Goal: Task Accomplishment & Management: Complete application form

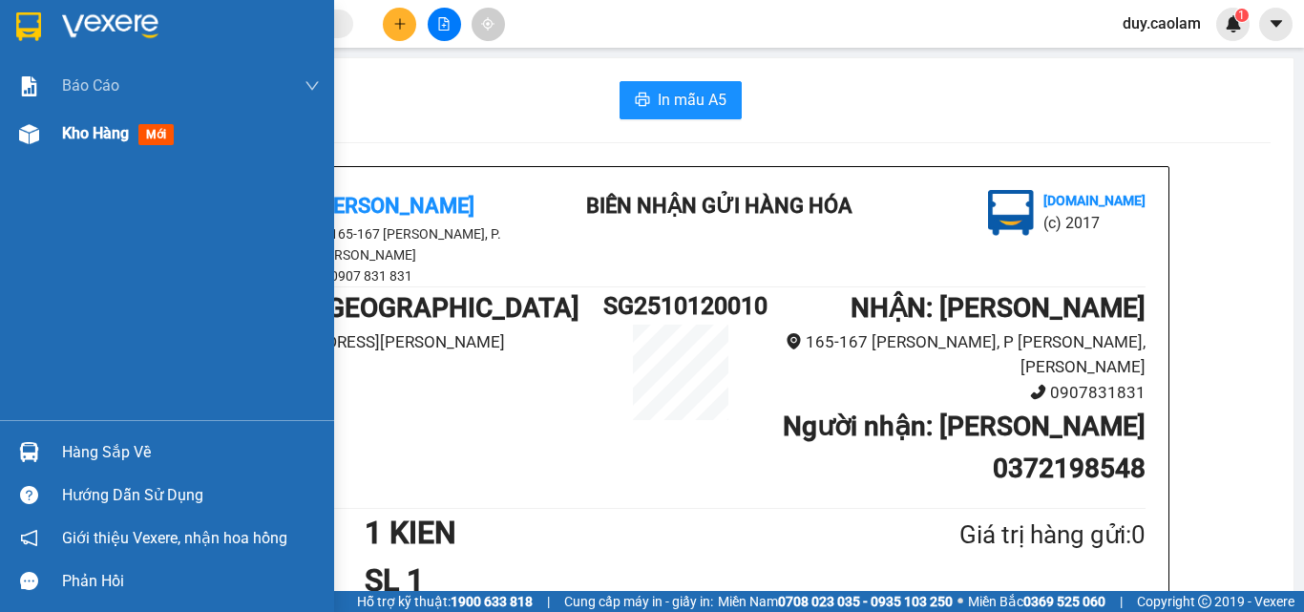
click at [17, 137] on div "Kho hàng mới" at bounding box center [167, 134] width 334 height 48
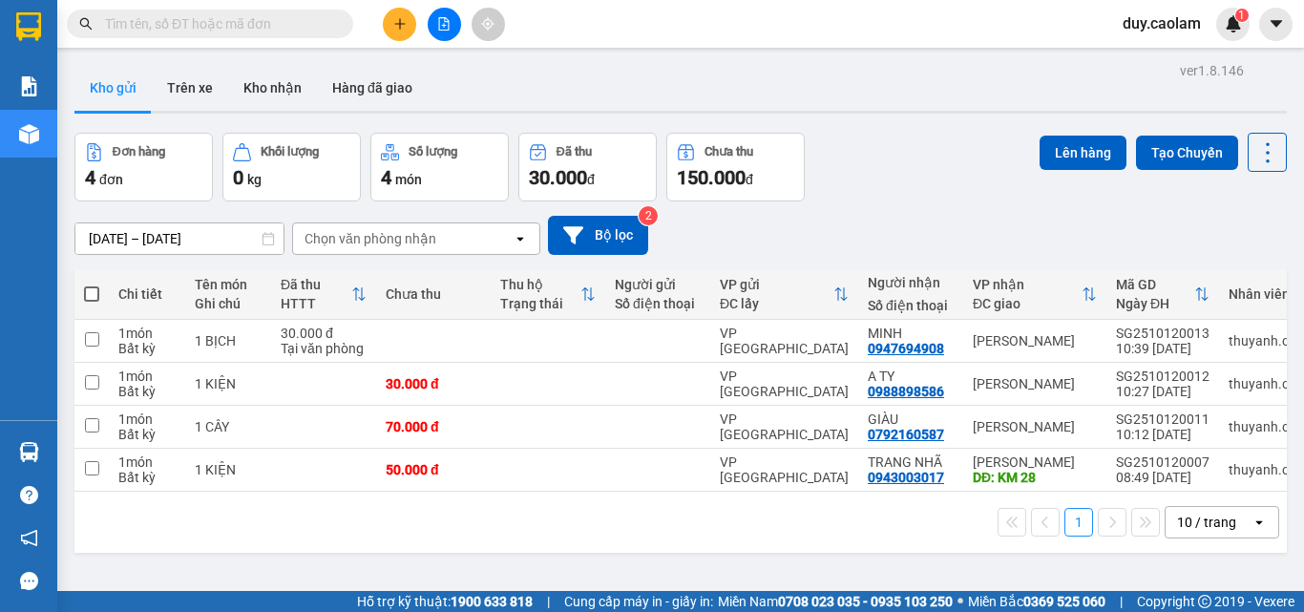
click at [265, 16] on input "text" at bounding box center [217, 23] width 225 height 21
click at [269, 27] on input "text" at bounding box center [217, 23] width 225 height 21
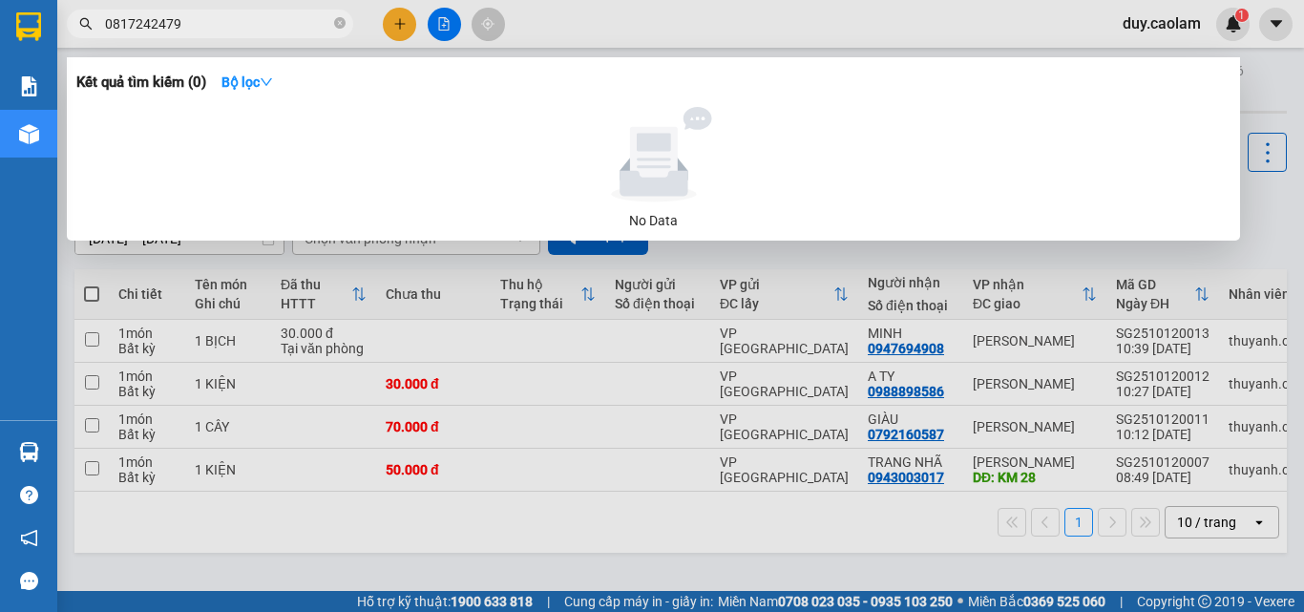
click at [293, 26] on input "0817242479" at bounding box center [217, 23] width 225 height 21
type input "0"
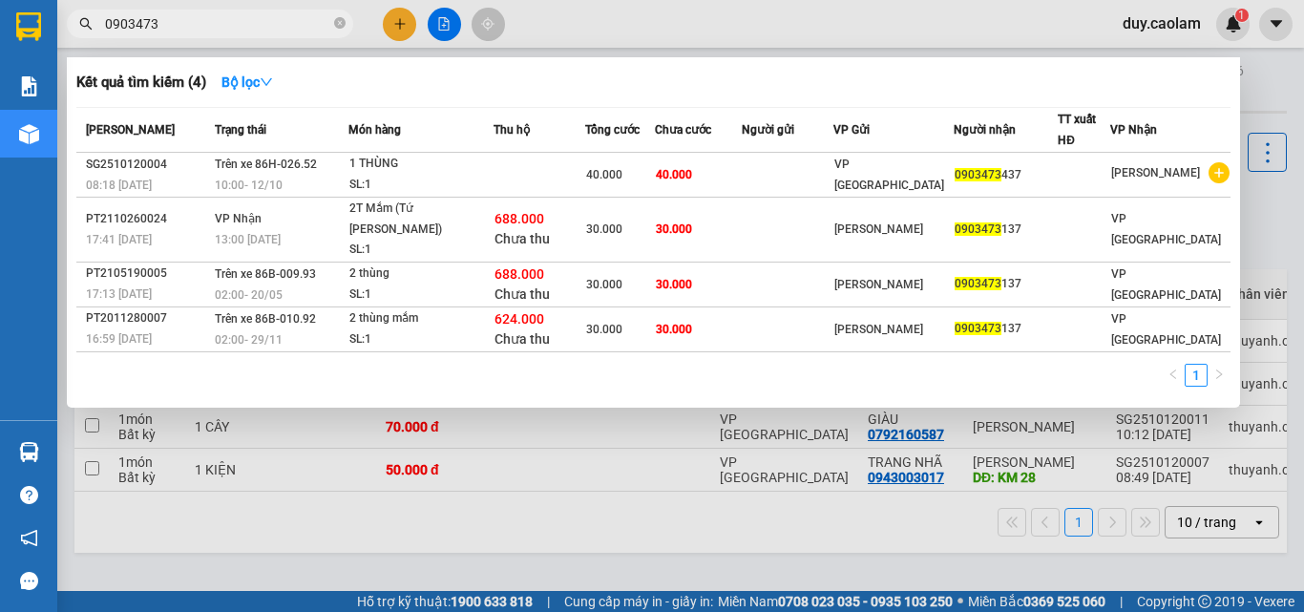
type input "0903473"
click at [398, 33] on div at bounding box center [652, 306] width 1304 height 612
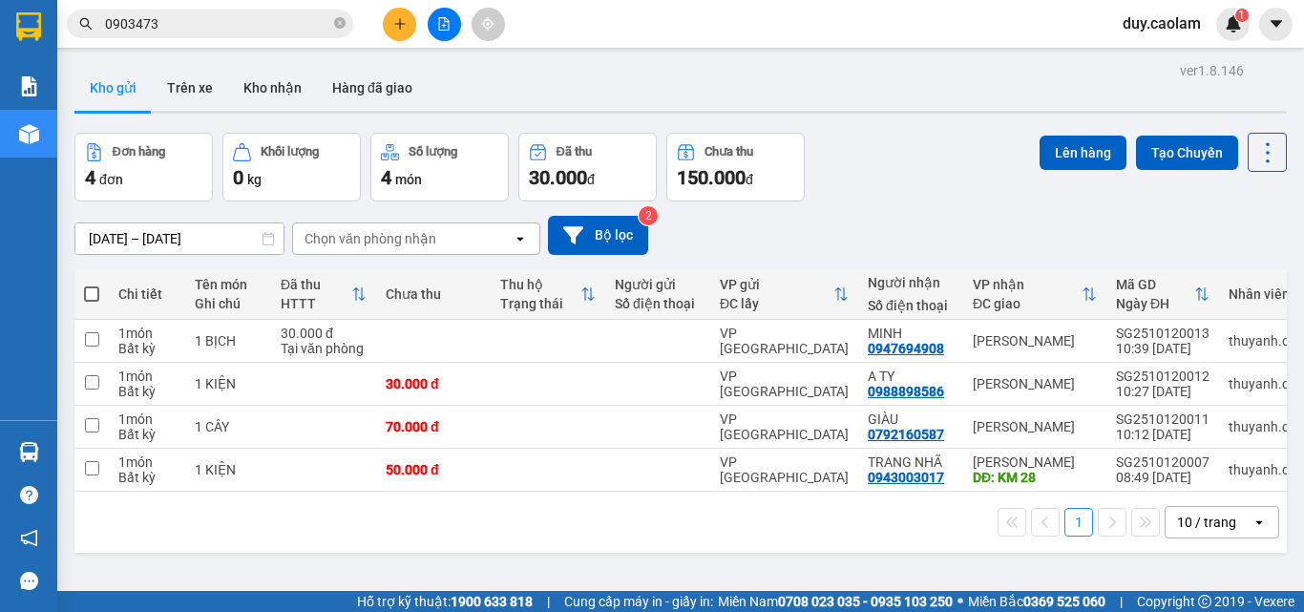
click at [390, 22] on button at bounding box center [399, 24] width 33 height 33
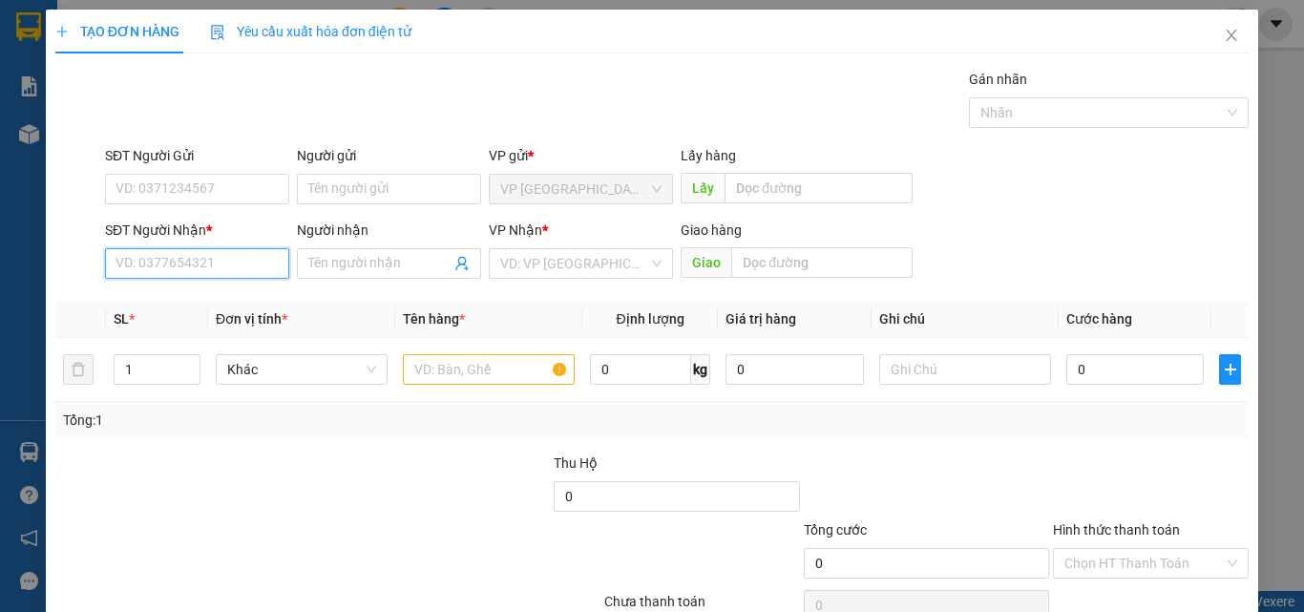
click at [173, 268] on input "SĐT Người Nhận *" at bounding box center [197, 263] width 184 height 31
click at [187, 262] on input "8384" at bounding box center [197, 263] width 184 height 31
click at [208, 293] on div "0937288384 - BẢO" at bounding box center [195, 301] width 159 height 21
type input "0937288384"
type input "BẢO"
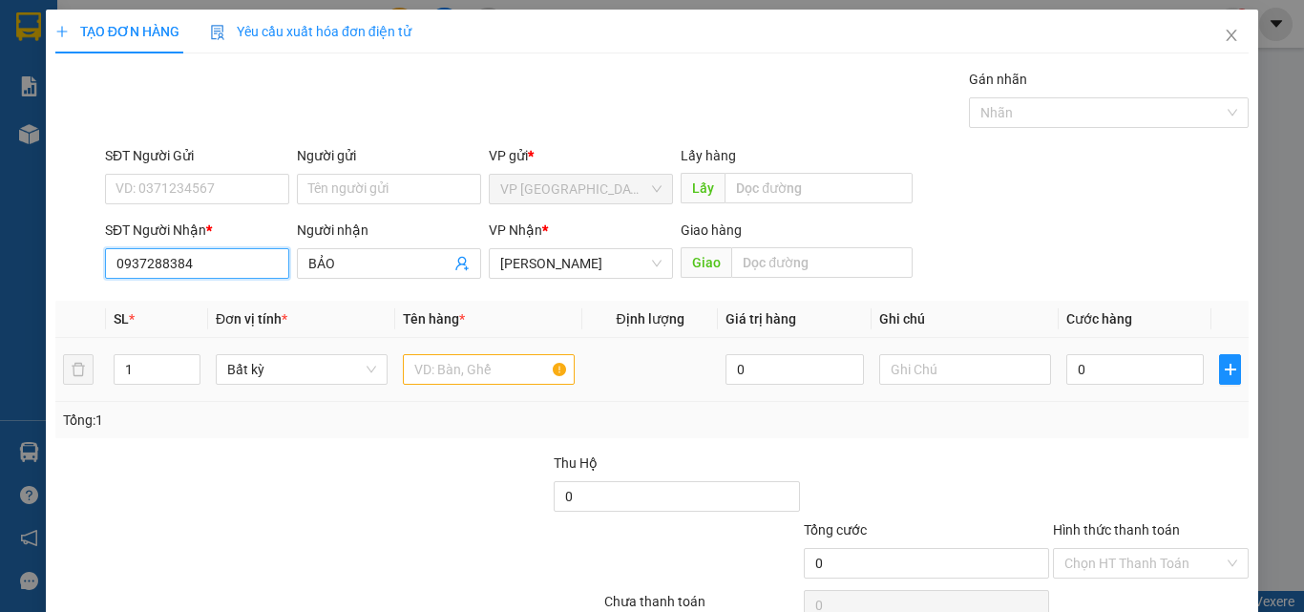
type input "0937288384"
click at [456, 368] on input "text" at bounding box center [489, 369] width 172 height 31
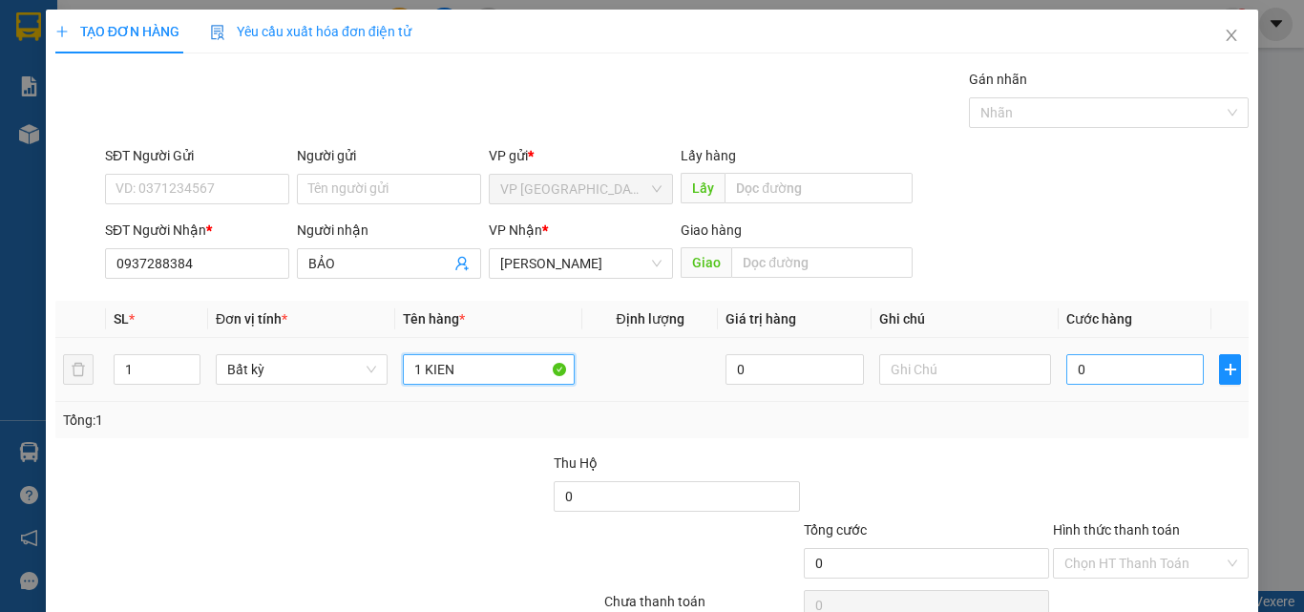
type input "1 KIEN"
click at [1131, 369] on input "0" at bounding box center [1136, 369] width 138 height 31
type input "4"
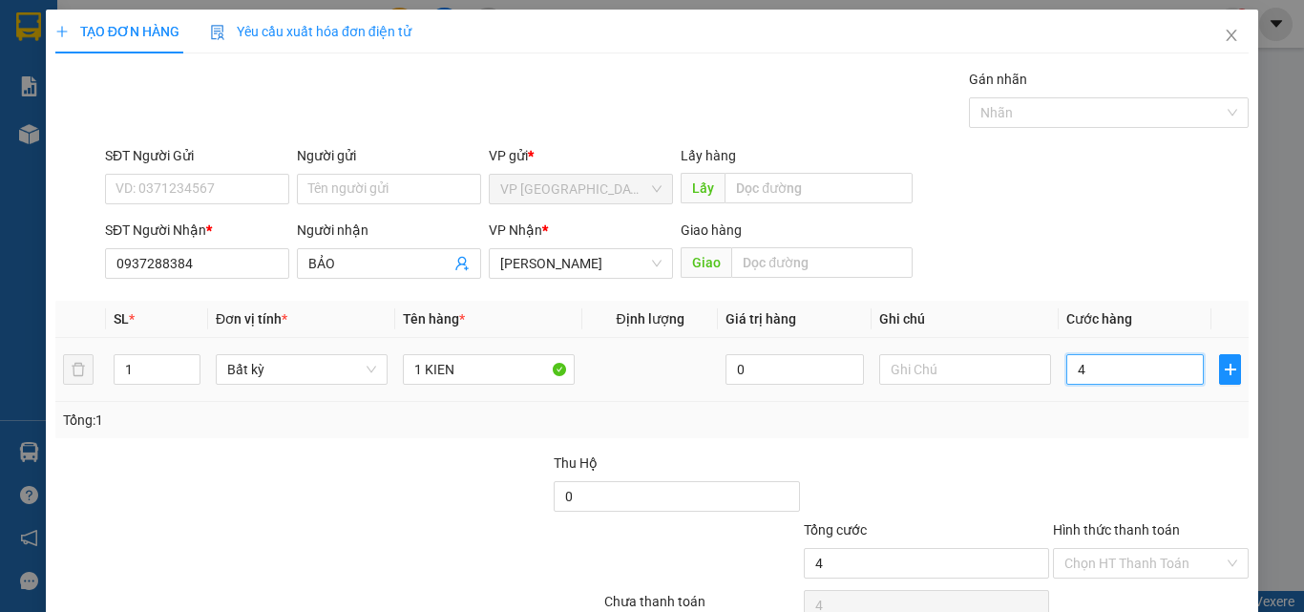
type input "40"
type input "400"
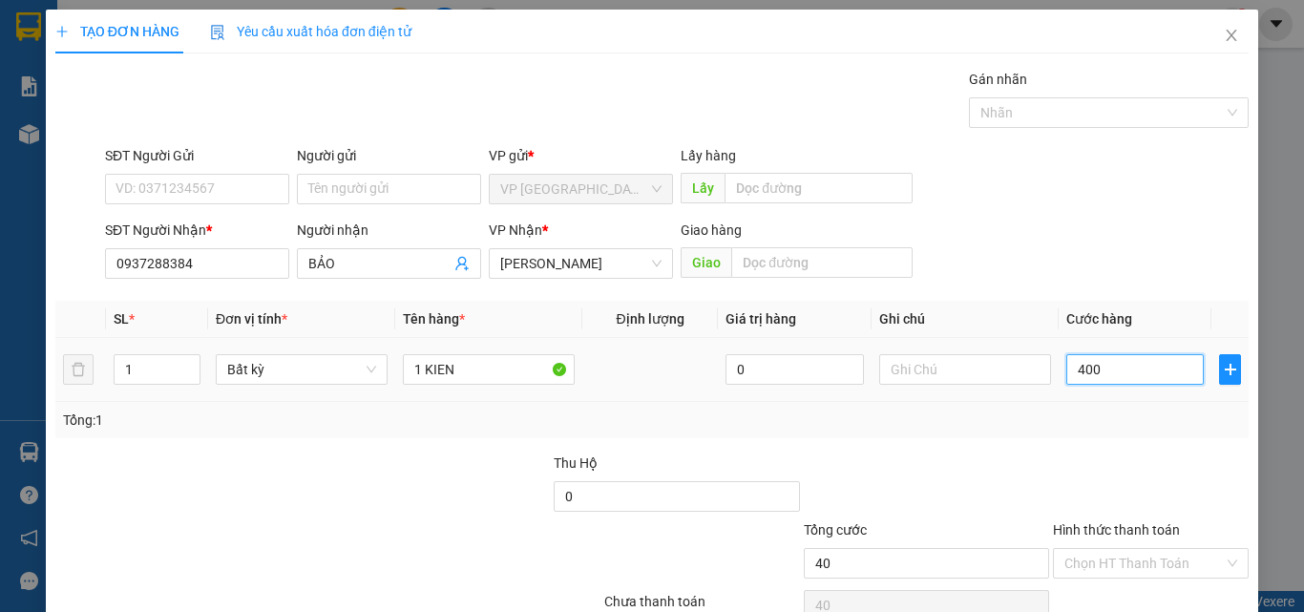
type input "400"
type input "4.000"
type input "40.000"
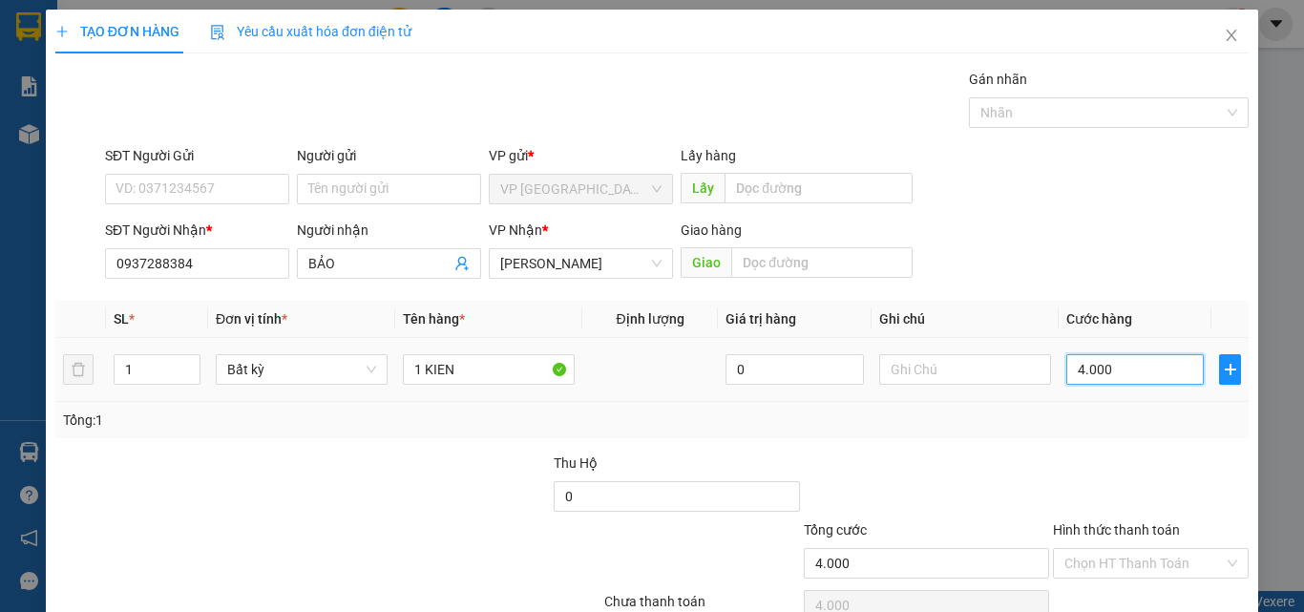
type input "40.000"
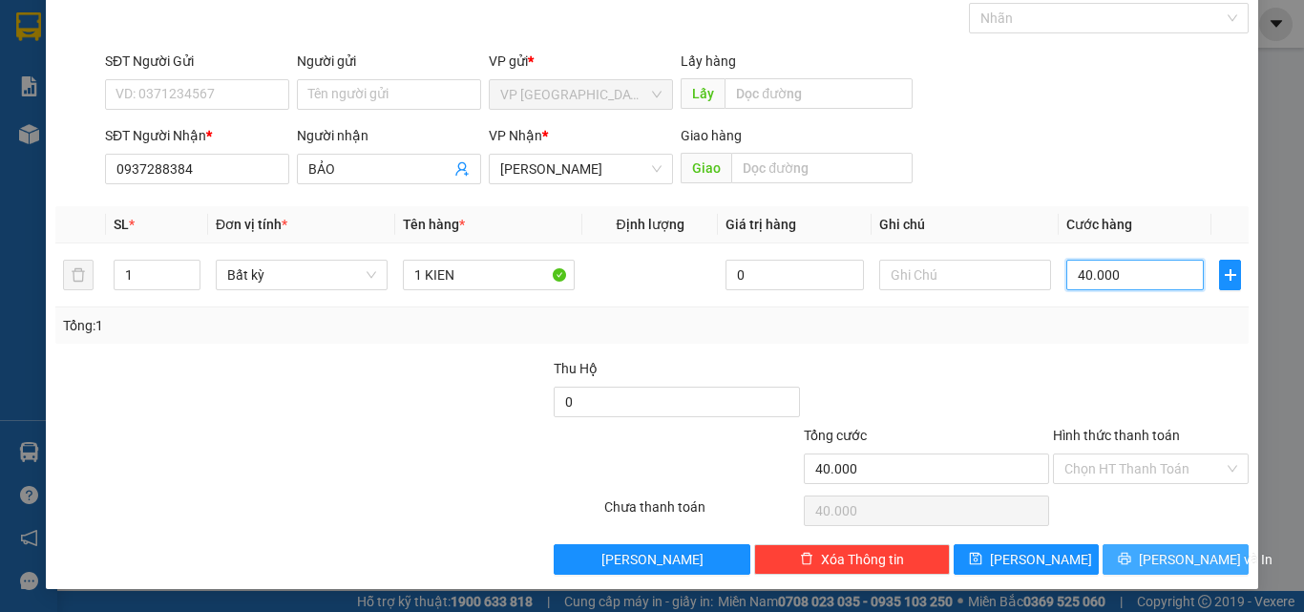
type input "40.000"
drag, startPoint x: 1133, startPoint y: 555, endPoint x: 1126, endPoint y: 501, distance: 54.0
click at [1138, 549] on button "[PERSON_NAME] và In" at bounding box center [1176, 559] width 146 height 31
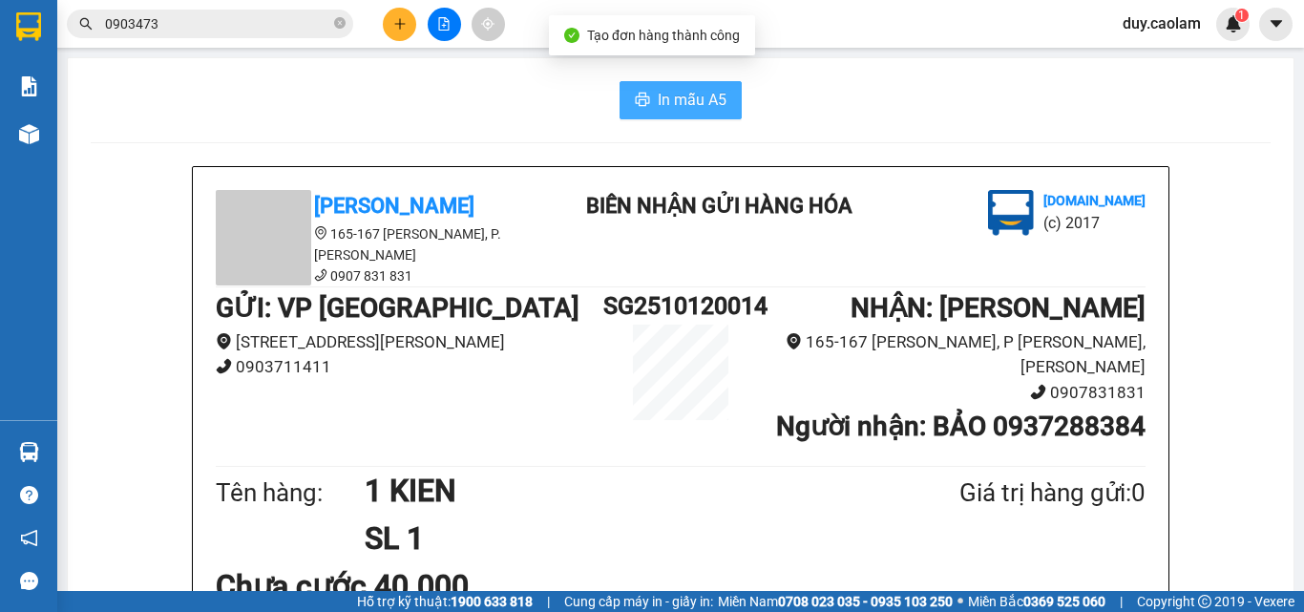
click at [694, 98] on span "In mẫu A5" at bounding box center [692, 100] width 69 height 24
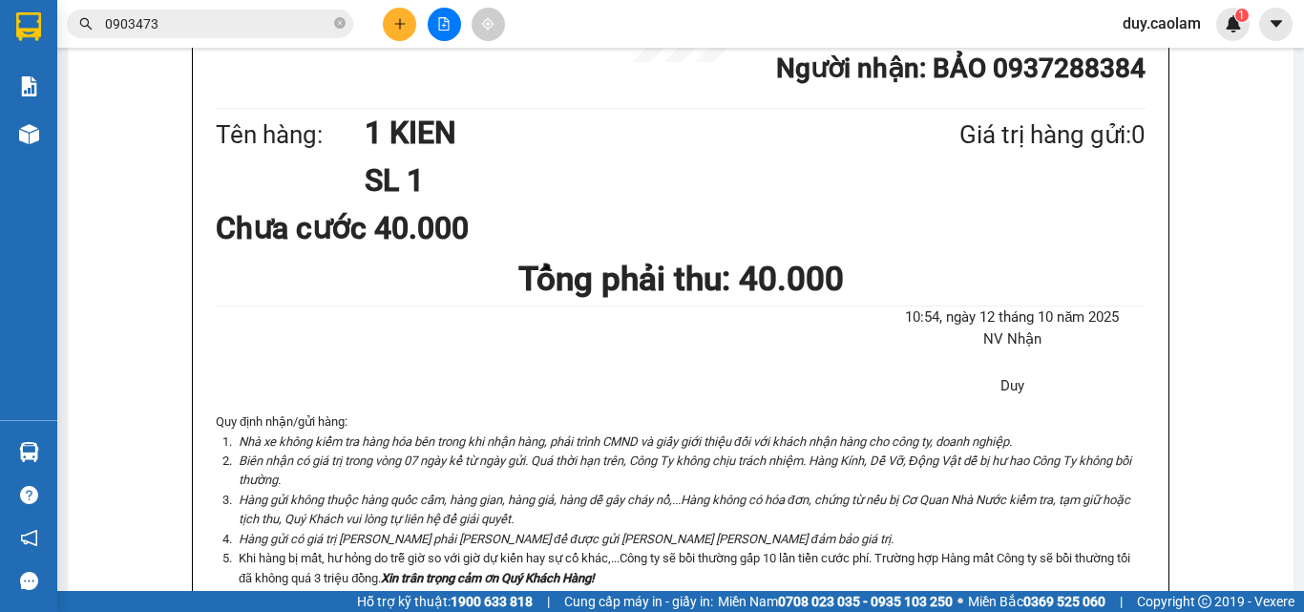
scroll to position [191, 0]
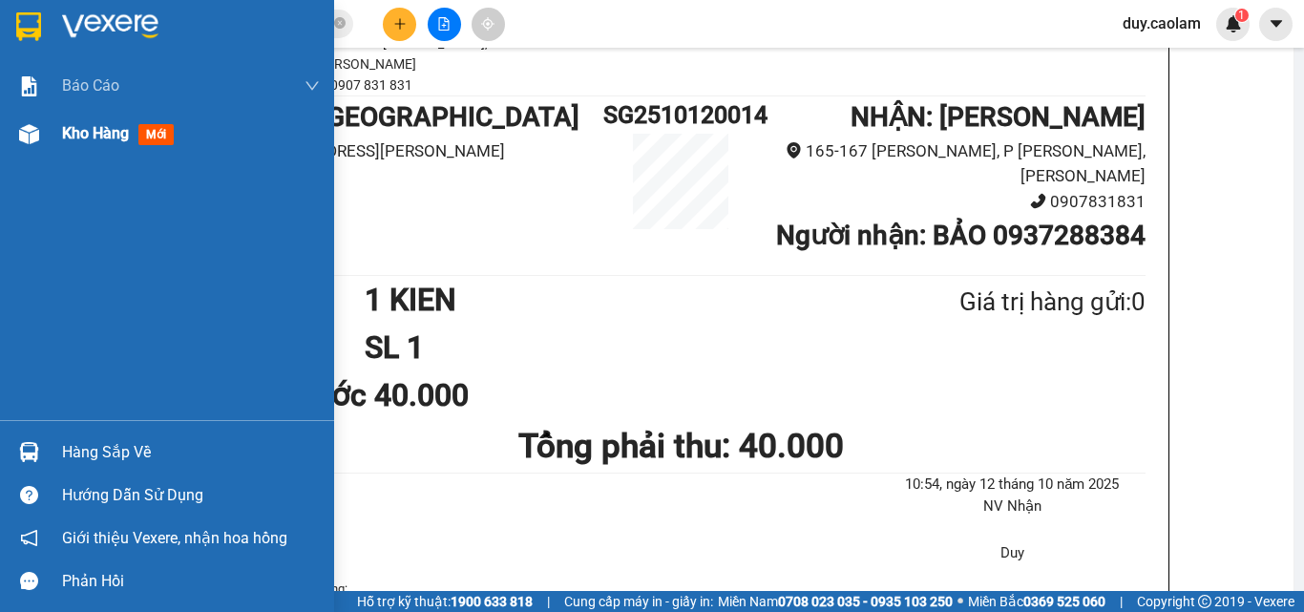
click at [72, 116] on div "Kho hàng mới" at bounding box center [191, 134] width 258 height 48
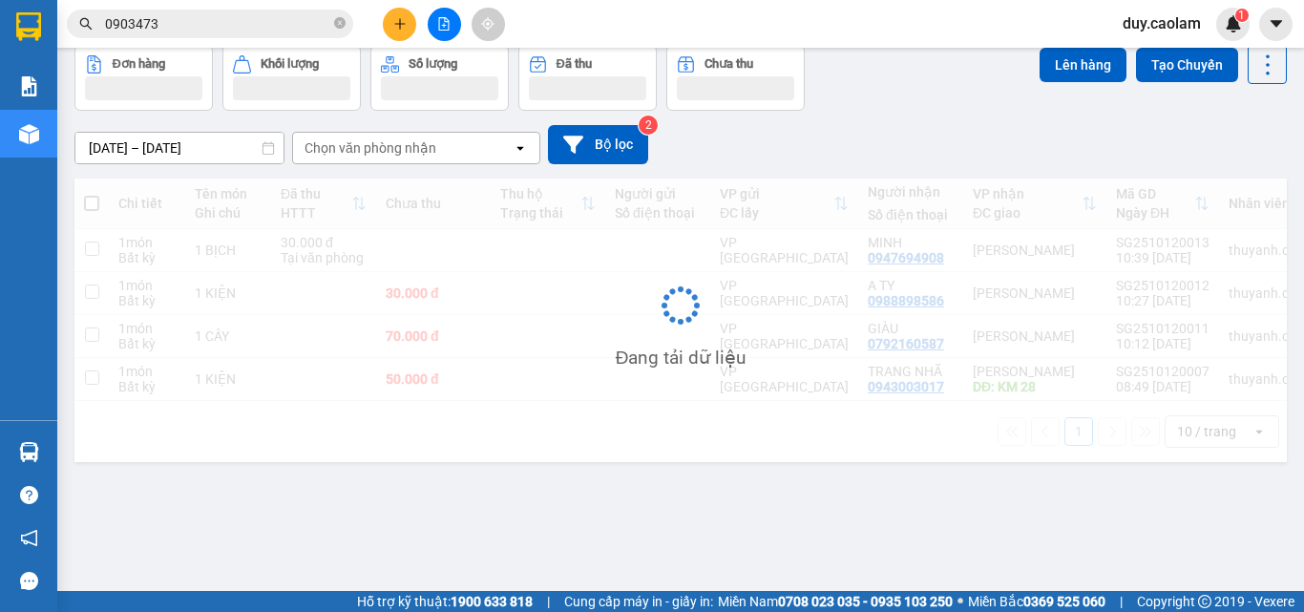
scroll to position [88, 0]
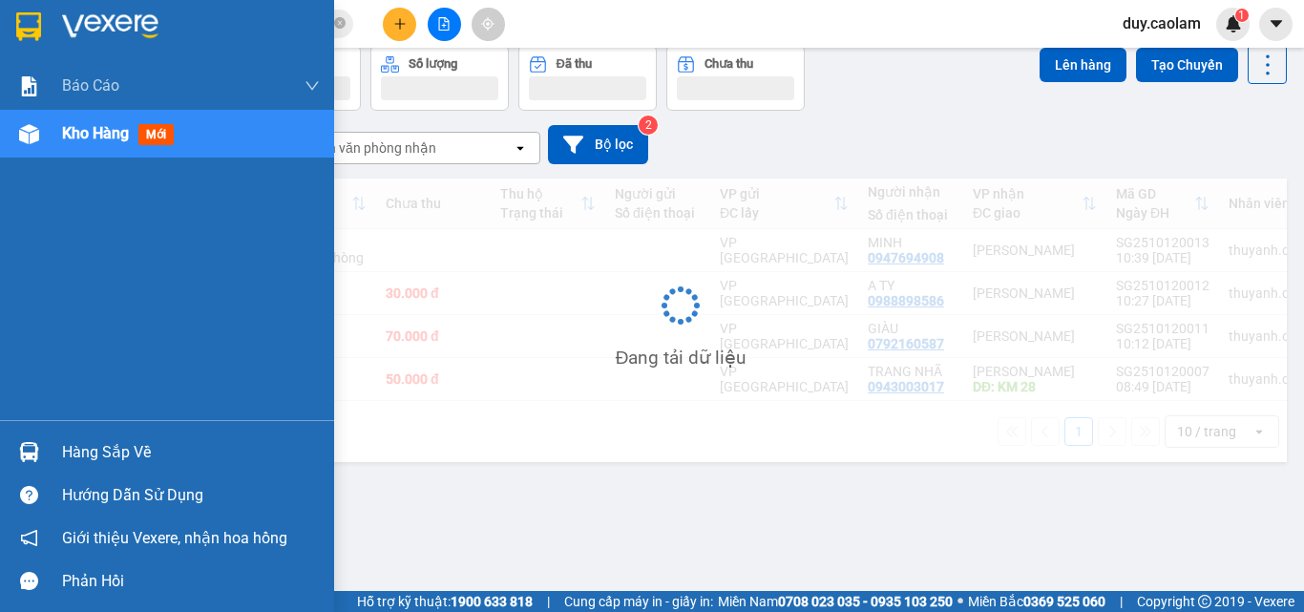
click at [93, 140] on span "Kho hàng" at bounding box center [95, 133] width 67 height 18
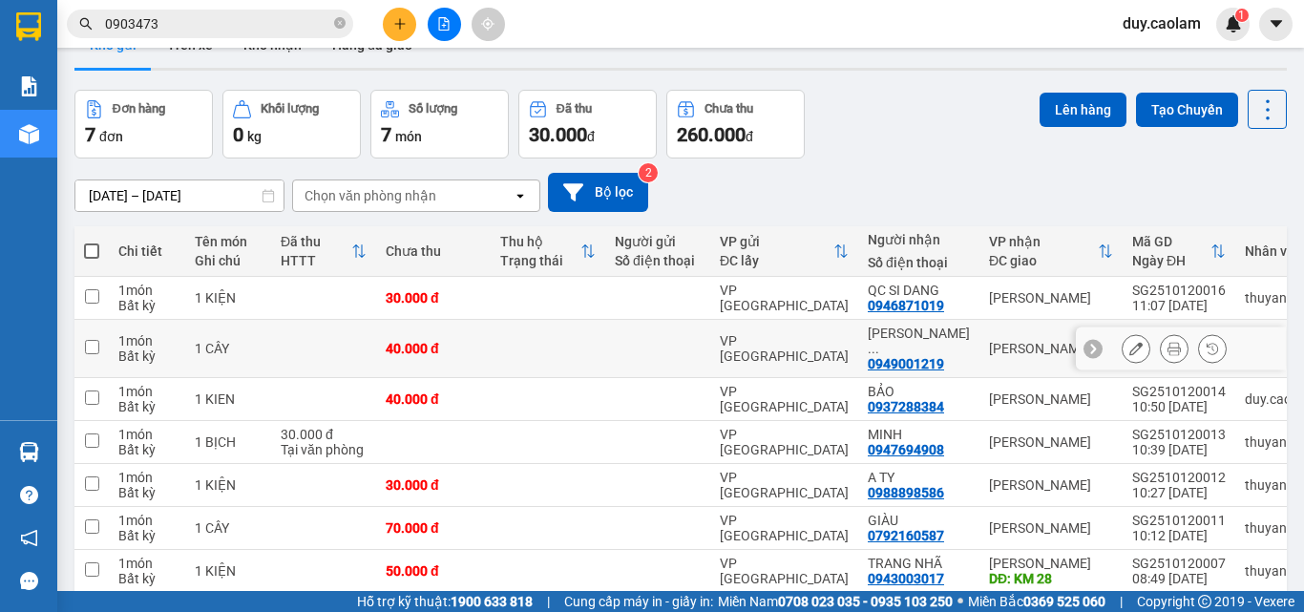
scroll to position [0, 0]
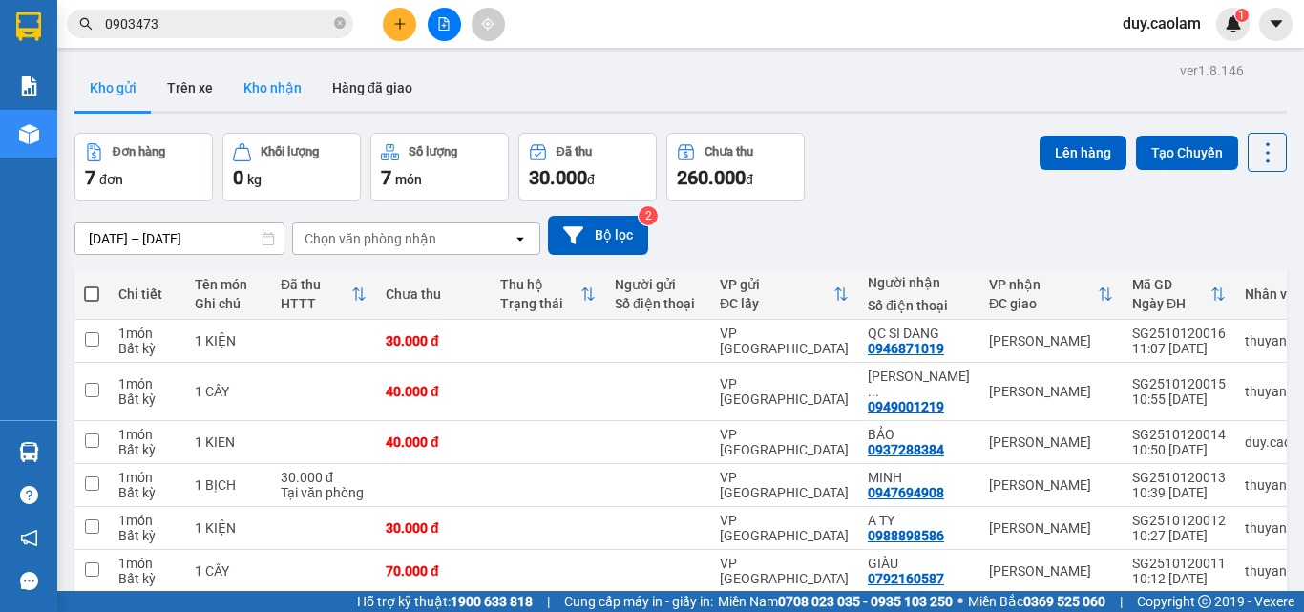
click at [274, 95] on button "Kho nhận" at bounding box center [272, 88] width 89 height 46
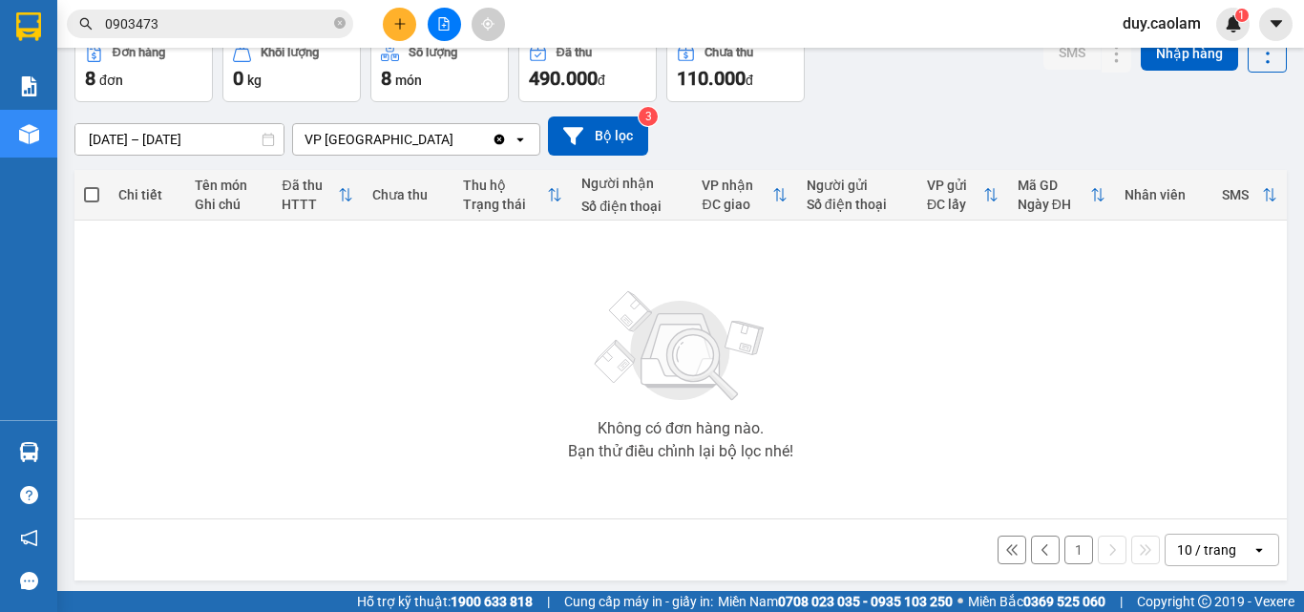
scroll to position [106, 0]
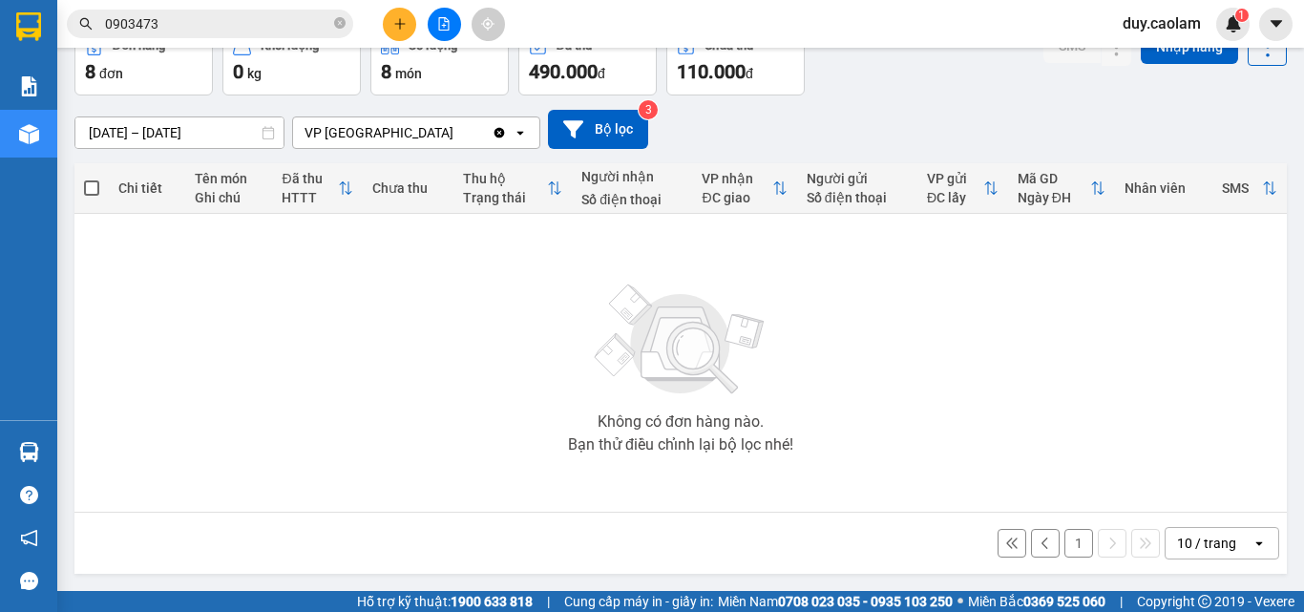
click at [1065, 537] on button "1" at bounding box center [1079, 543] width 29 height 29
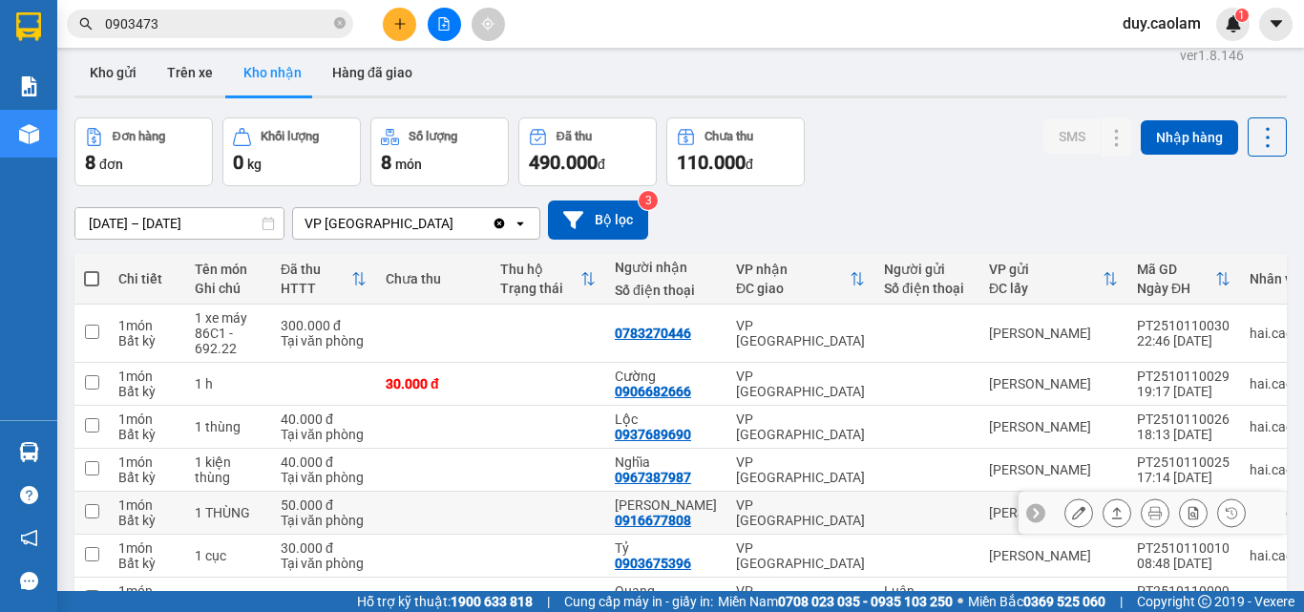
scroll to position [0, 0]
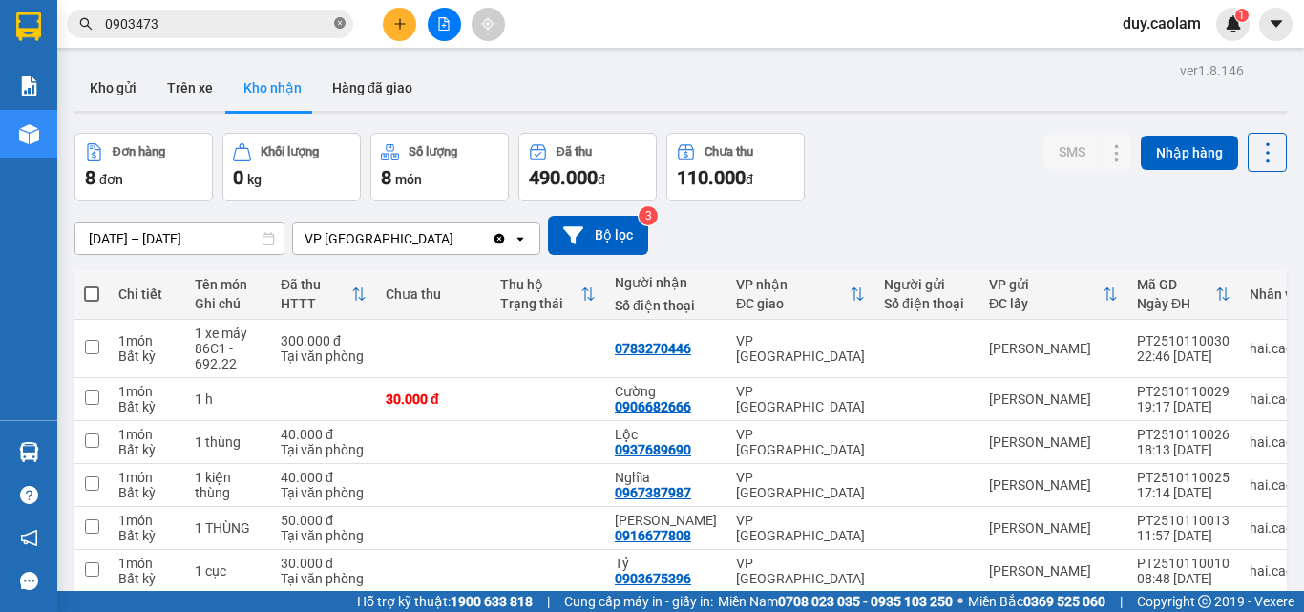
click at [338, 26] on icon "close-circle" at bounding box center [339, 22] width 11 height 11
click at [267, 28] on input "text" at bounding box center [217, 23] width 225 height 21
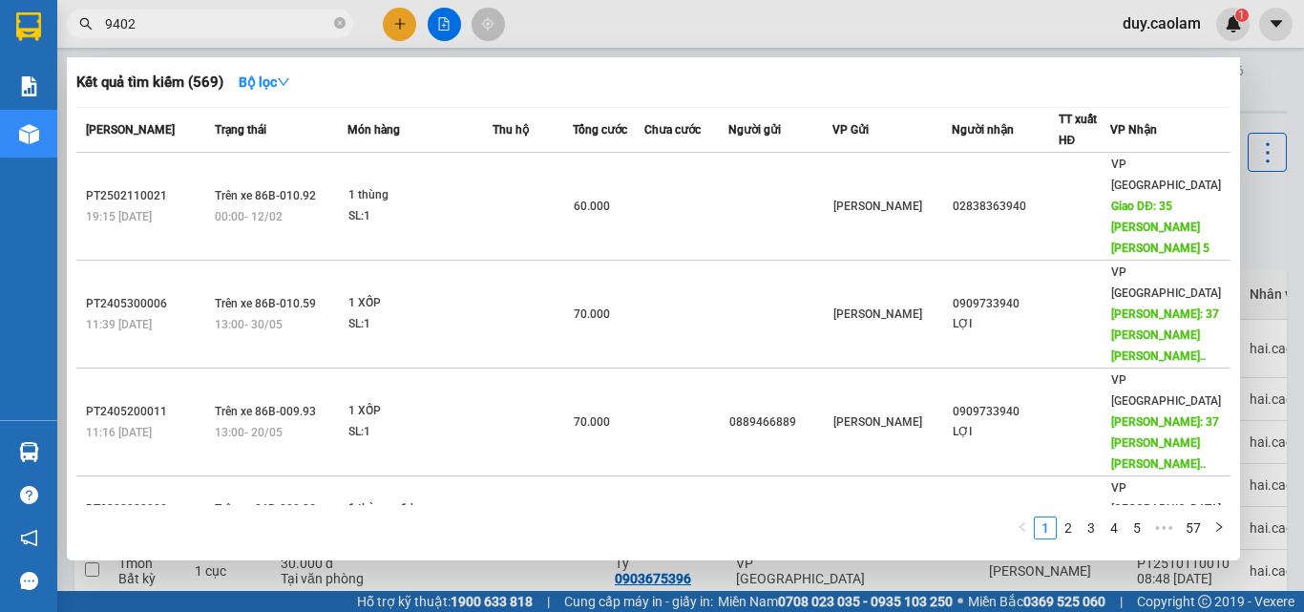
click at [227, 29] on input "9402" at bounding box center [217, 23] width 225 height 21
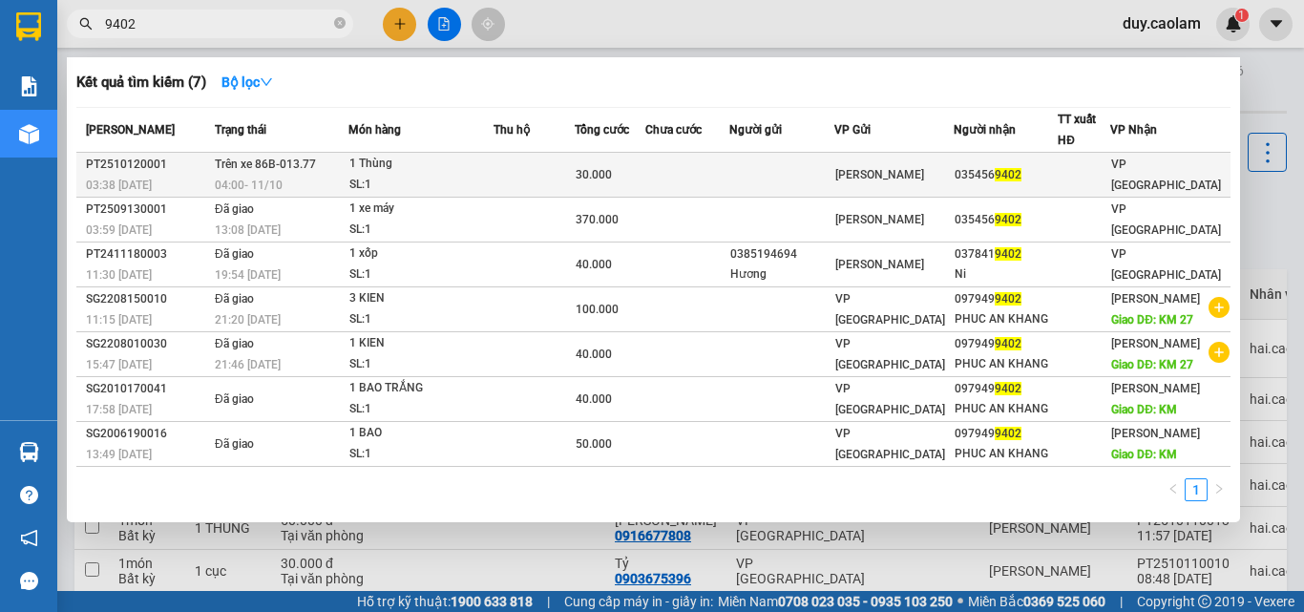
type input "9402"
click at [559, 184] on td at bounding box center [534, 175] width 81 height 45
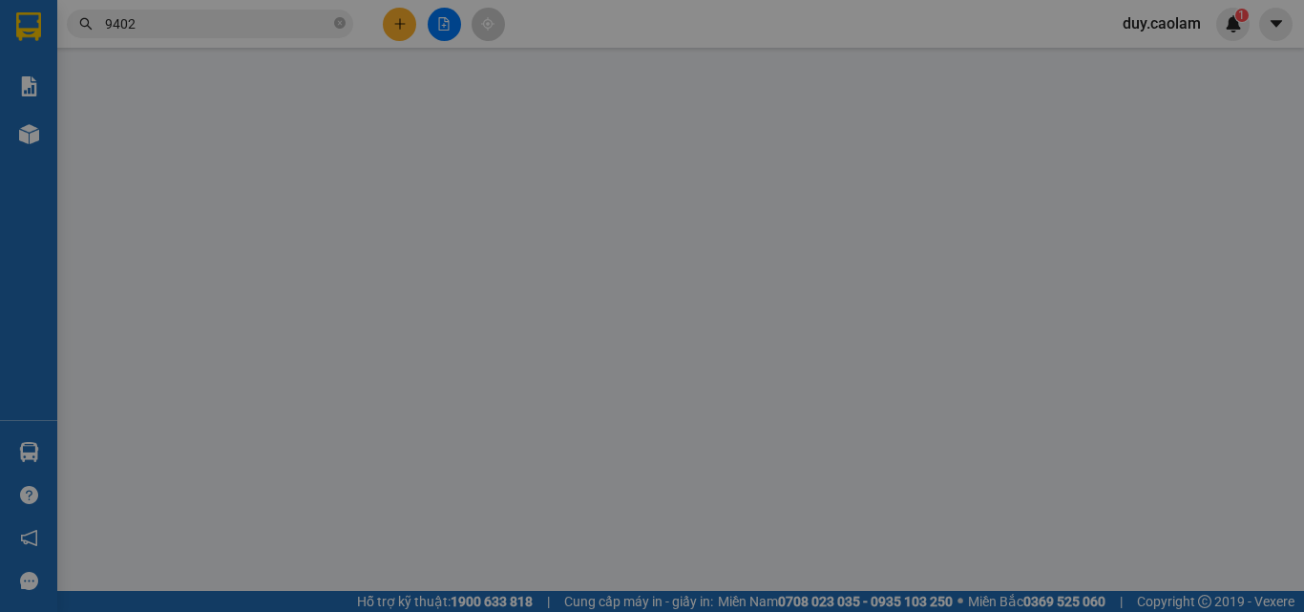
type input "0354569402"
type input "30.000"
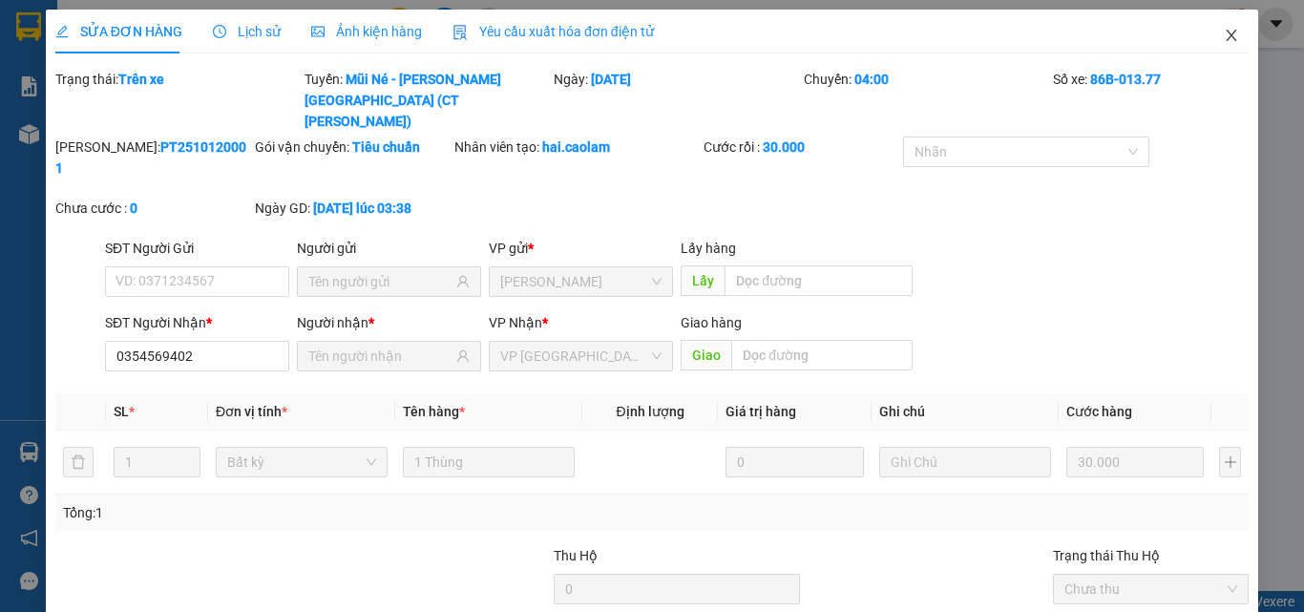
click at [1224, 30] on icon "close" at bounding box center [1231, 35] width 15 height 15
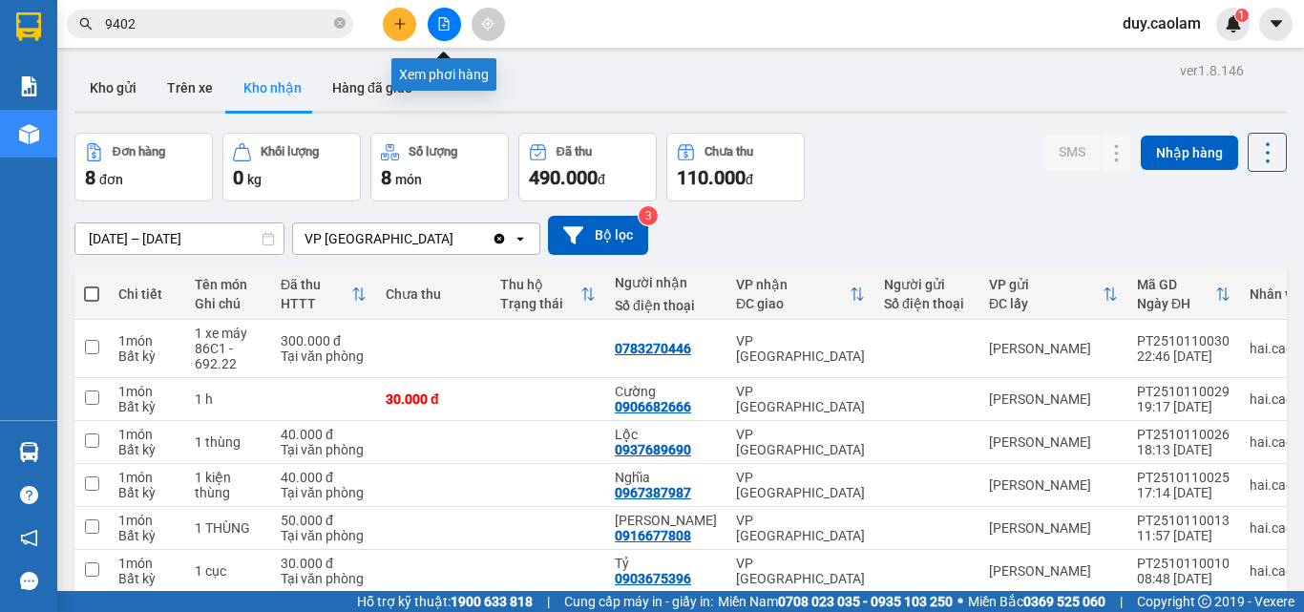
click at [447, 29] on icon "file-add" at bounding box center [443, 23] width 13 height 13
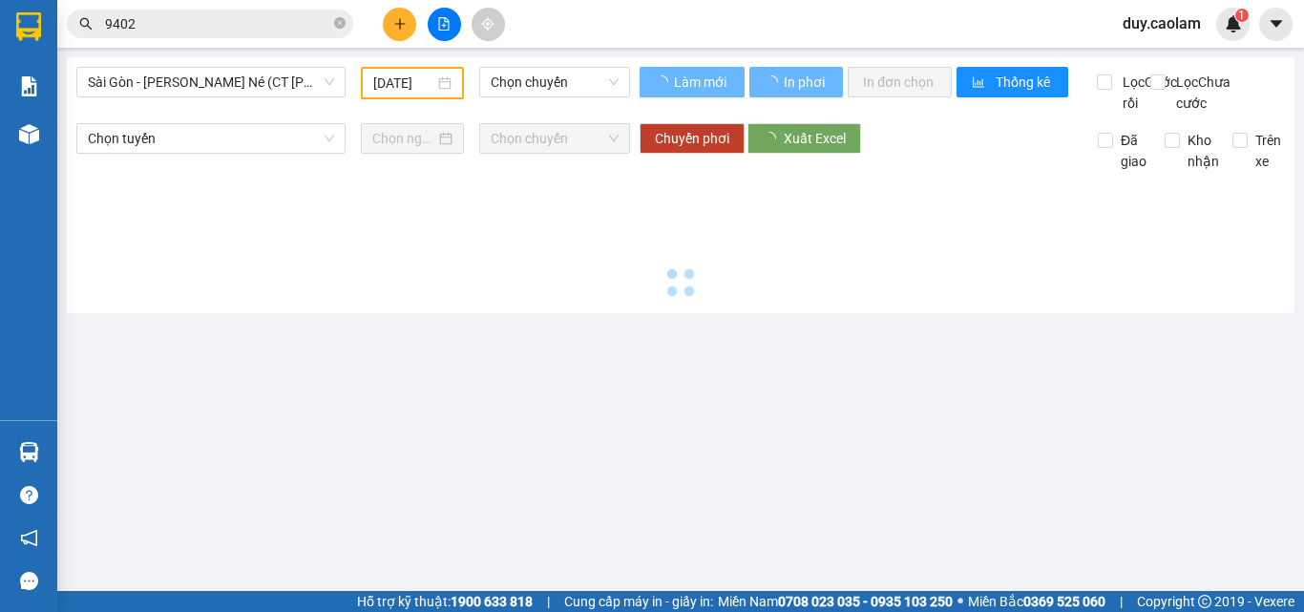
type input "[DATE]"
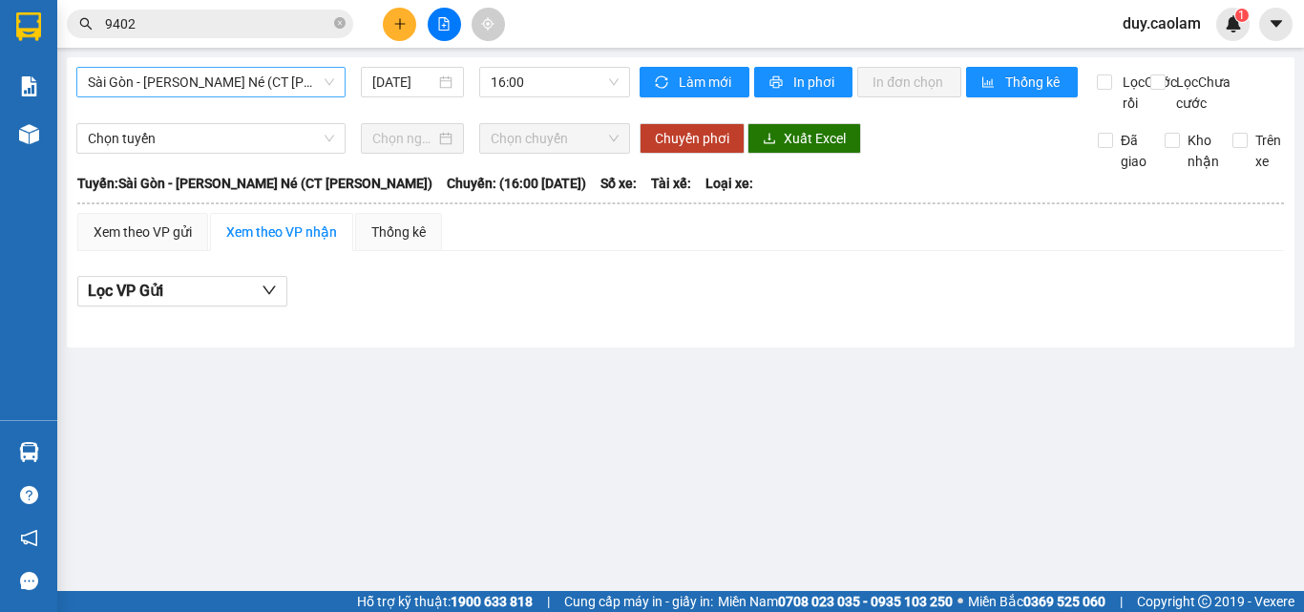
click at [180, 71] on span "Sài Gòn - [PERSON_NAME] Né (CT [PERSON_NAME])" at bounding box center [211, 82] width 246 height 29
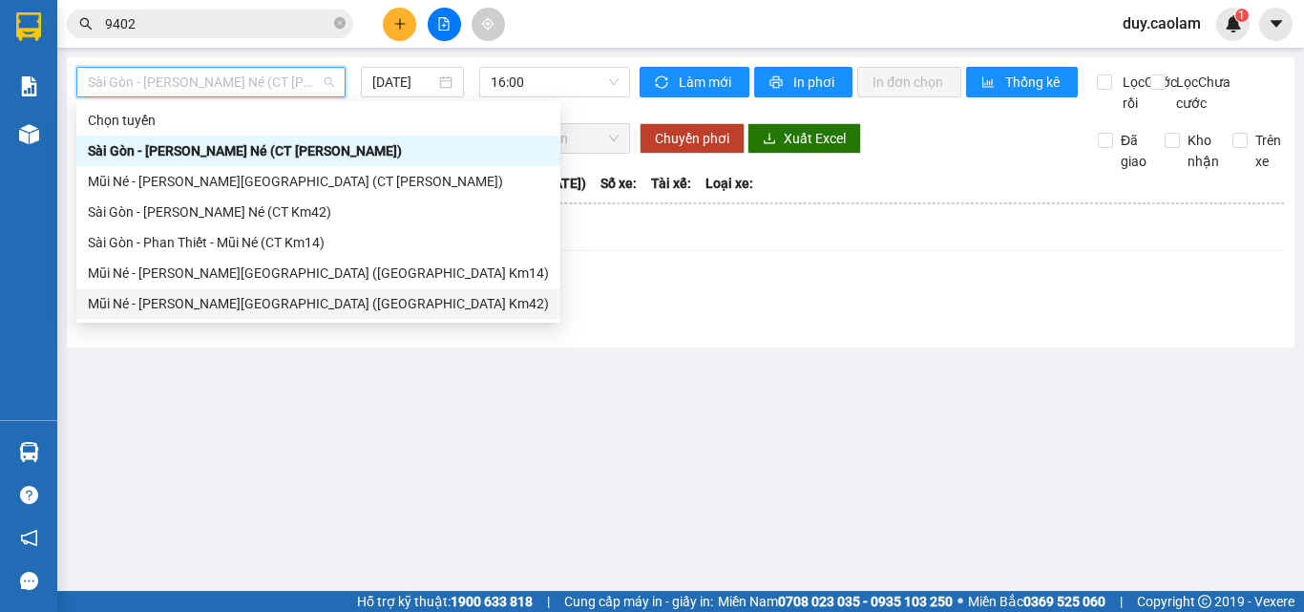
click at [161, 298] on div "Mũi Né - [PERSON_NAME][GEOGRAPHIC_DATA] ([GEOGRAPHIC_DATA] Km42)" at bounding box center [318, 303] width 461 height 21
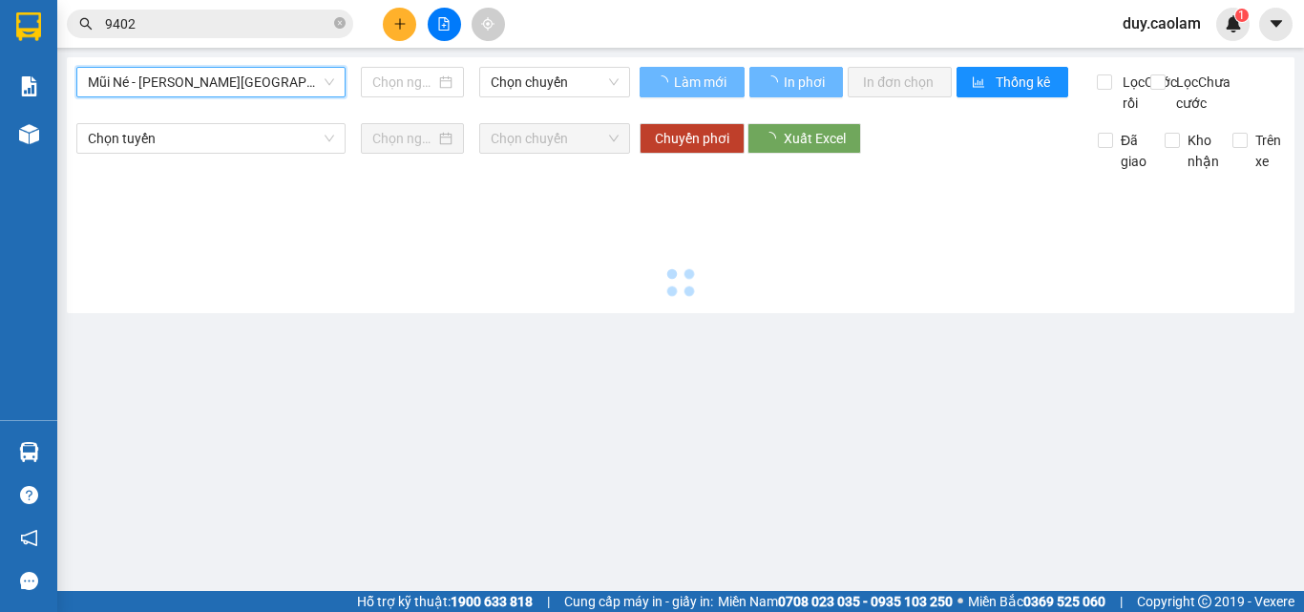
type input "[DATE]"
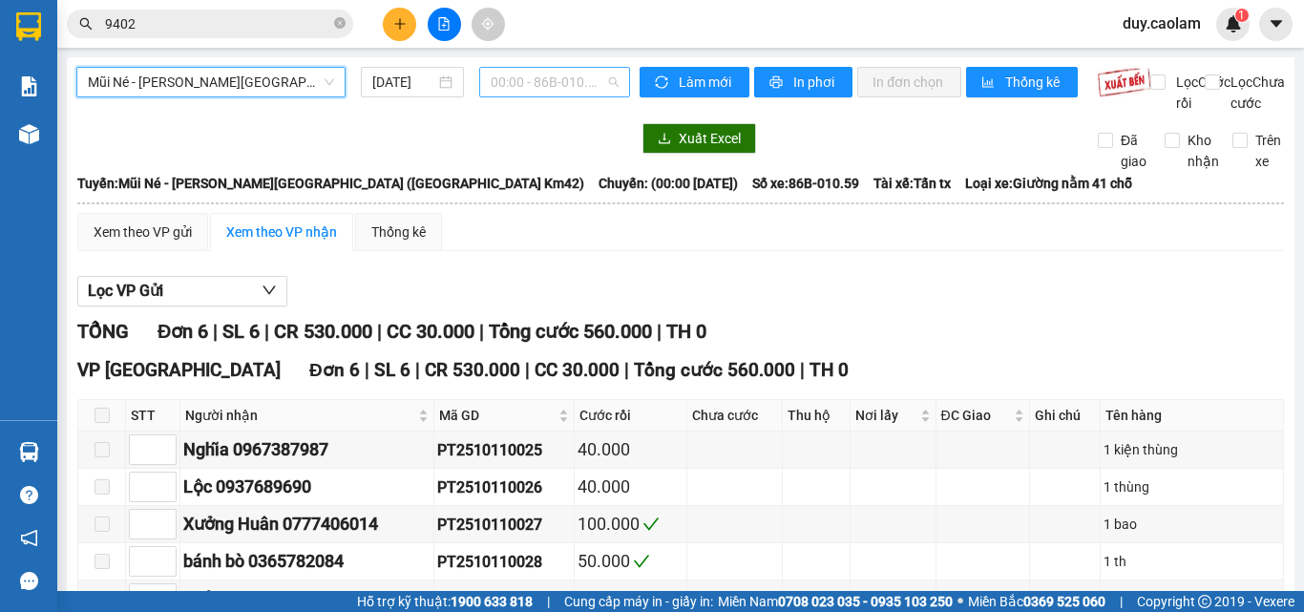
click at [550, 80] on span "00:00 - 86B-010.59" at bounding box center [555, 82] width 128 height 29
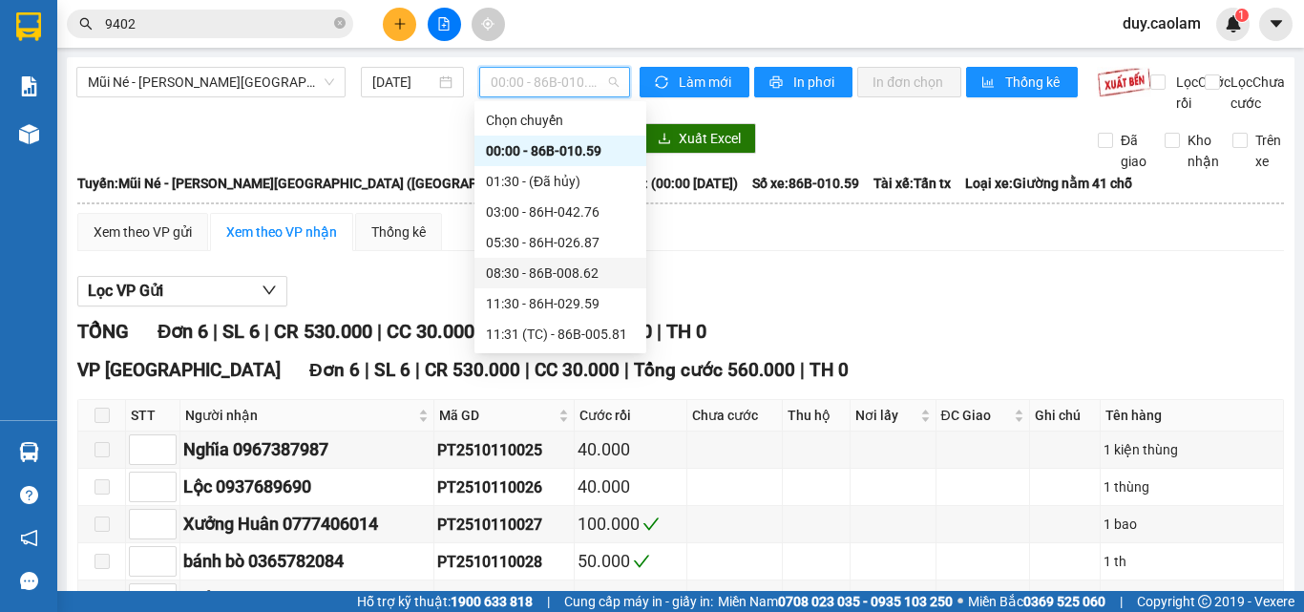
click at [532, 277] on div "08:30 - 86B-008.62" at bounding box center [560, 273] width 149 height 21
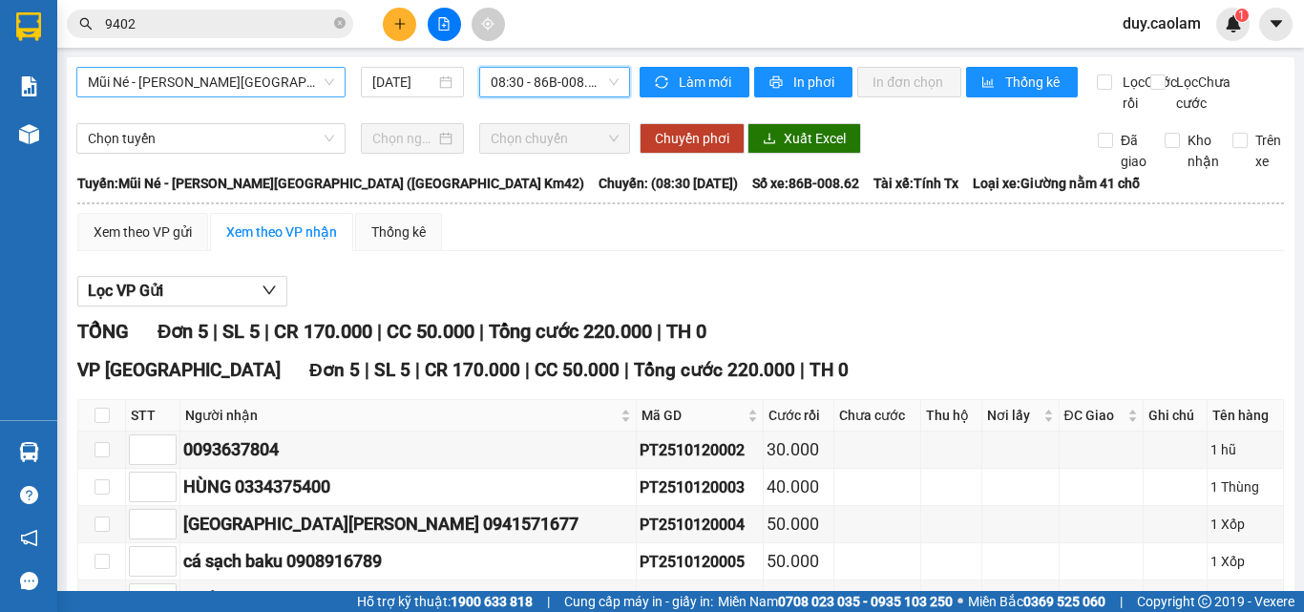
click at [193, 72] on span "Mũi Né - [PERSON_NAME][GEOGRAPHIC_DATA] ([GEOGRAPHIC_DATA] Km42)" at bounding box center [211, 82] width 246 height 29
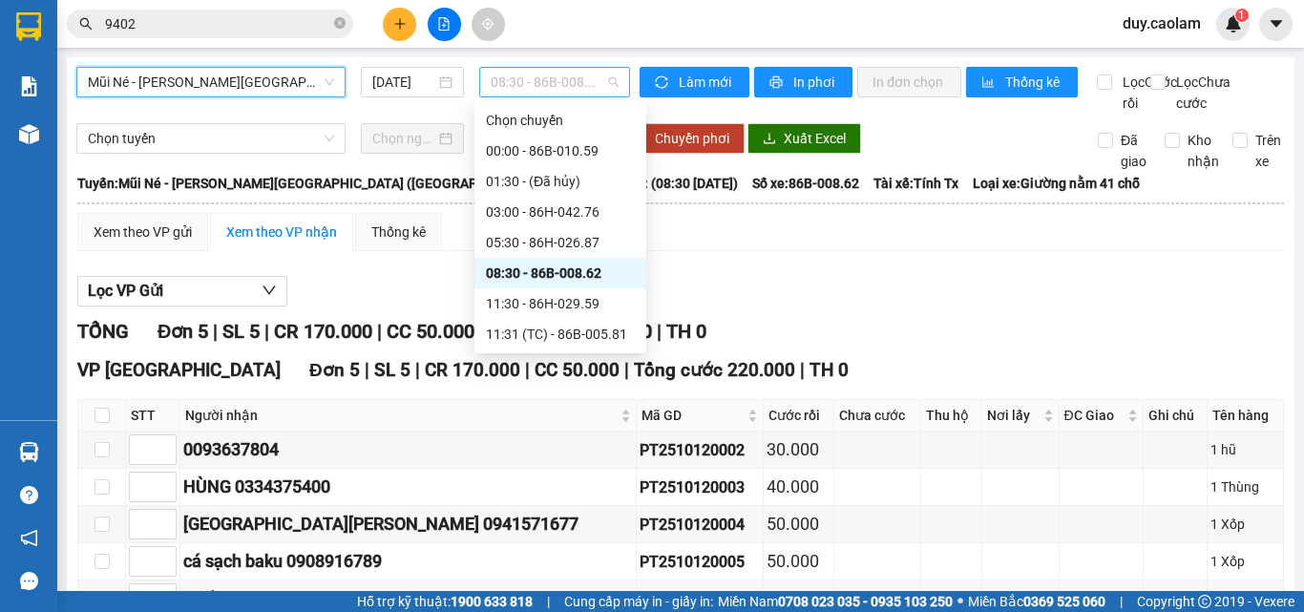
click at [575, 87] on span "08:30 - 86B-008.62" at bounding box center [555, 82] width 128 height 29
click at [218, 84] on span "Mũi Né - [PERSON_NAME][GEOGRAPHIC_DATA] ([GEOGRAPHIC_DATA] Km42)" at bounding box center [211, 82] width 246 height 29
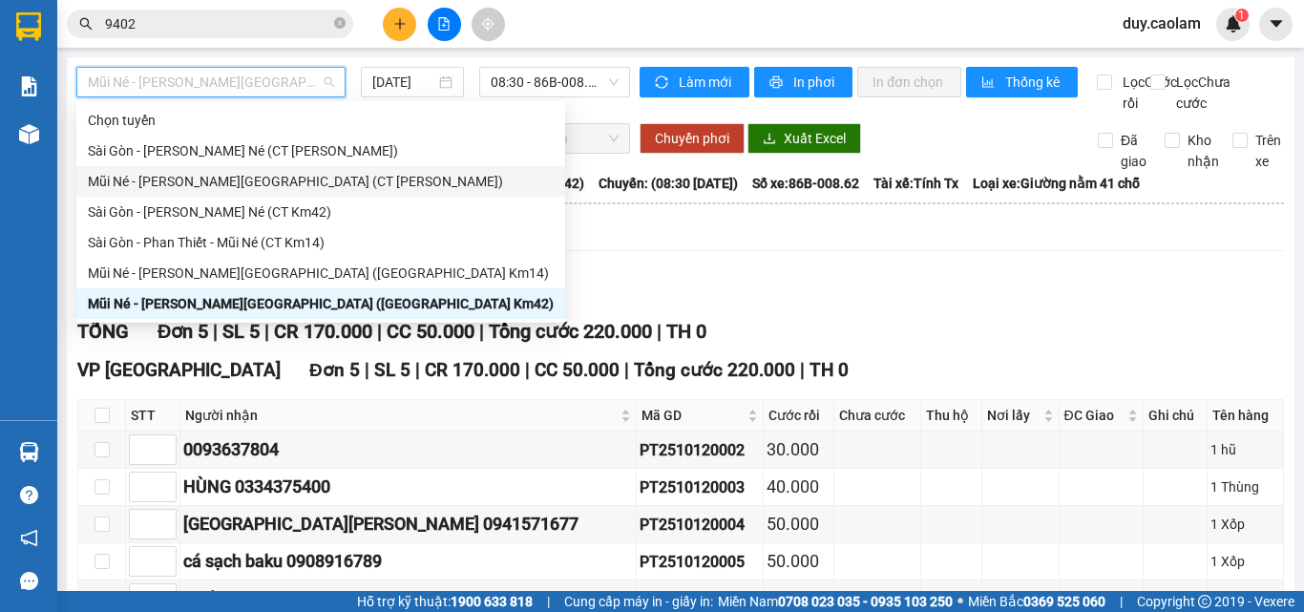
click at [225, 176] on div "Mũi Né - [PERSON_NAME][GEOGRAPHIC_DATA] (CT [PERSON_NAME])" at bounding box center [321, 181] width 466 height 21
type input "[DATE]"
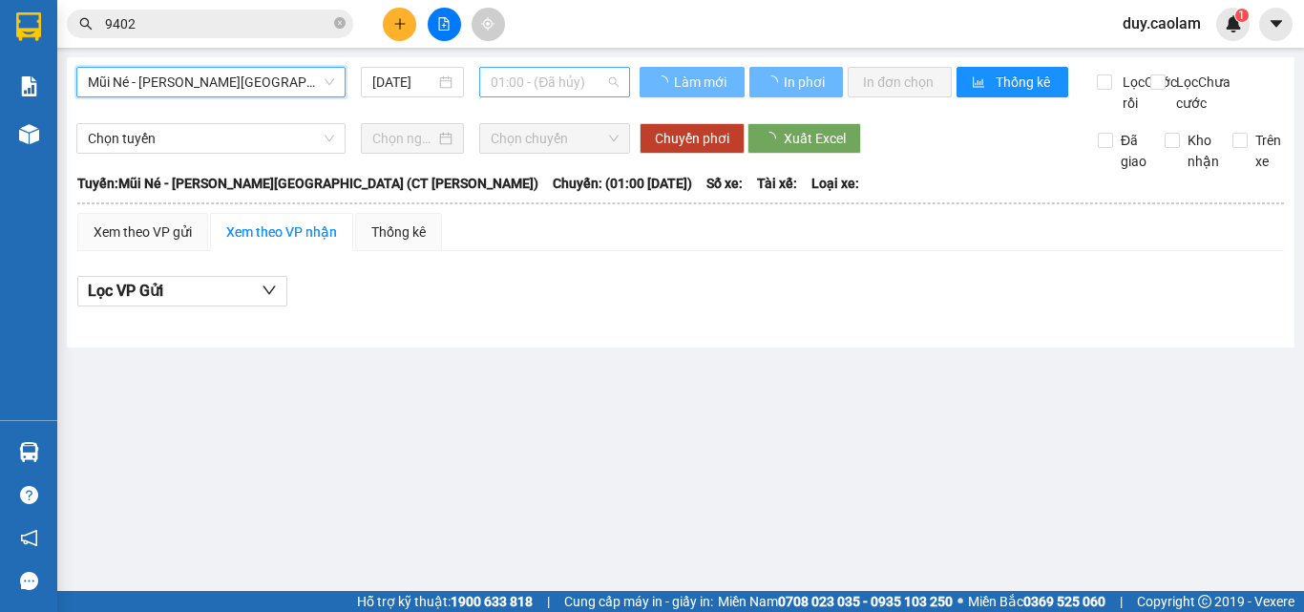
click at [551, 67] on div "01:00 - (Đã hủy)" at bounding box center [554, 82] width 151 height 31
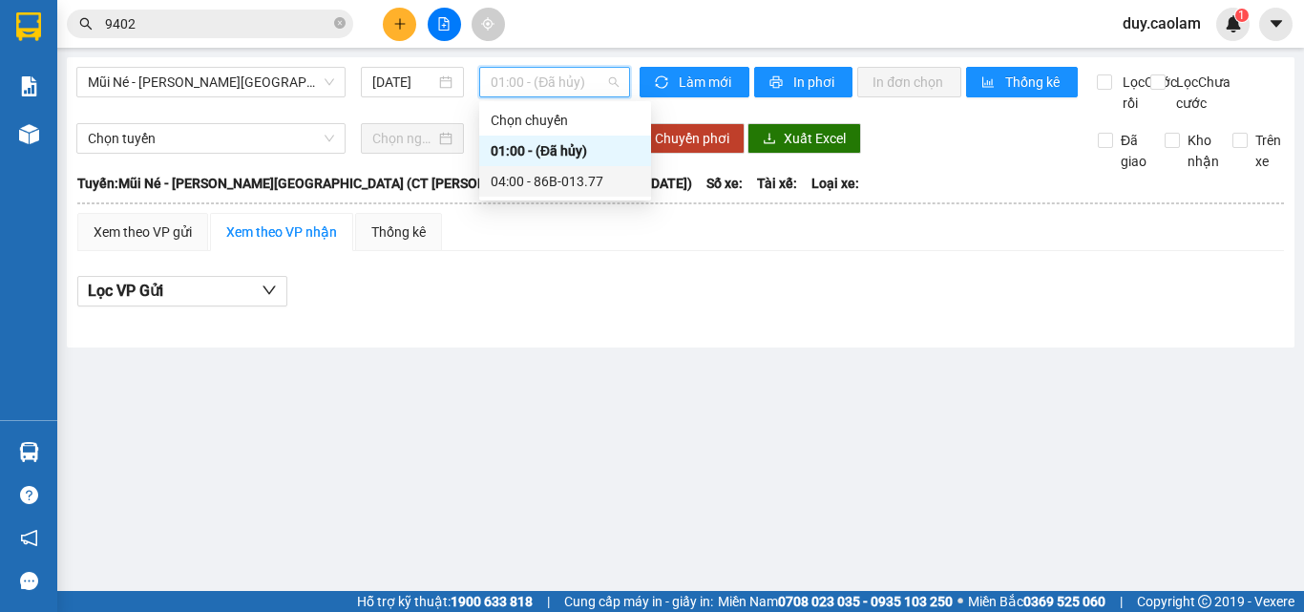
click at [550, 182] on div "04:00 - 86B-013.77" at bounding box center [565, 181] width 149 height 21
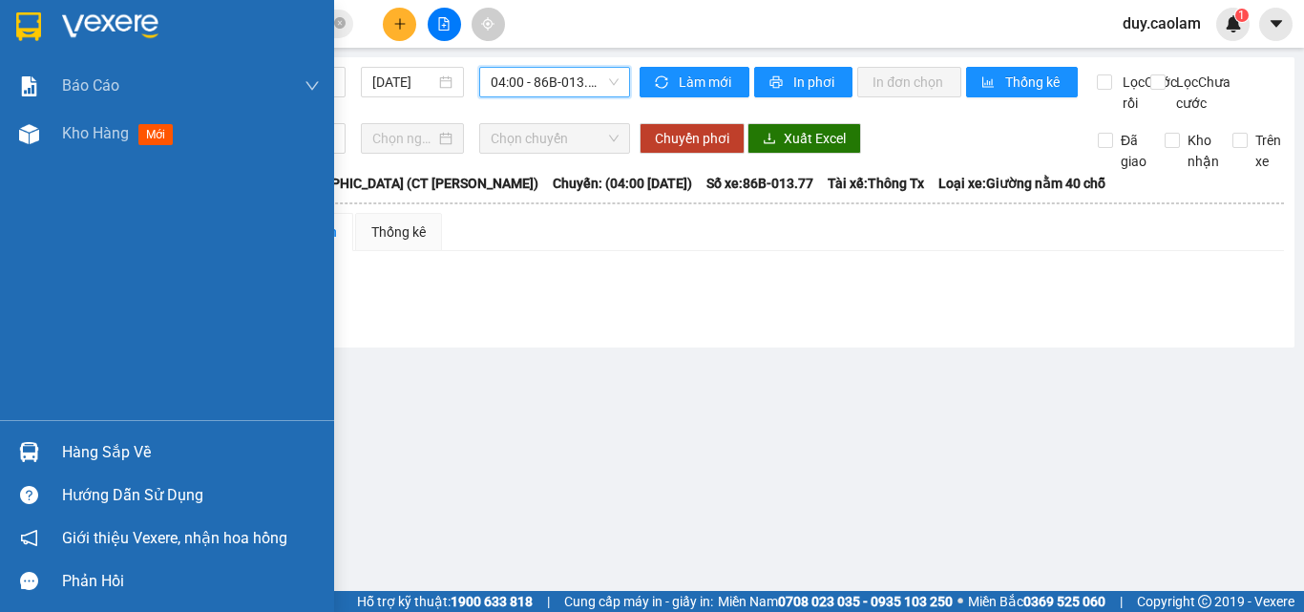
drag, startPoint x: 86, startPoint y: 128, endPoint x: 362, endPoint y: 18, distance: 297.0
click at [88, 126] on span "Kho hàng" at bounding box center [95, 133] width 67 height 18
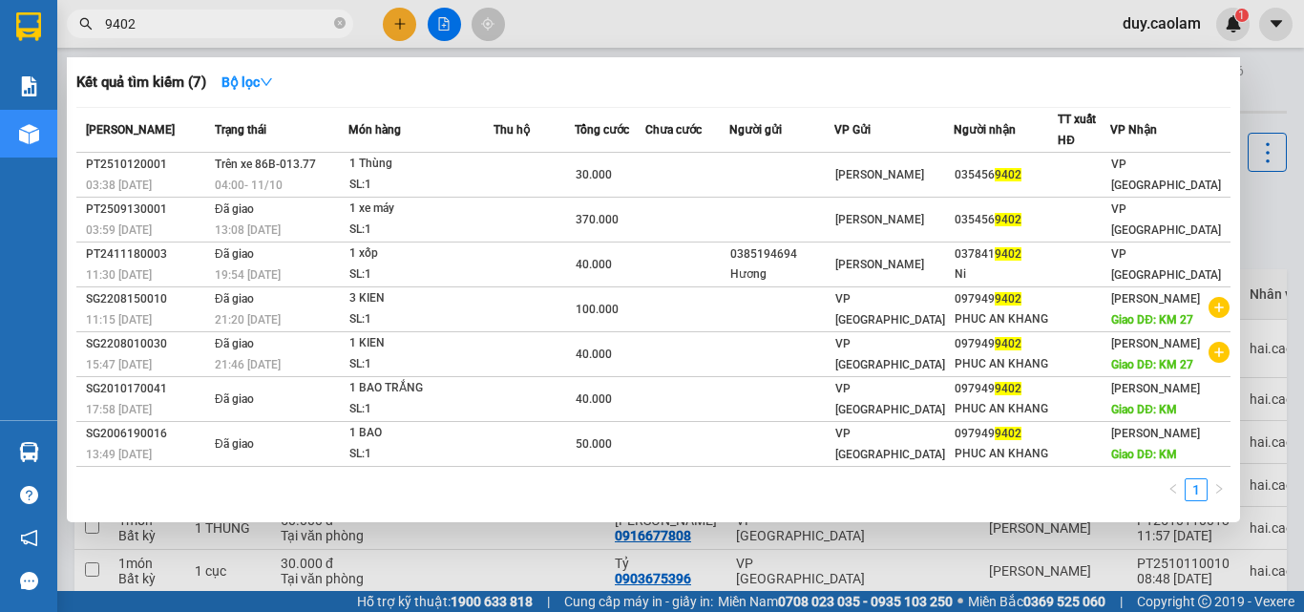
click at [207, 11] on span "9402" at bounding box center [210, 24] width 286 height 29
drag, startPoint x: 421, startPoint y: 172, endPoint x: 485, endPoint y: 127, distance: 78.2
click at [485, 127] on table "Mã ĐH Trạng thái Món hàng Thu hộ [PERSON_NAME] [PERSON_NAME] Người gửi VP Gửi N…" at bounding box center [653, 287] width 1154 height 360
click at [653, 56] on div at bounding box center [652, 306] width 1304 height 612
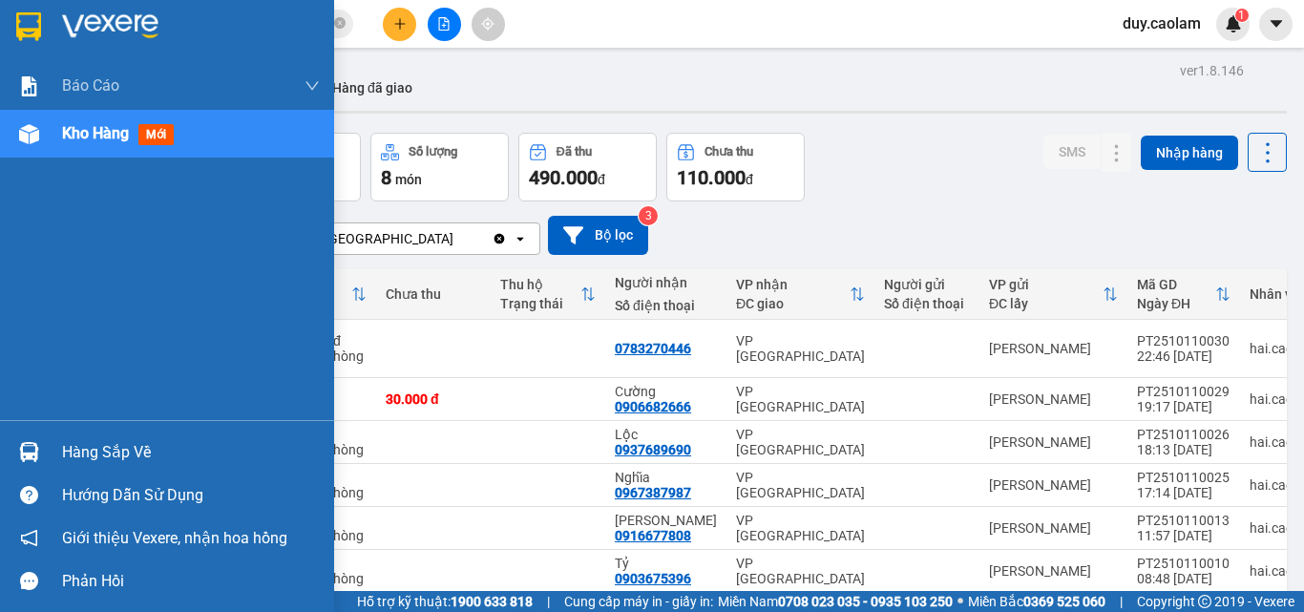
drag, startPoint x: 110, startPoint y: 136, endPoint x: 165, endPoint y: 131, distance: 55.6
click at [111, 136] on span "Kho hàng" at bounding box center [95, 133] width 67 height 18
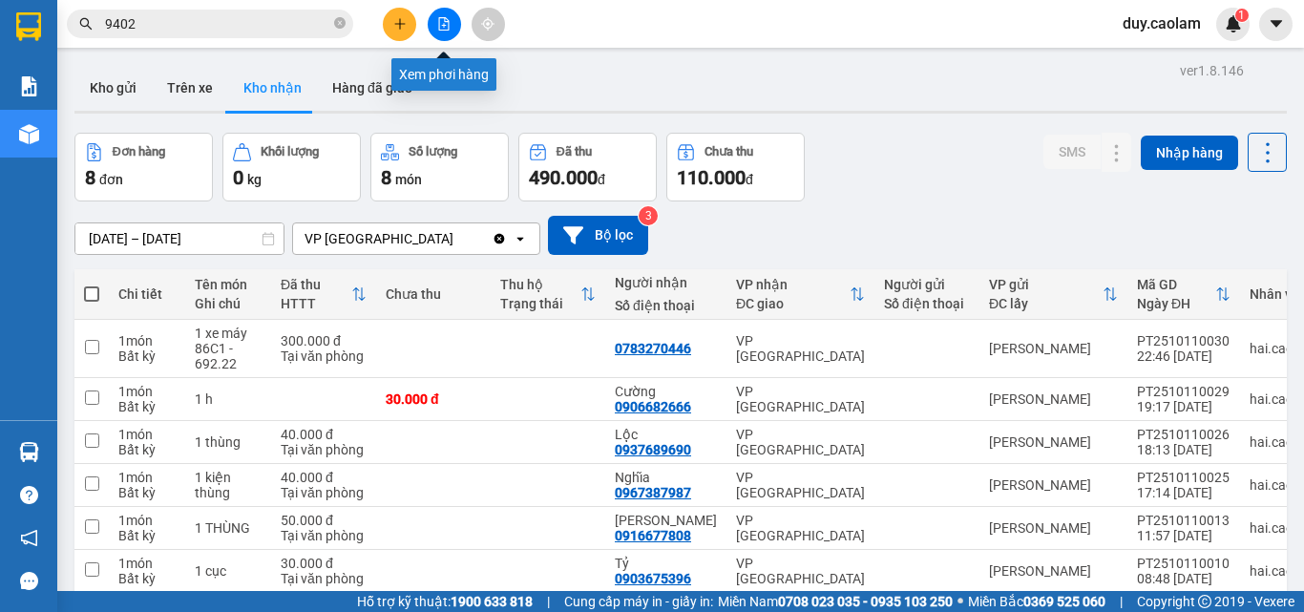
click at [455, 31] on button at bounding box center [444, 24] width 33 height 33
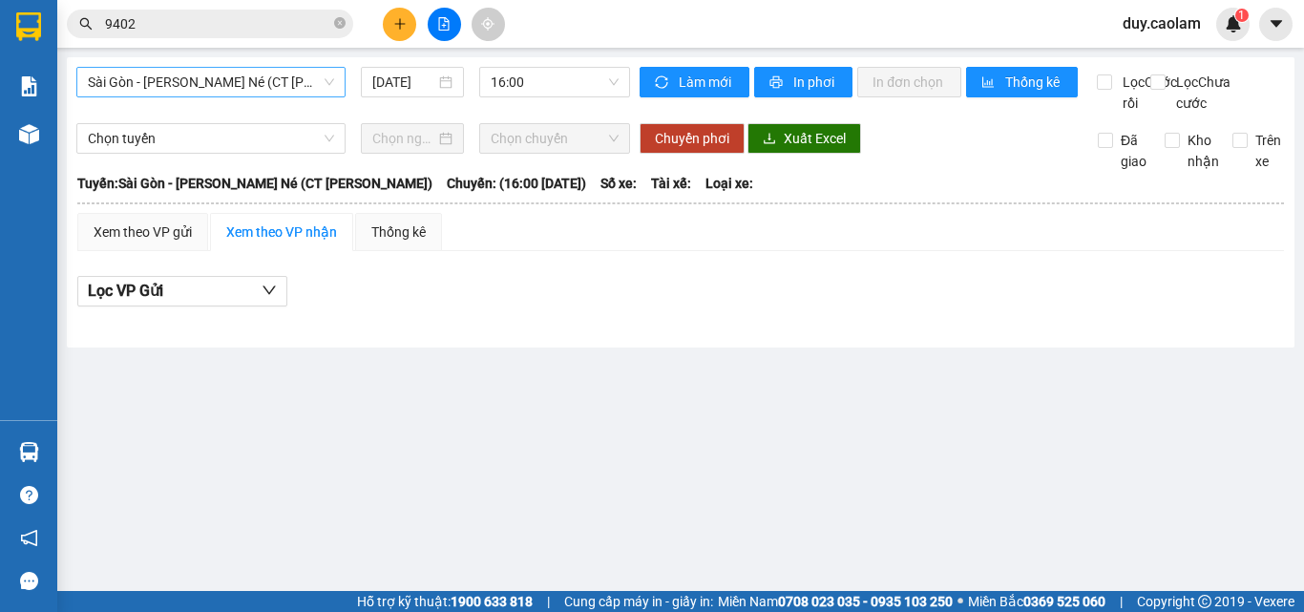
click at [226, 89] on span "Sài Gòn - [PERSON_NAME] Né (CT [PERSON_NAME])" at bounding box center [211, 82] width 246 height 29
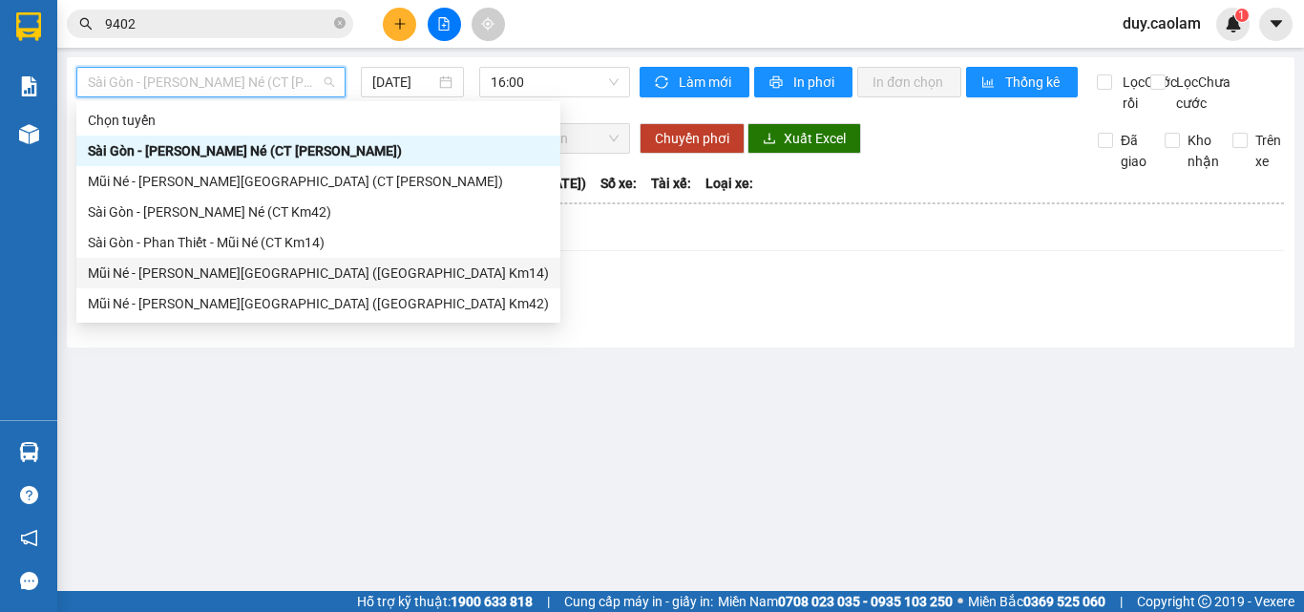
click at [247, 262] on div "Mũi Né - [PERSON_NAME][GEOGRAPHIC_DATA] ([GEOGRAPHIC_DATA] Km14)" at bounding box center [318, 273] width 484 height 31
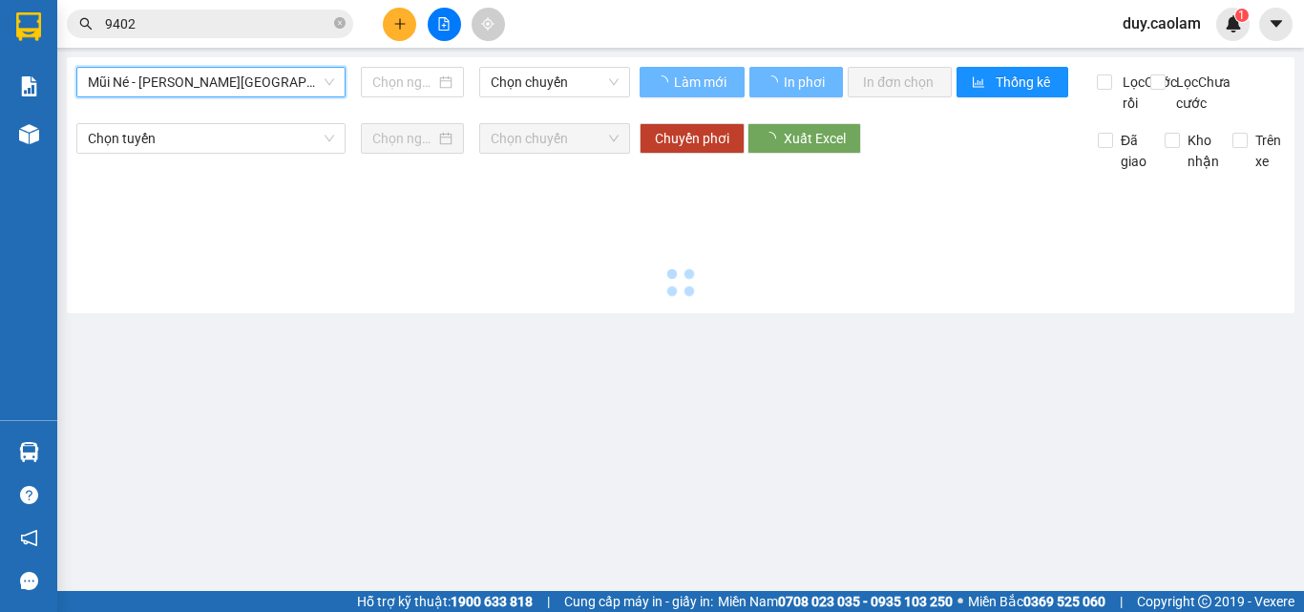
type input "[DATE]"
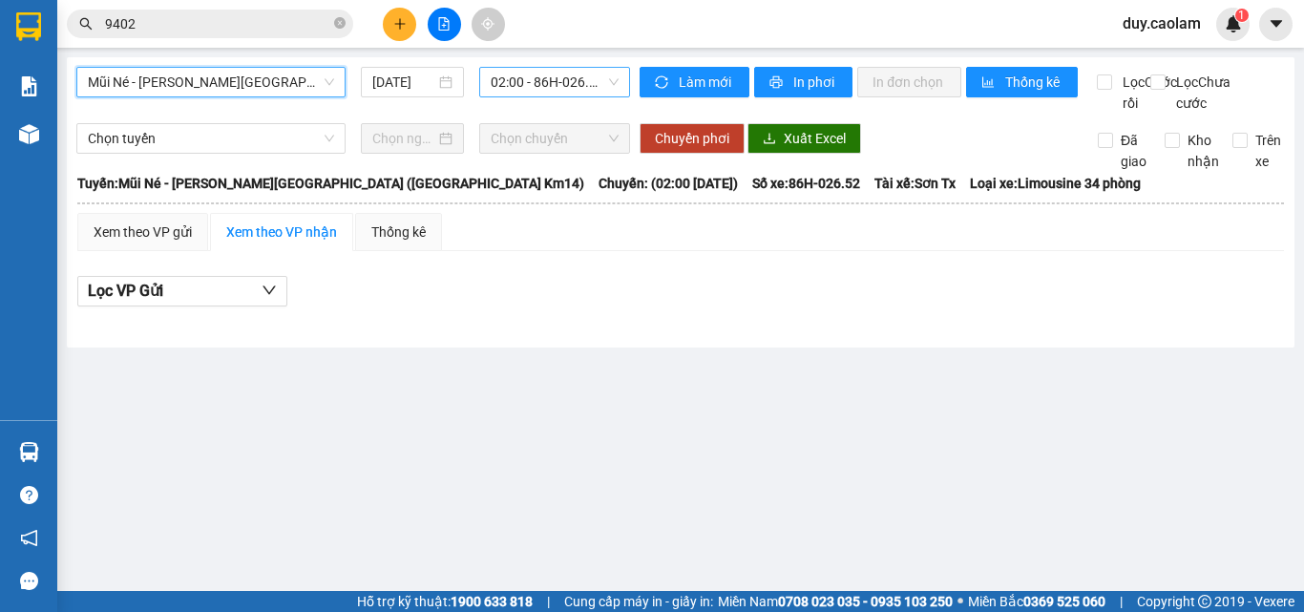
click at [531, 72] on span "02:00 - 86H-026.52" at bounding box center [555, 82] width 128 height 29
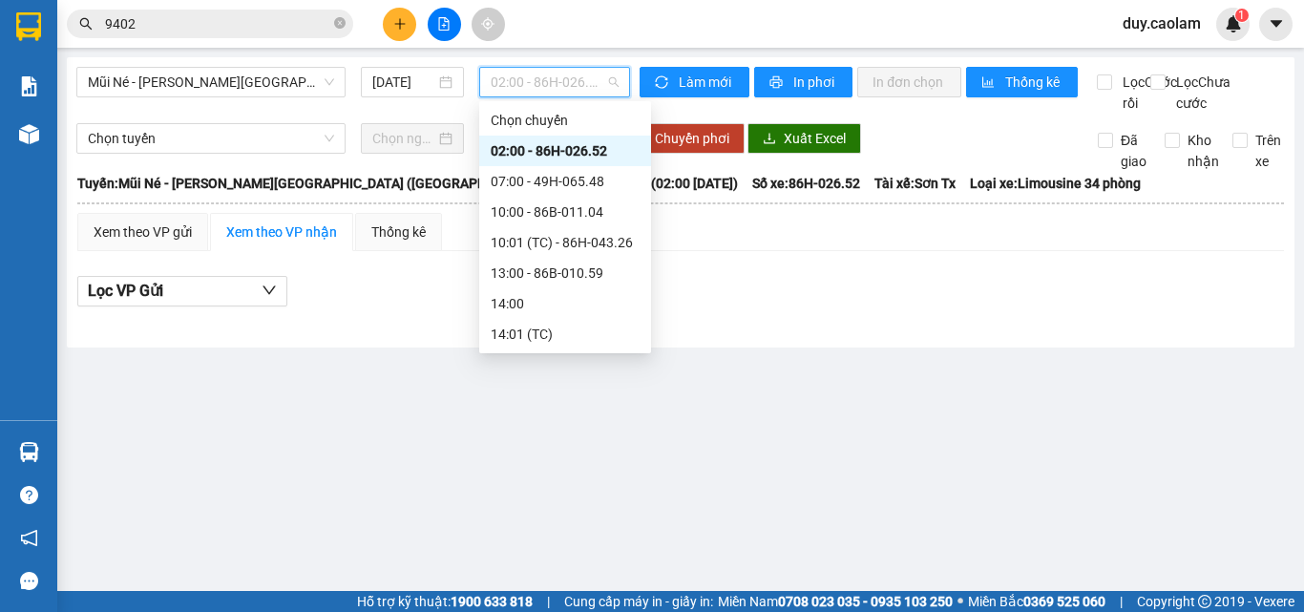
click at [542, 145] on div "02:00 - 86H-026.52" at bounding box center [565, 150] width 149 height 21
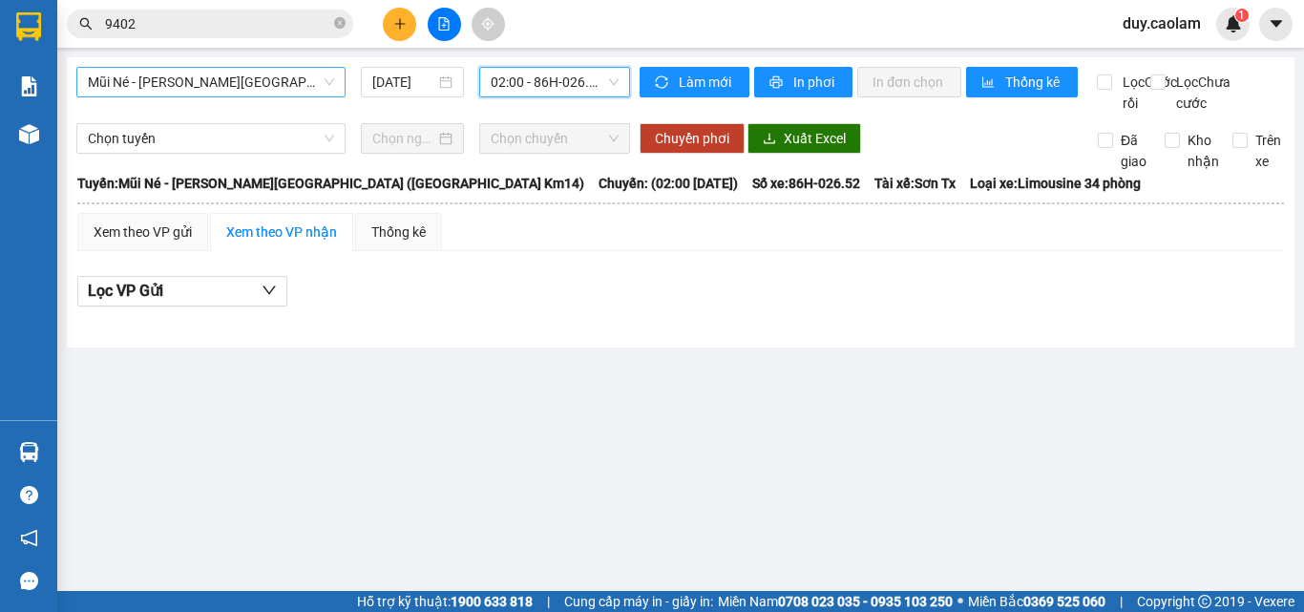
click at [238, 77] on span "Mũi Né - [PERSON_NAME][GEOGRAPHIC_DATA] ([GEOGRAPHIC_DATA] Km14)" at bounding box center [211, 82] width 246 height 29
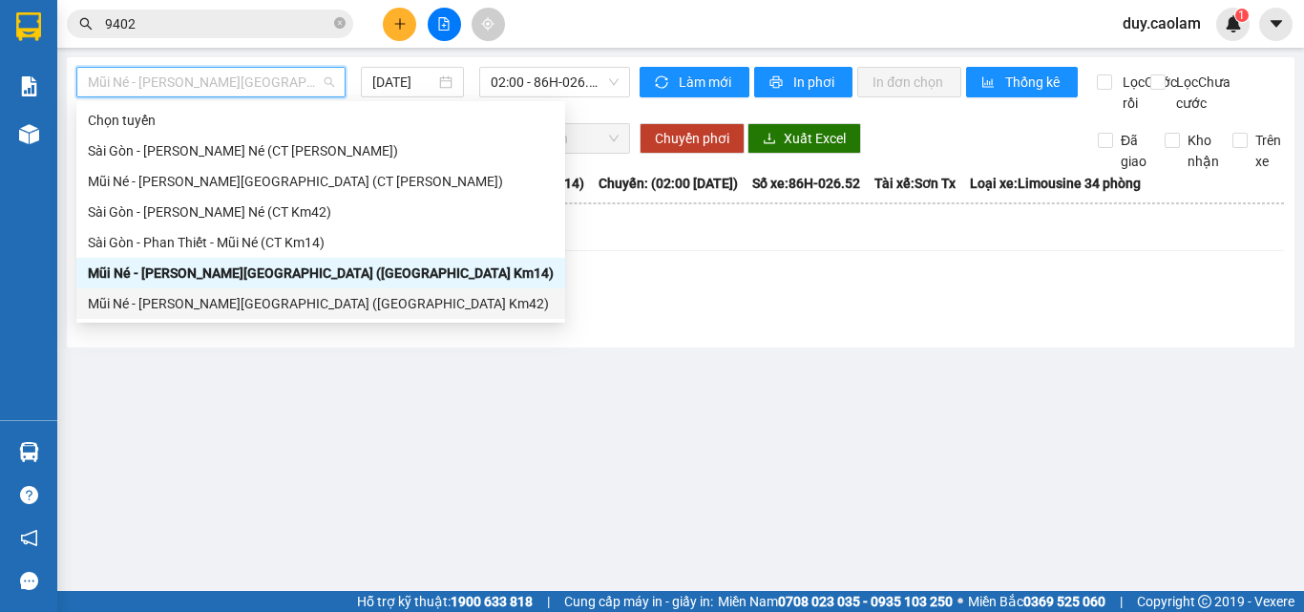
click at [199, 311] on div "Mũi Né - [PERSON_NAME][GEOGRAPHIC_DATA] ([GEOGRAPHIC_DATA] Km42)" at bounding box center [321, 303] width 466 height 21
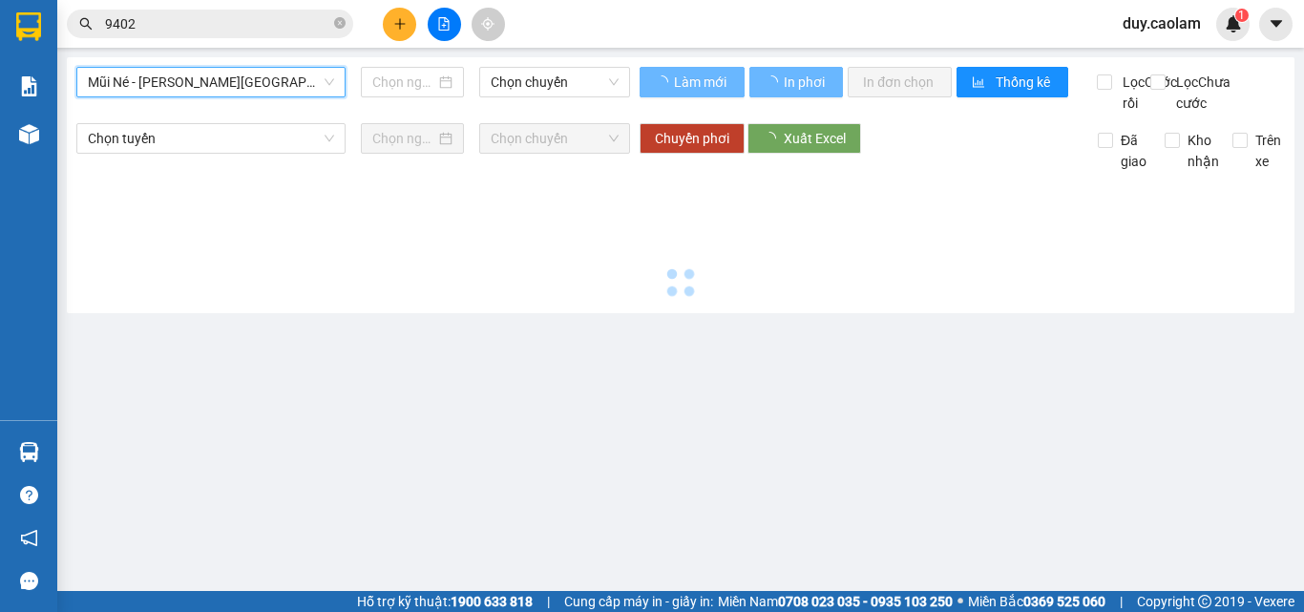
type input "[DATE]"
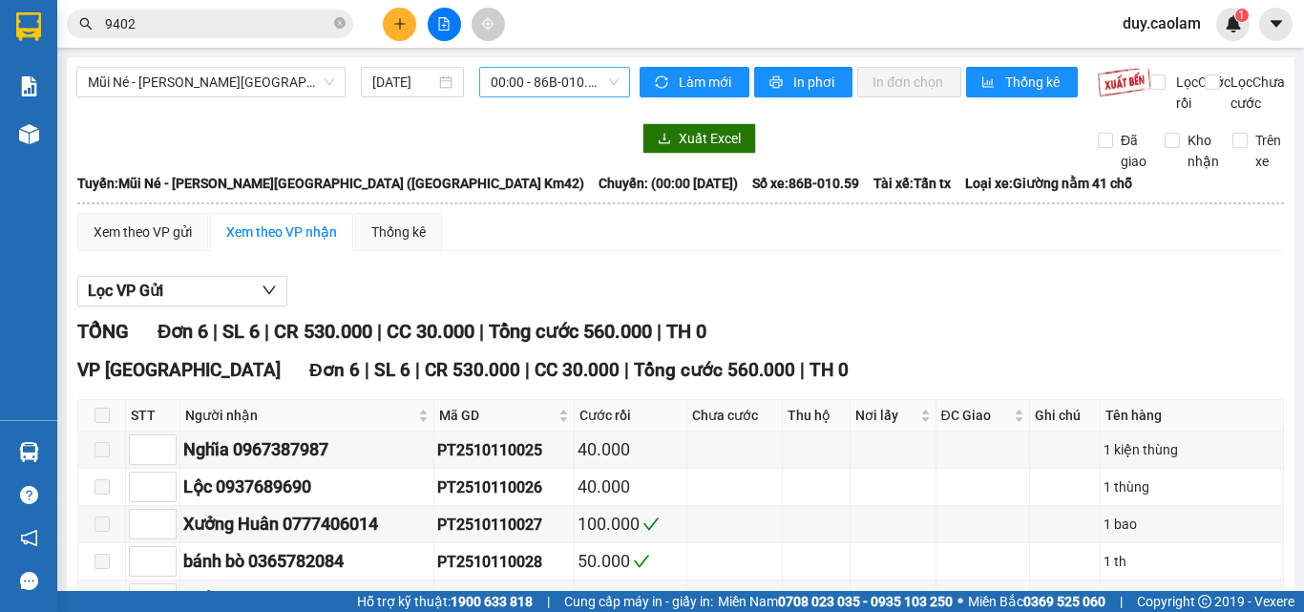
click at [556, 64] on div "Mũi Né - [GEOGRAPHIC_DATA][PERSON_NAME][GEOGRAPHIC_DATA] ([GEOGRAPHIC_DATA] Km4…" at bounding box center [681, 400] width 1228 height 687
click at [543, 82] on span "00:00 - 86B-010.59" at bounding box center [555, 82] width 128 height 29
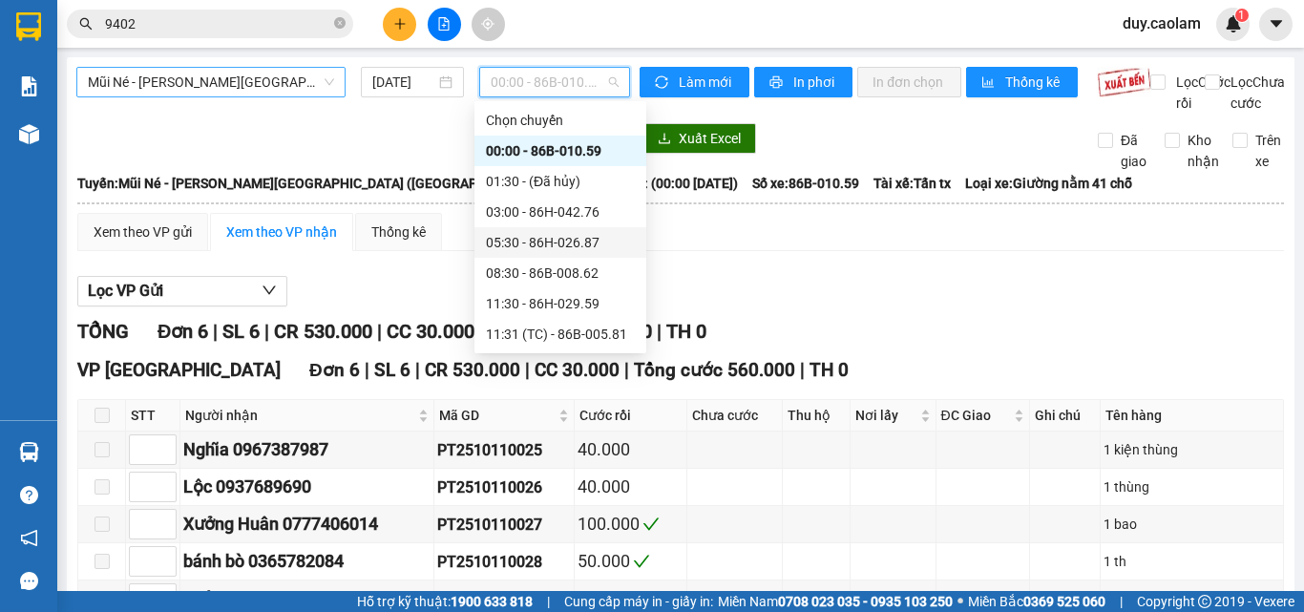
click at [208, 71] on span "Mũi Né - [PERSON_NAME][GEOGRAPHIC_DATA] ([GEOGRAPHIC_DATA] Km42)" at bounding box center [211, 82] width 246 height 29
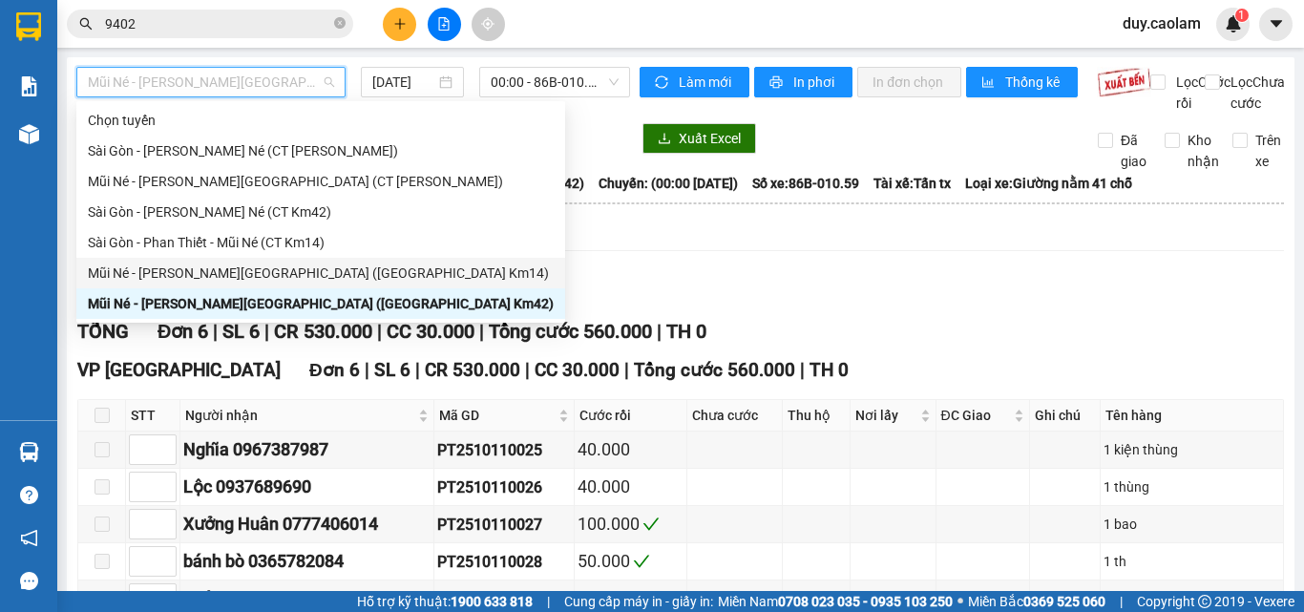
click at [169, 277] on div "Mũi Né - [PERSON_NAME][GEOGRAPHIC_DATA] ([GEOGRAPHIC_DATA] Km14)" at bounding box center [321, 273] width 466 height 21
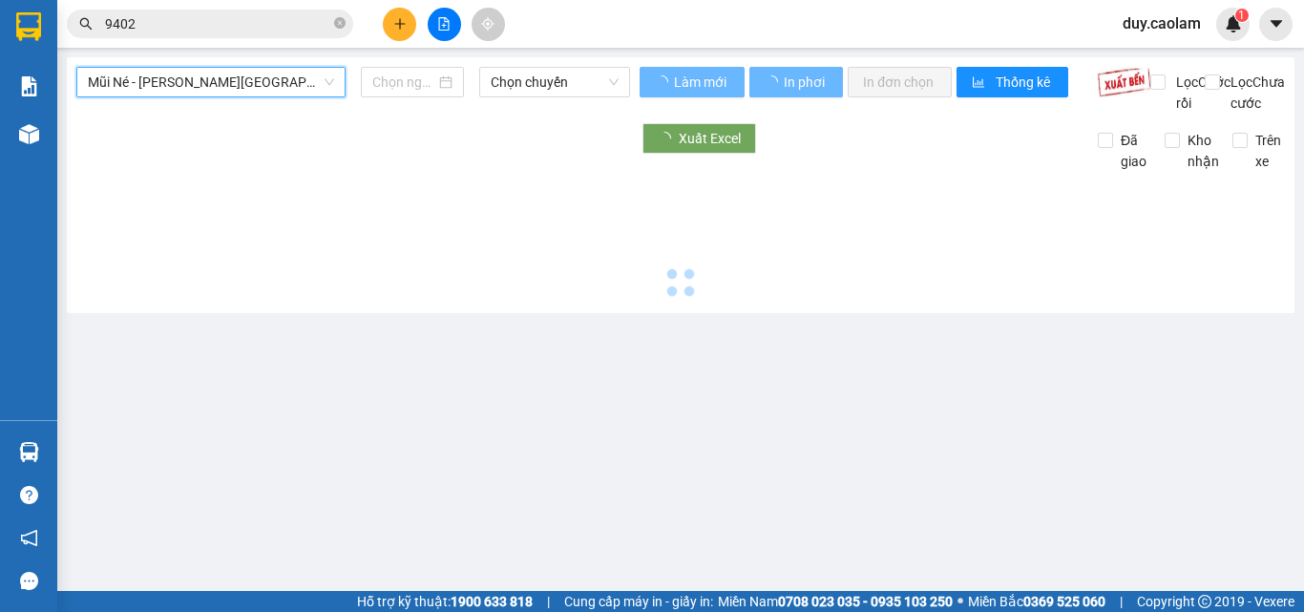
type input "[DATE]"
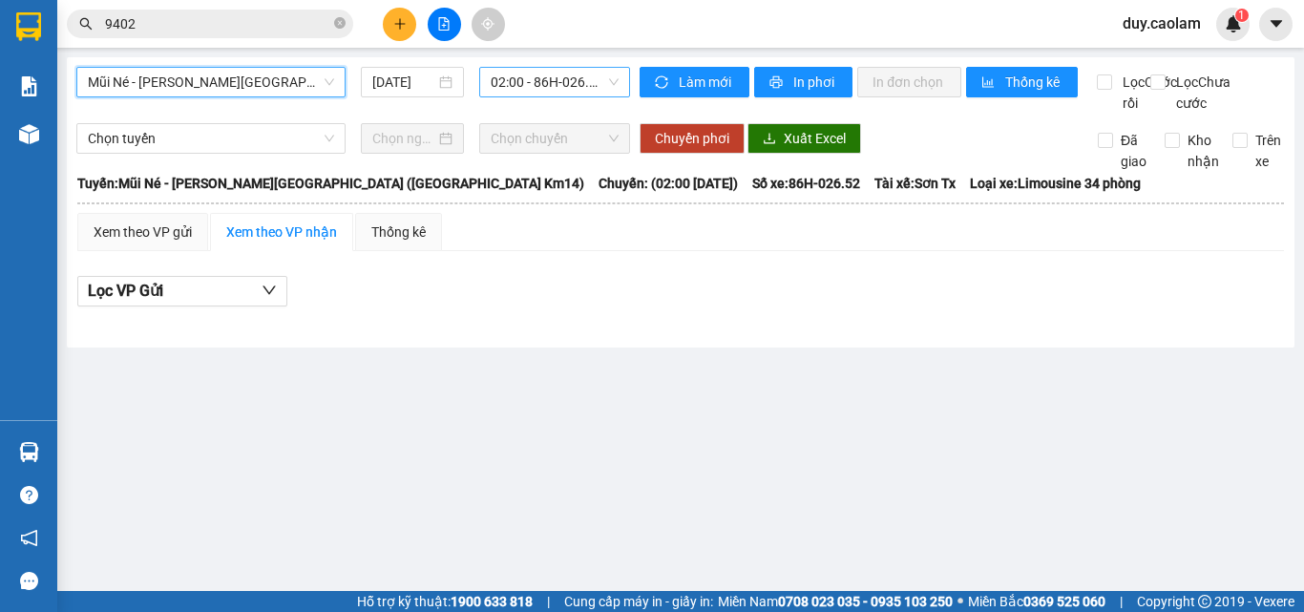
click at [545, 74] on span "02:00 - 86H-026.52" at bounding box center [555, 82] width 128 height 29
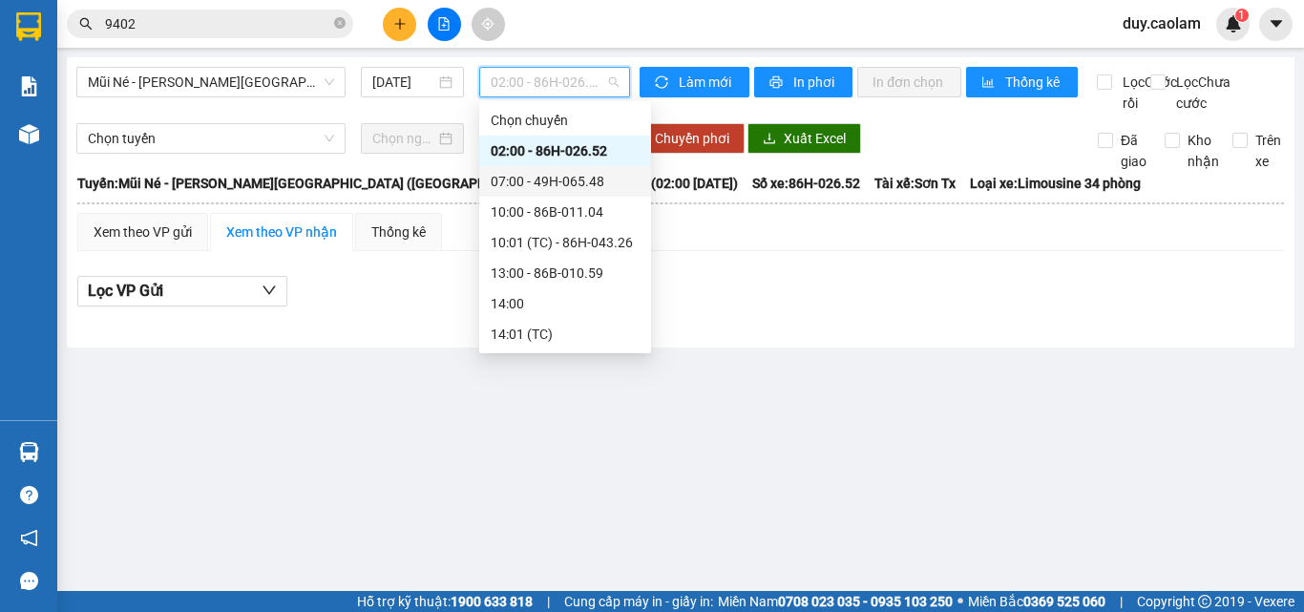
click at [535, 180] on div "07:00 - 49H-065.48" at bounding box center [565, 181] width 149 height 21
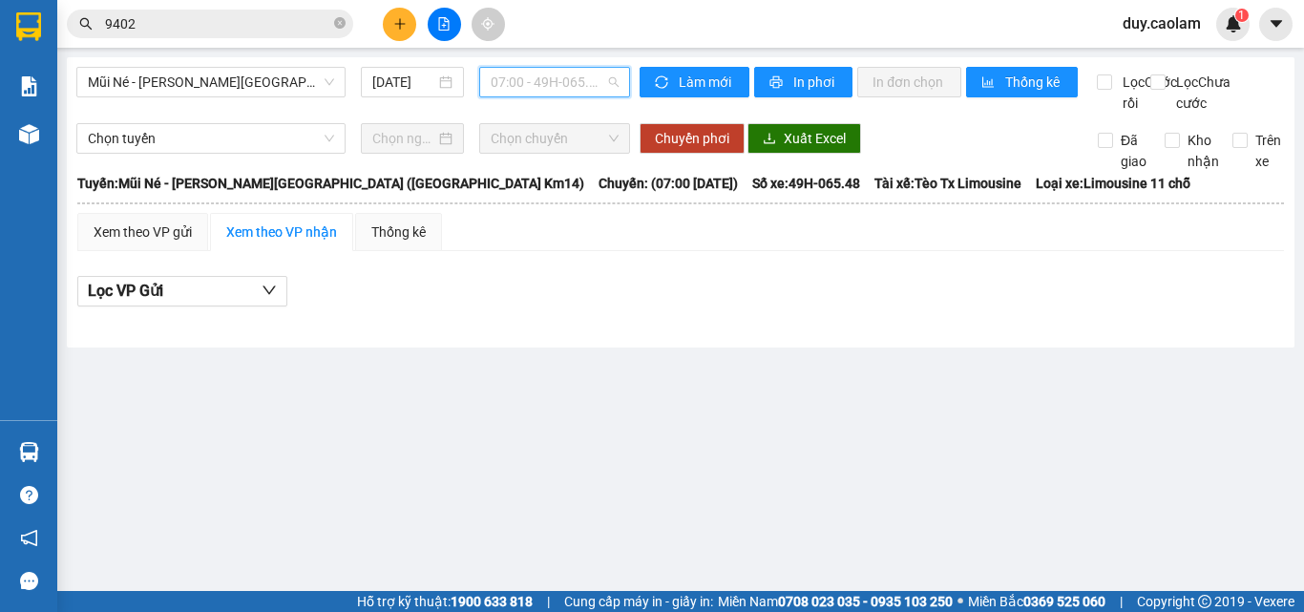
click at [556, 83] on span "07:00 - 49H-065.48" at bounding box center [555, 82] width 128 height 29
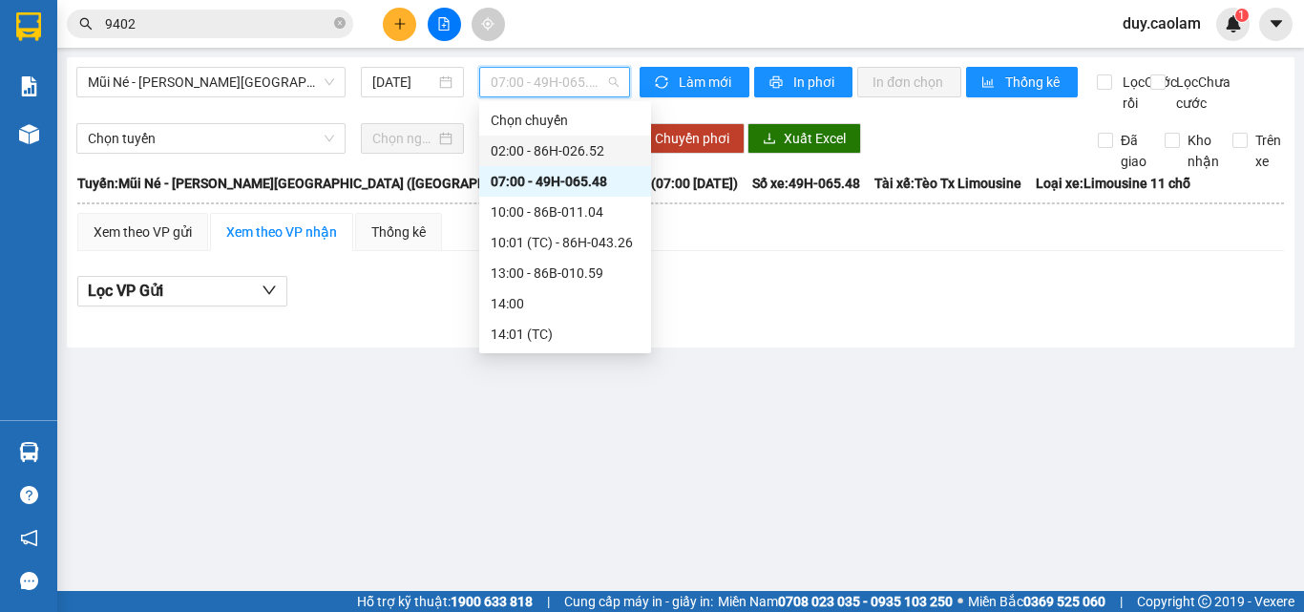
click at [538, 144] on div "02:00 - 86H-026.52" at bounding box center [565, 150] width 149 height 21
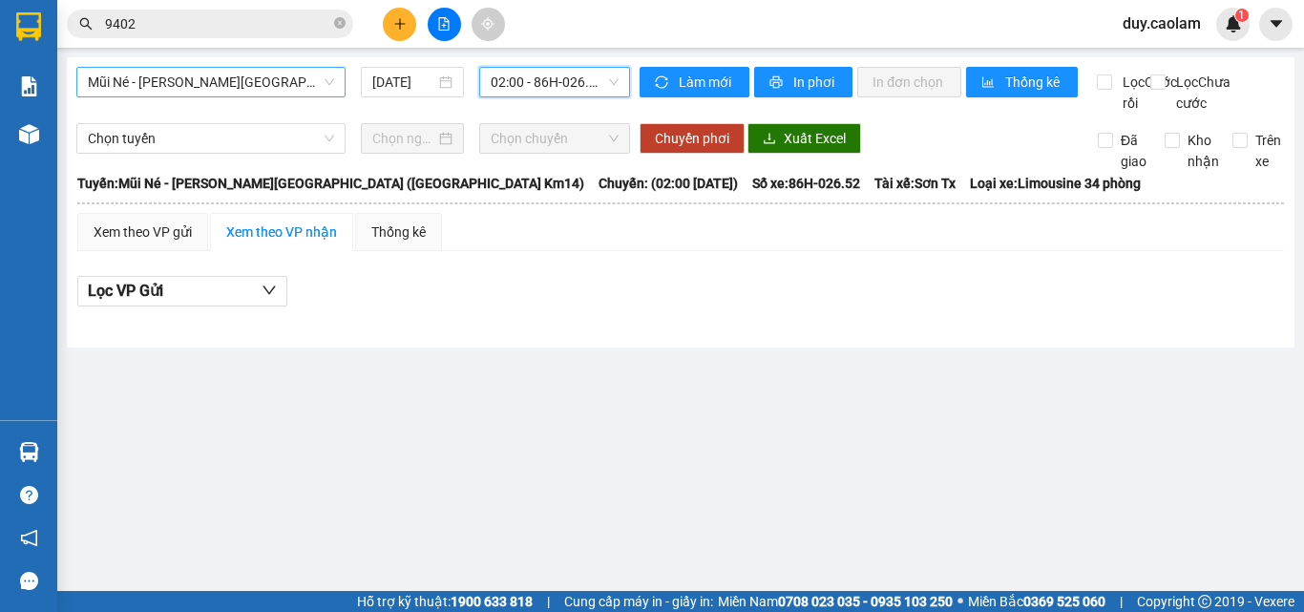
click at [265, 87] on span "Mũi Né - [PERSON_NAME][GEOGRAPHIC_DATA] ([GEOGRAPHIC_DATA] Km14)" at bounding box center [211, 82] width 246 height 29
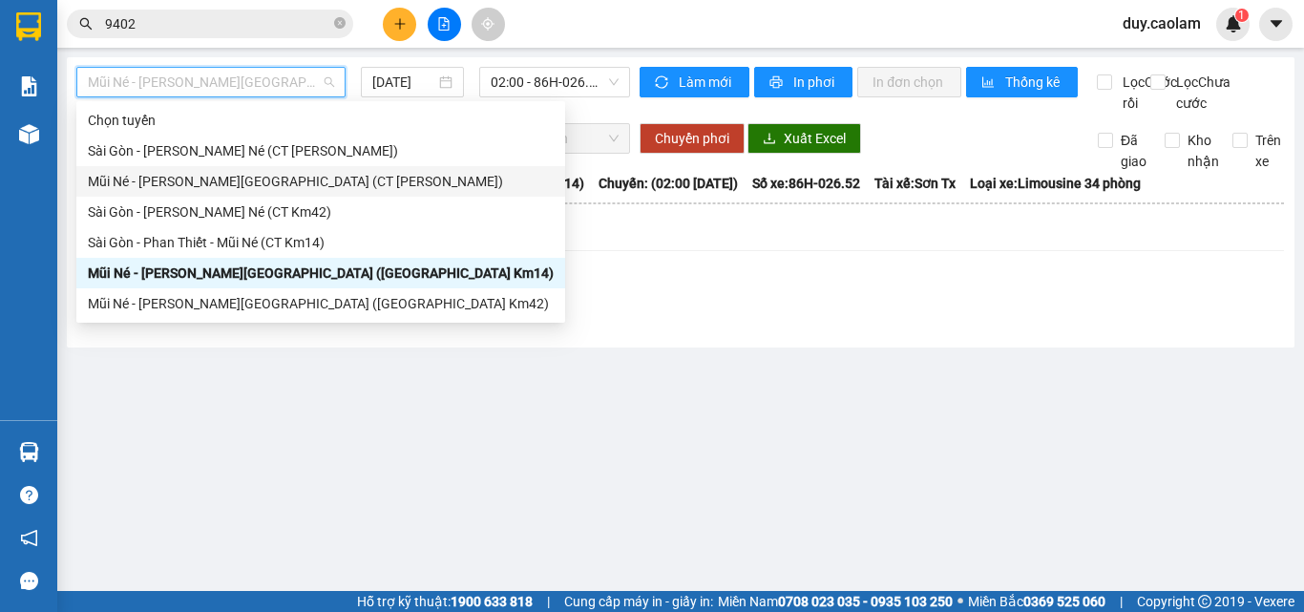
drag, startPoint x: 212, startPoint y: 183, endPoint x: 252, endPoint y: 165, distance: 44.0
click at [213, 183] on div "Mũi Né - [PERSON_NAME][GEOGRAPHIC_DATA] (CT [PERSON_NAME])" at bounding box center [321, 181] width 466 height 21
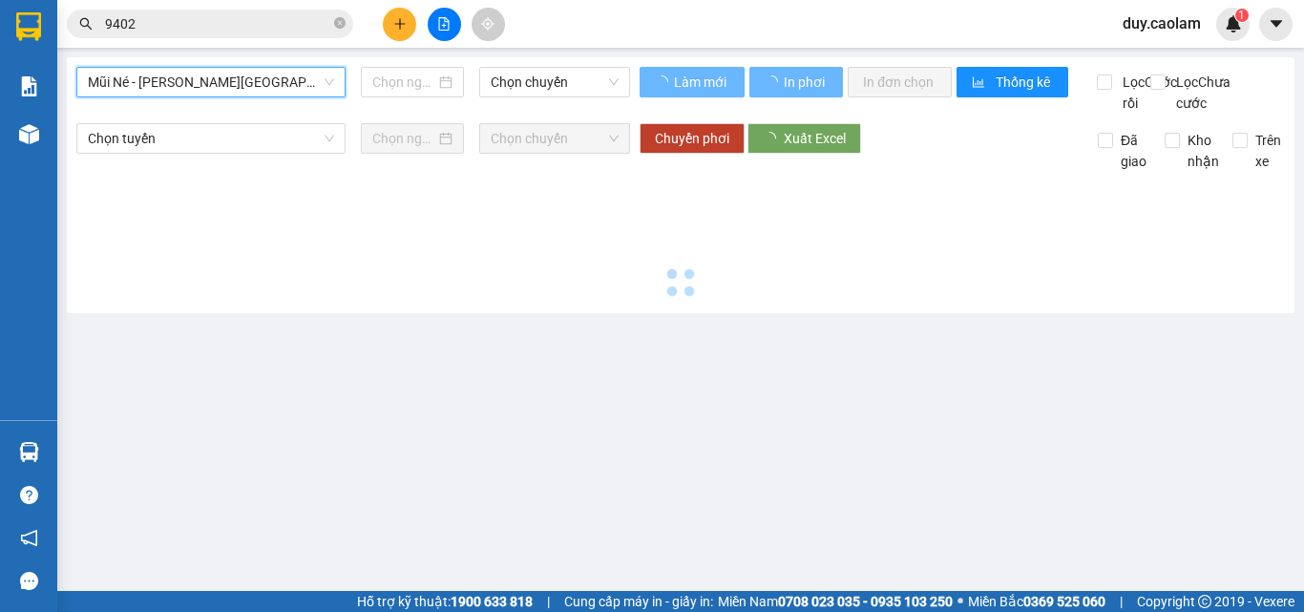
type input "[DATE]"
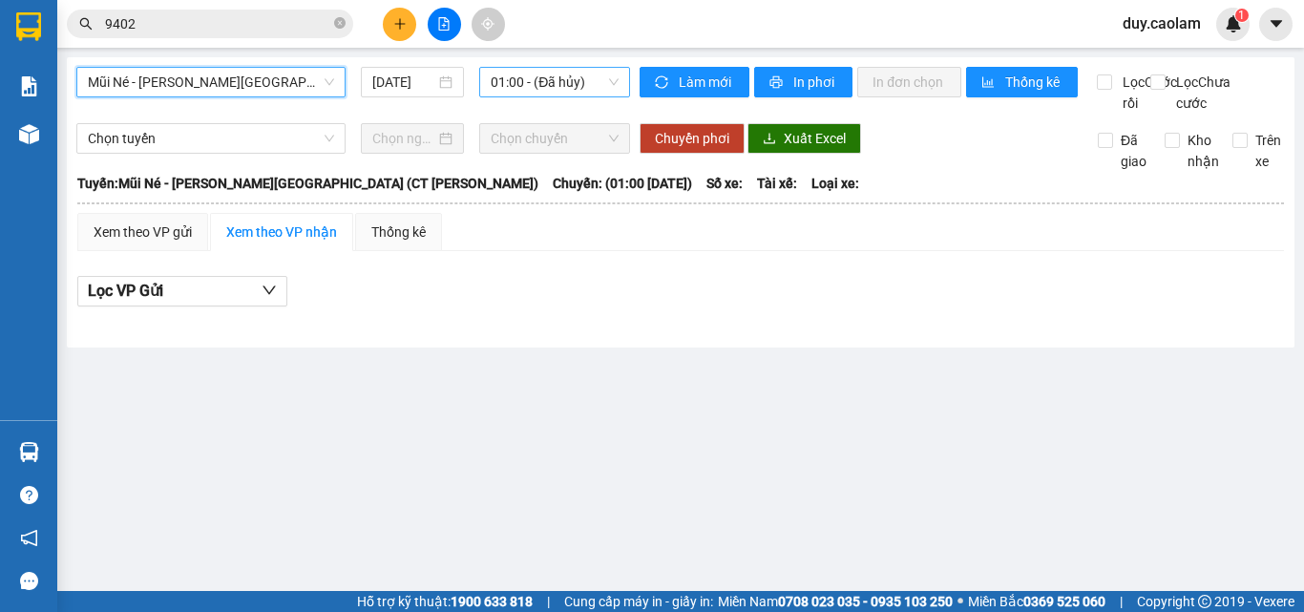
click at [547, 80] on span "01:00 - (Đã hủy)" at bounding box center [555, 82] width 128 height 29
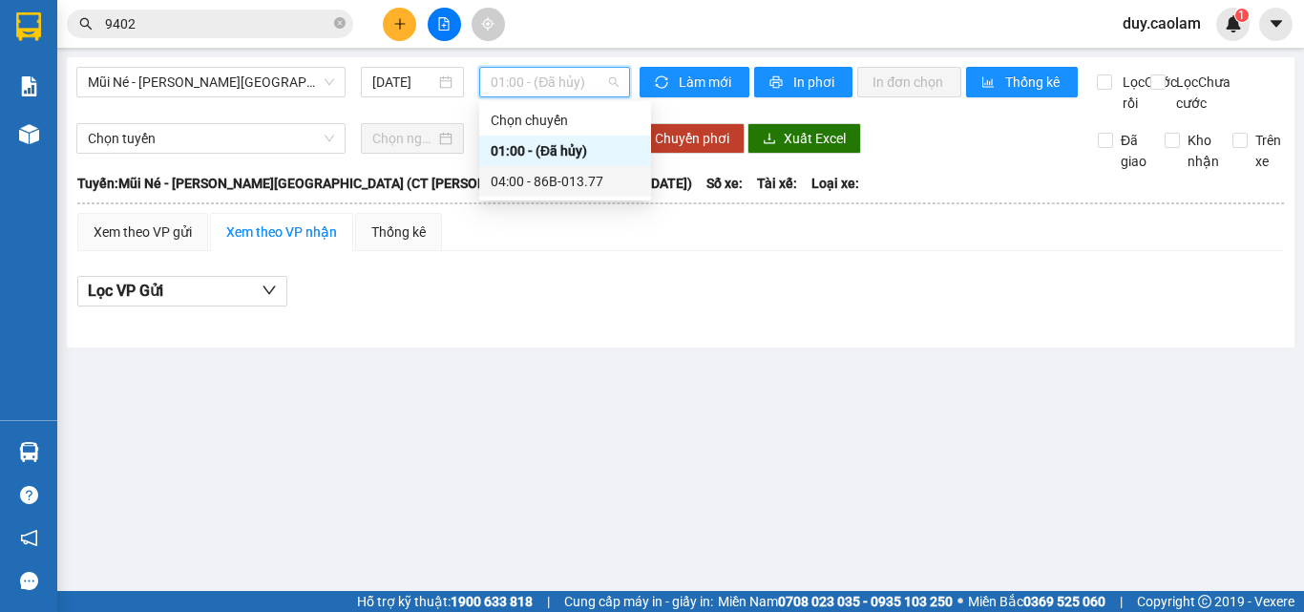
click at [501, 196] on div "04:00 - 86B-013.77" at bounding box center [565, 181] width 172 height 31
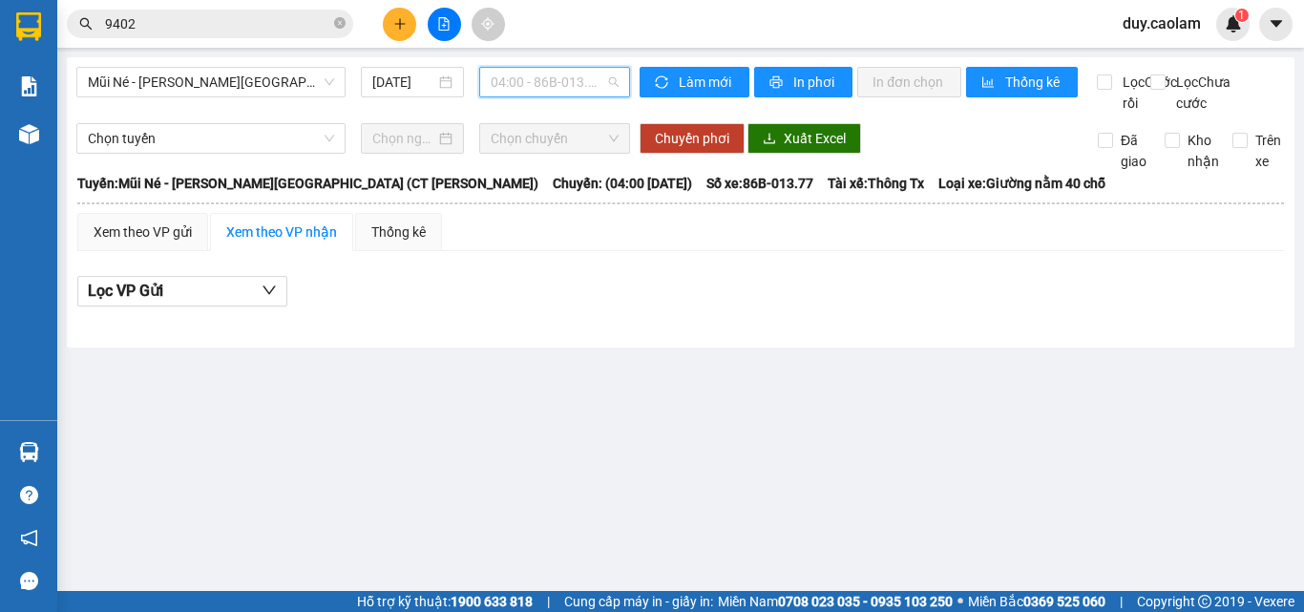
click at [541, 85] on span "04:00 - 86B-013.77" at bounding box center [555, 82] width 128 height 29
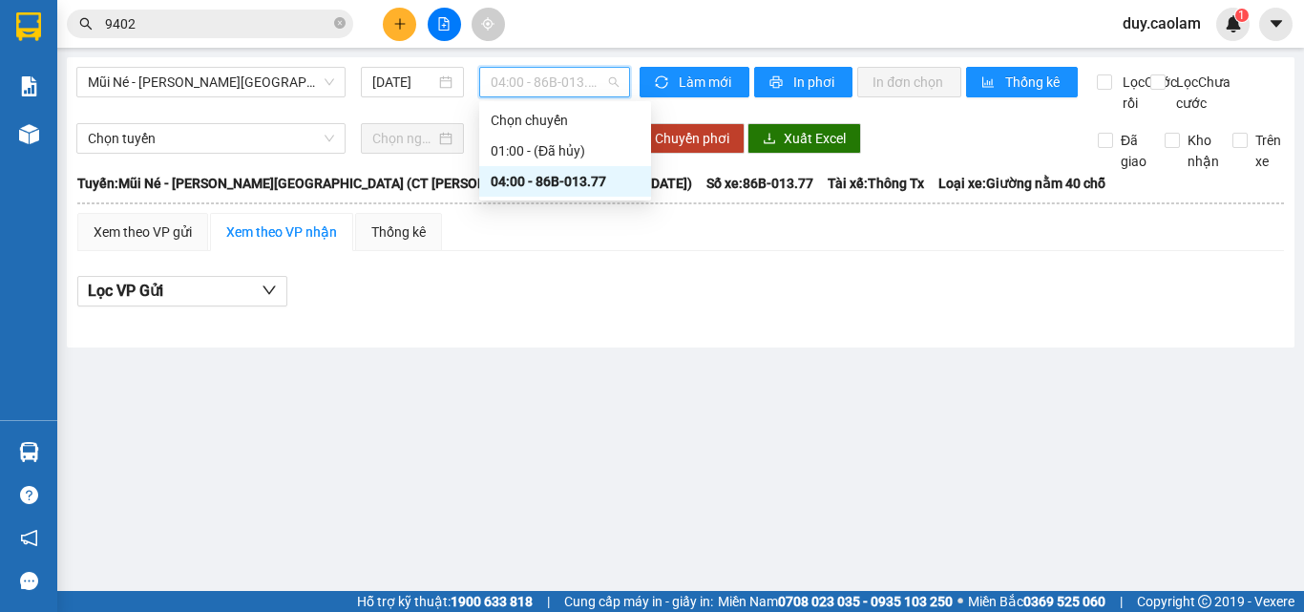
click at [544, 174] on div "04:00 - 86B-013.77" at bounding box center [565, 181] width 149 height 21
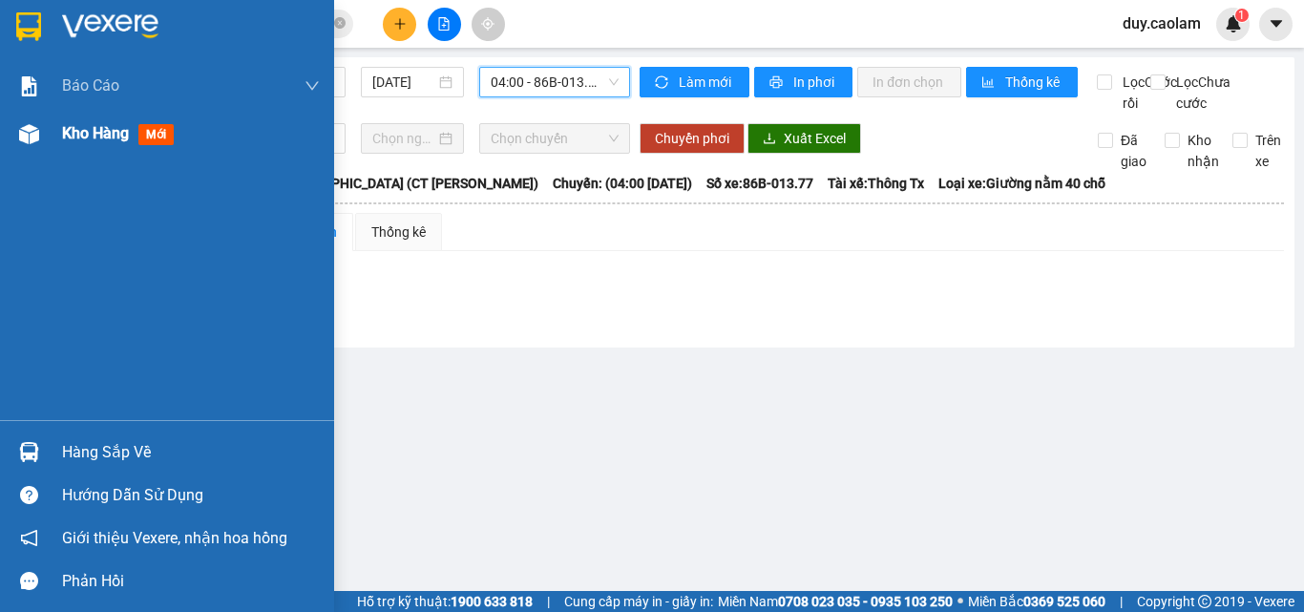
click at [138, 124] on div "Kho hàng mới" at bounding box center [191, 134] width 258 height 48
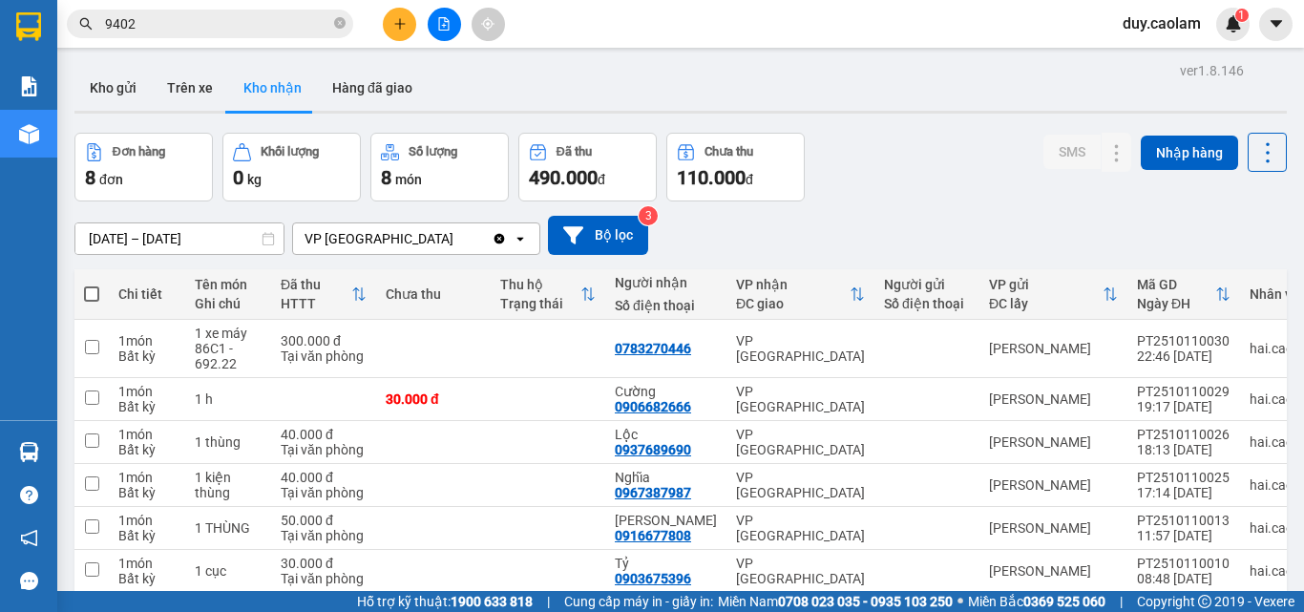
click at [442, 23] on icon "file-add" at bounding box center [443, 23] width 13 height 13
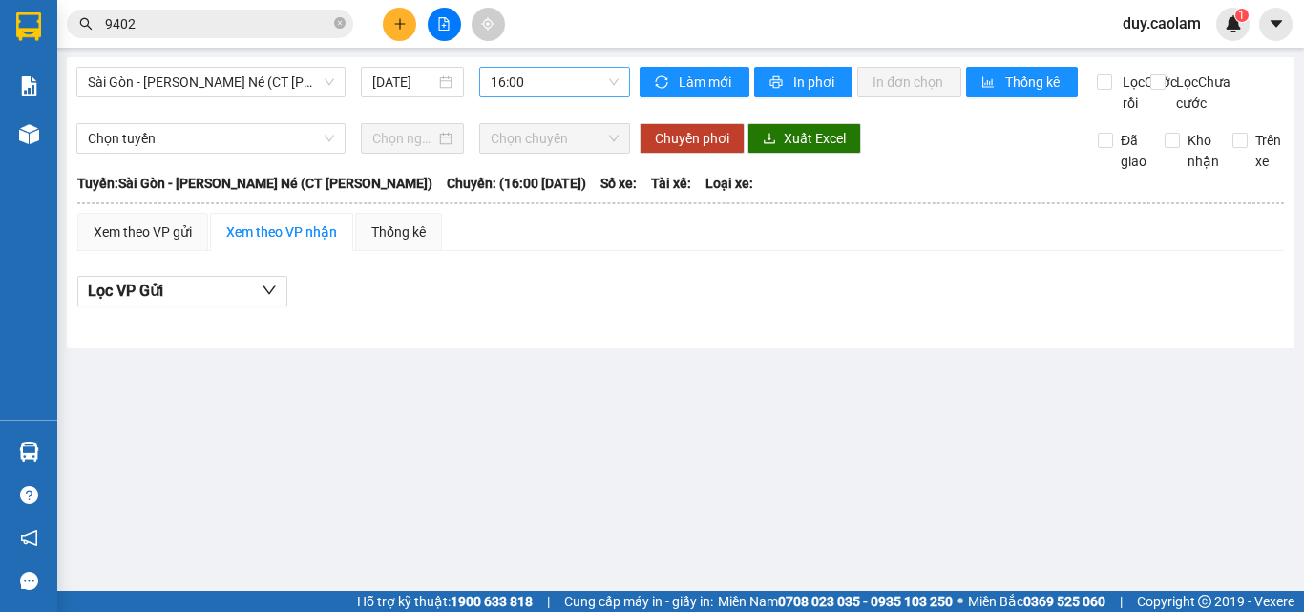
click at [529, 91] on span "16:00" at bounding box center [555, 82] width 128 height 29
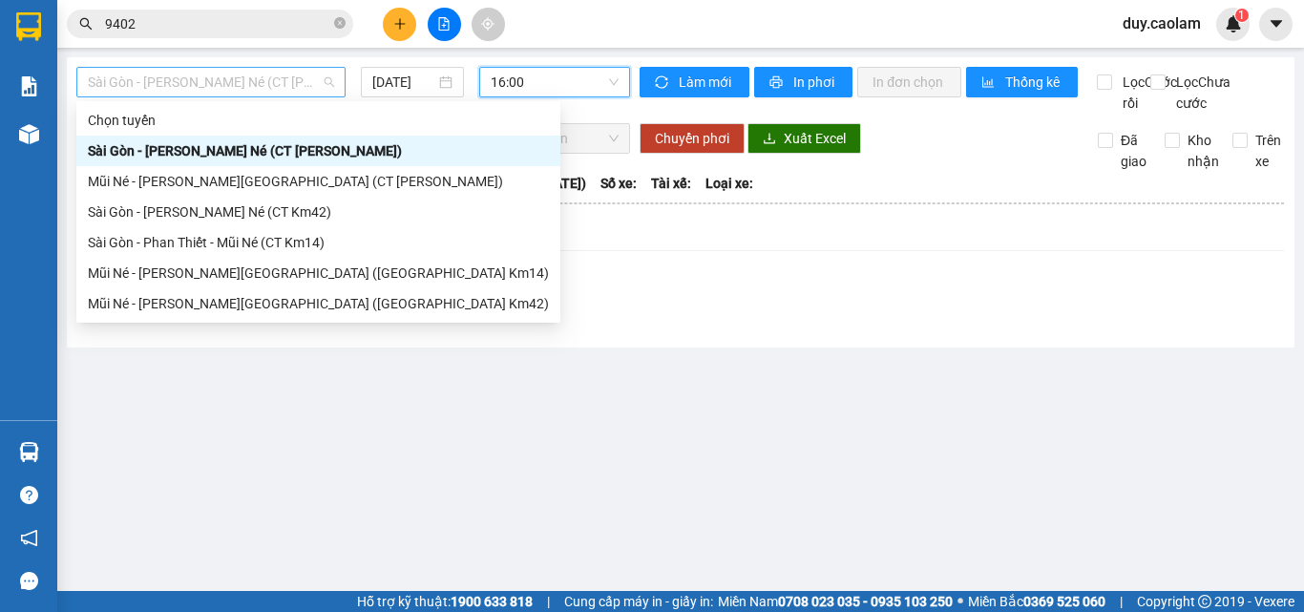
click at [216, 87] on span "Sài Gòn - [PERSON_NAME] Né (CT [PERSON_NAME])" at bounding box center [211, 82] width 246 height 29
click at [180, 295] on div "Mũi Né - [PERSON_NAME][GEOGRAPHIC_DATA] ([GEOGRAPHIC_DATA] Km42)" at bounding box center [318, 303] width 461 height 21
type input "[DATE]"
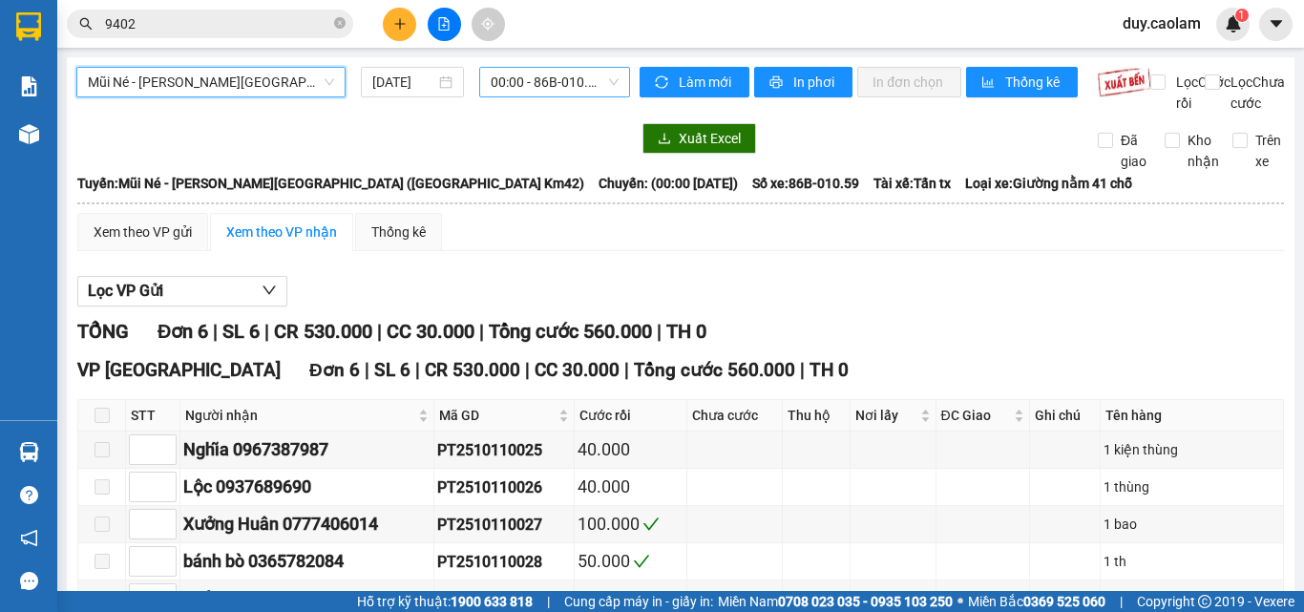
click at [561, 71] on span "00:00 - 86B-010.59" at bounding box center [555, 82] width 128 height 29
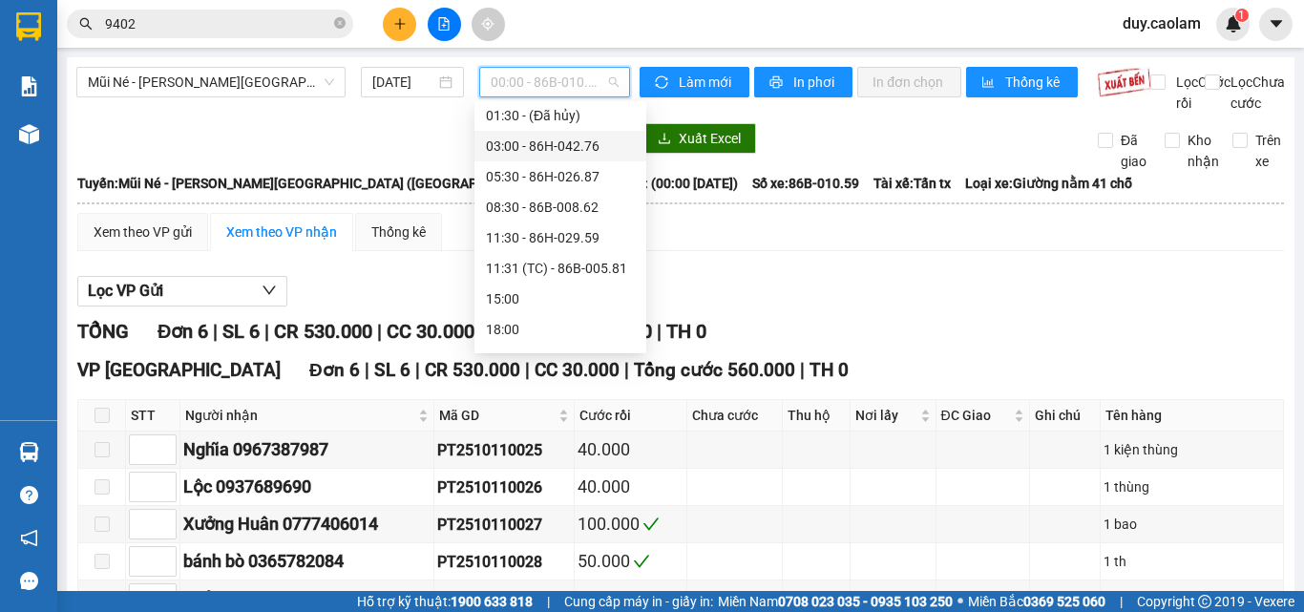
scroll to position [95, 0]
click at [538, 175] on div "08:30 - 86B-008.62" at bounding box center [560, 177] width 149 height 21
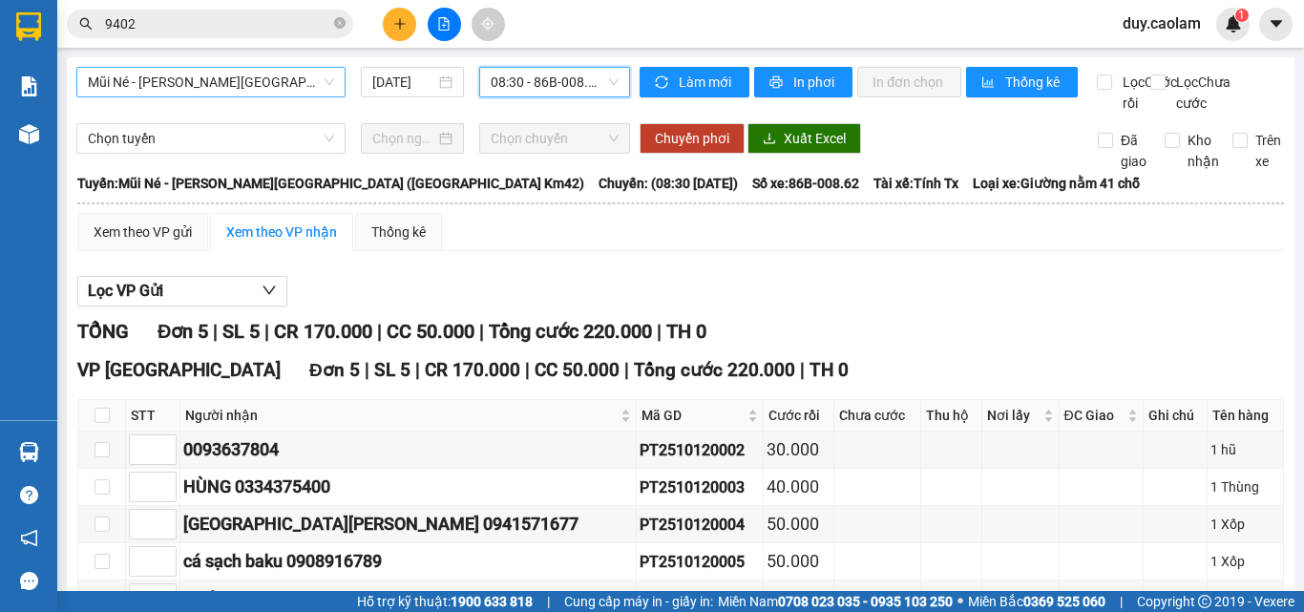
click at [207, 84] on span "Mũi Né - [PERSON_NAME][GEOGRAPHIC_DATA] ([GEOGRAPHIC_DATA] Km42)" at bounding box center [211, 82] width 246 height 29
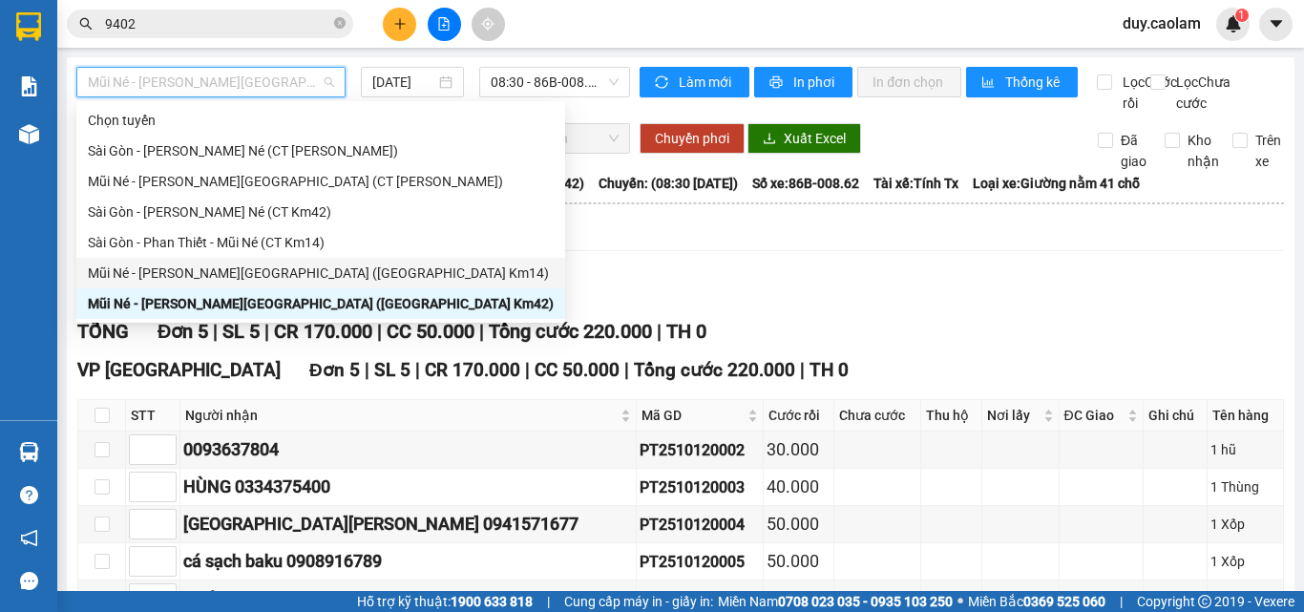
click at [222, 272] on div "Mũi Né - [PERSON_NAME][GEOGRAPHIC_DATA] ([GEOGRAPHIC_DATA] Km14)" at bounding box center [321, 273] width 466 height 21
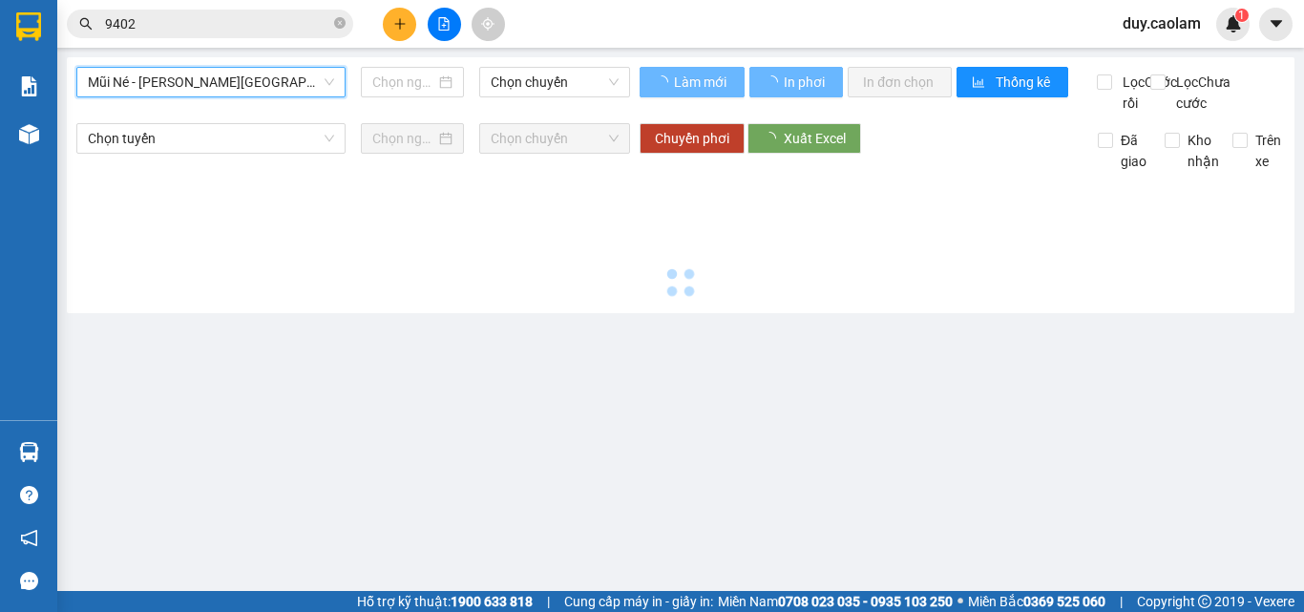
type input "[DATE]"
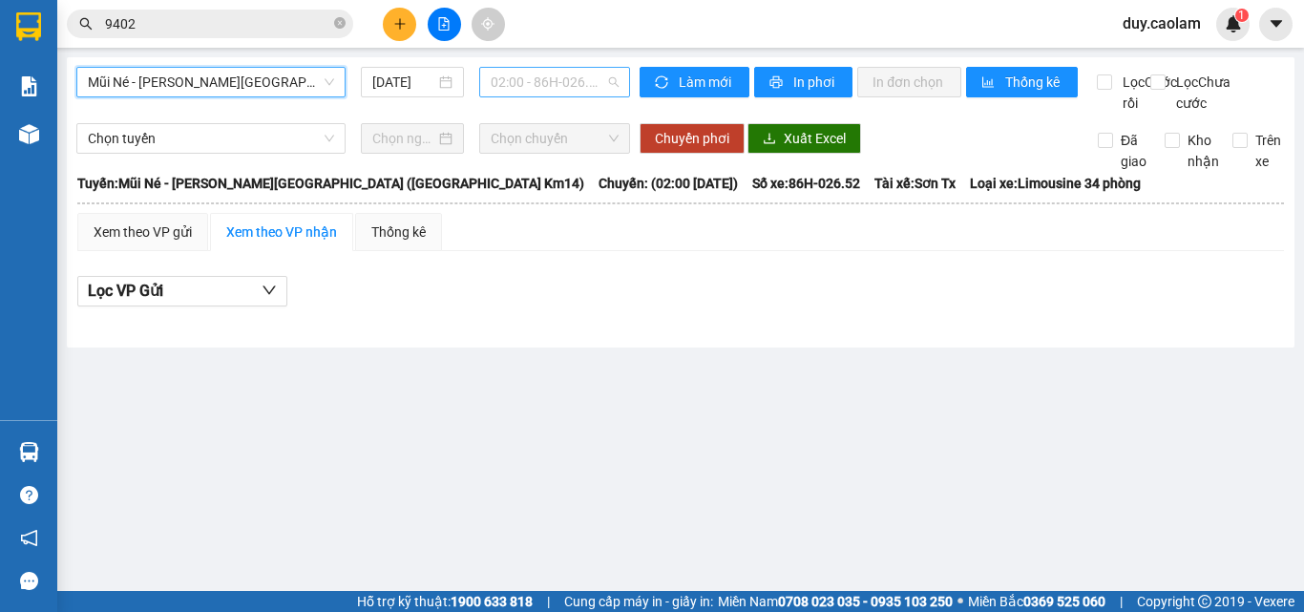
click at [495, 93] on span "02:00 - 86H-026.52" at bounding box center [555, 82] width 128 height 29
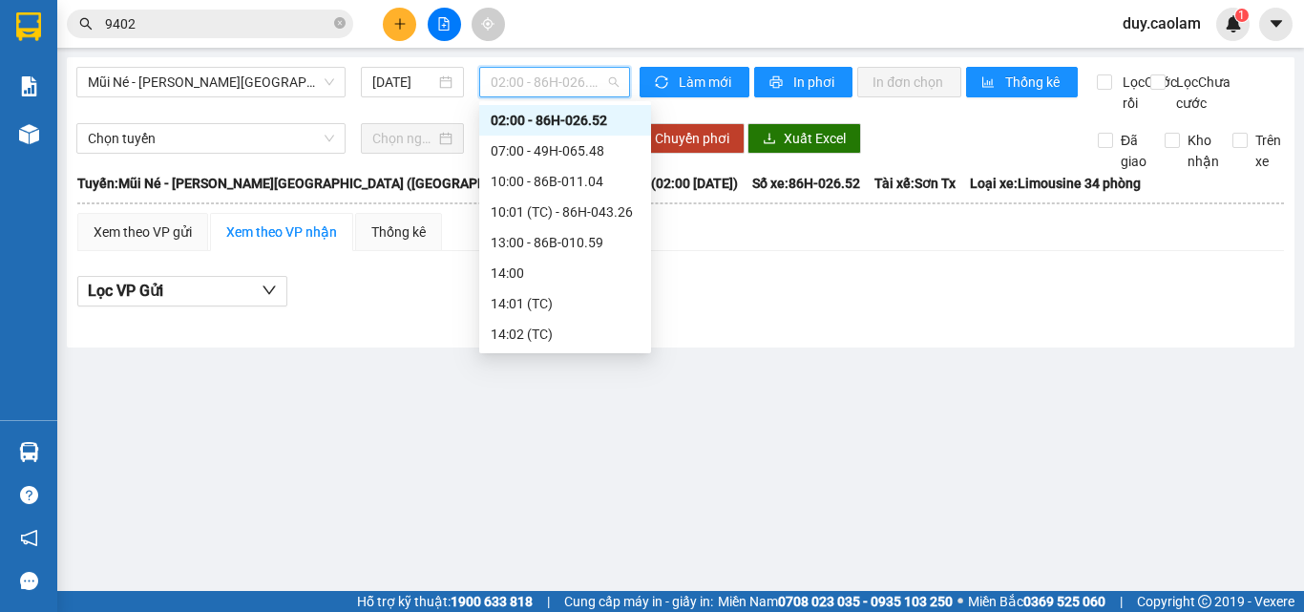
drag, startPoint x: 350, startPoint y: 134, endPoint x: 241, endPoint y: 53, distance: 136.0
click at [347, 114] on div "Mũi Né - [PERSON_NAME][GEOGRAPHIC_DATA] ([GEOGRAPHIC_DATA] Km14) [DATE] 02:00 -…" at bounding box center [353, 90] width 554 height 47
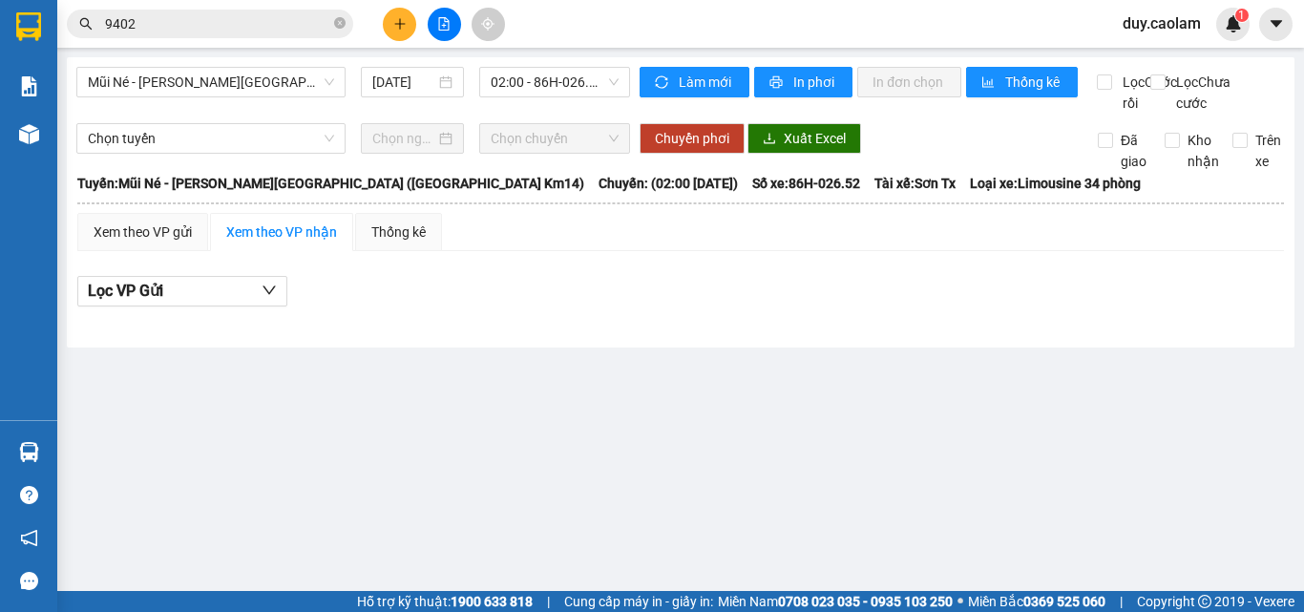
click at [241, 27] on input "9402" at bounding box center [217, 23] width 225 height 21
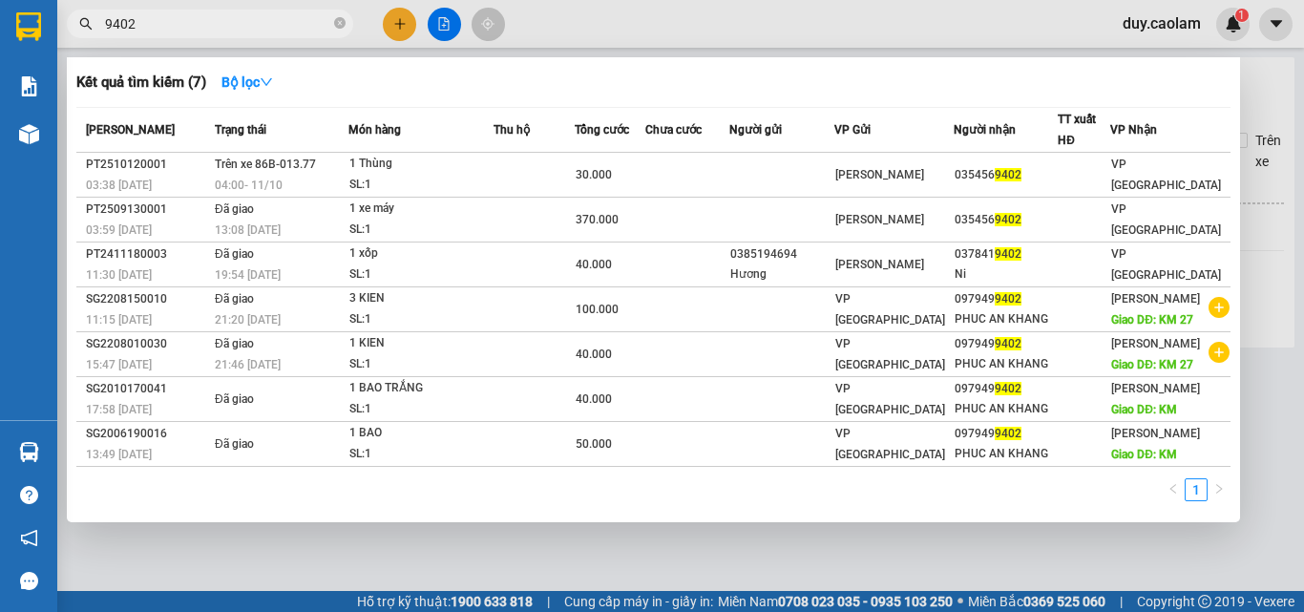
click at [879, 26] on div at bounding box center [652, 306] width 1304 height 612
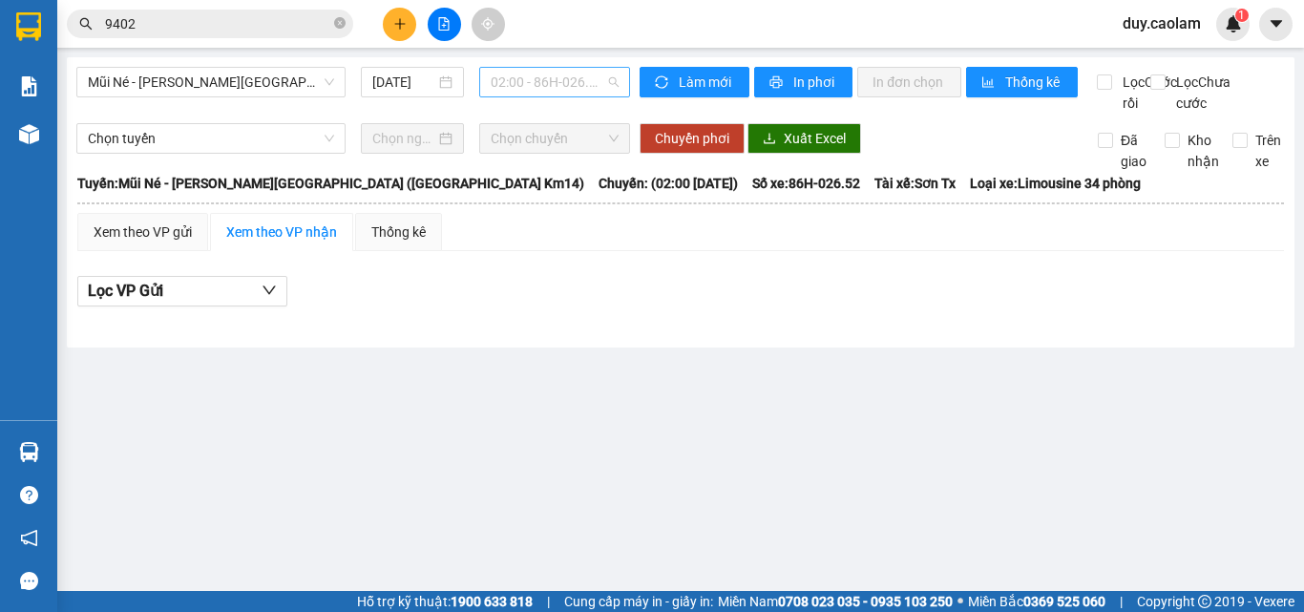
click at [540, 81] on span "02:00 - 86H-026.52" at bounding box center [555, 82] width 128 height 29
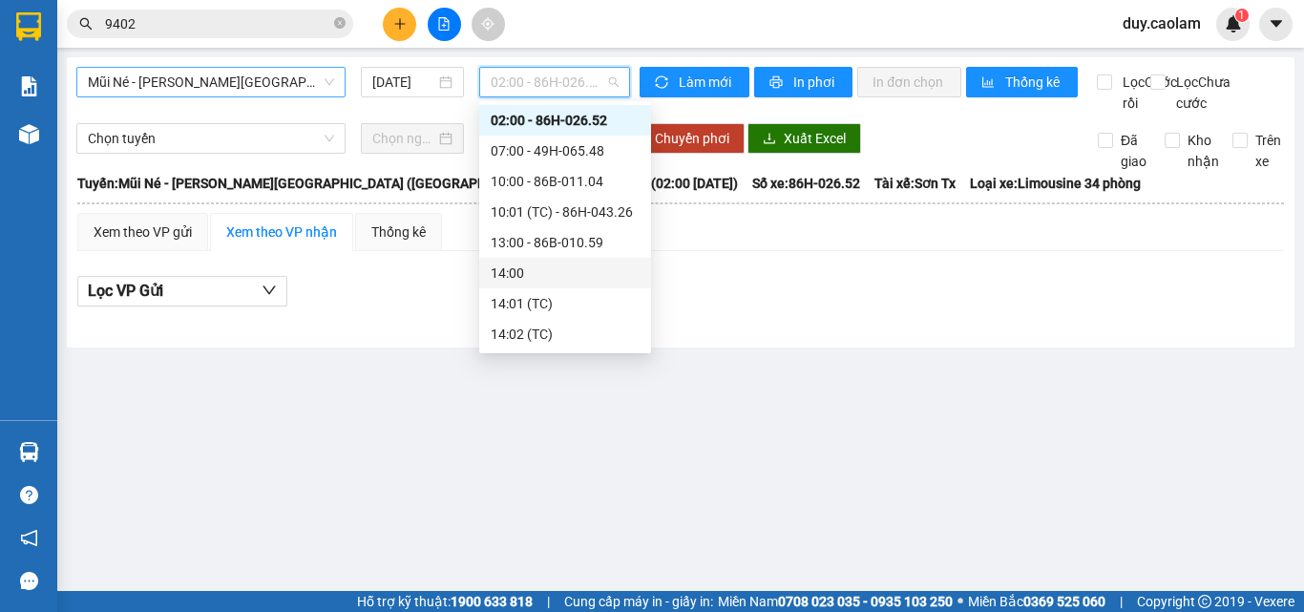
click at [199, 82] on span "Mũi Né - [PERSON_NAME][GEOGRAPHIC_DATA] ([GEOGRAPHIC_DATA] Km14)" at bounding box center [211, 82] width 246 height 29
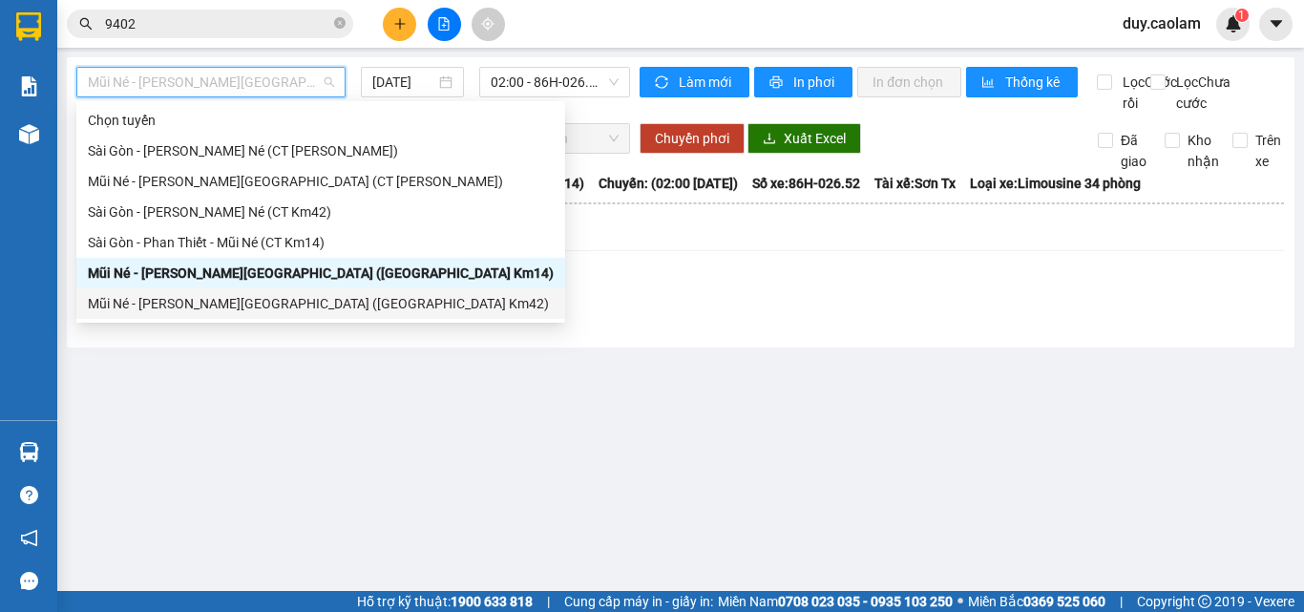
click at [180, 308] on div "Mũi Né - [PERSON_NAME][GEOGRAPHIC_DATA] ([GEOGRAPHIC_DATA] Km42)" at bounding box center [321, 303] width 466 height 21
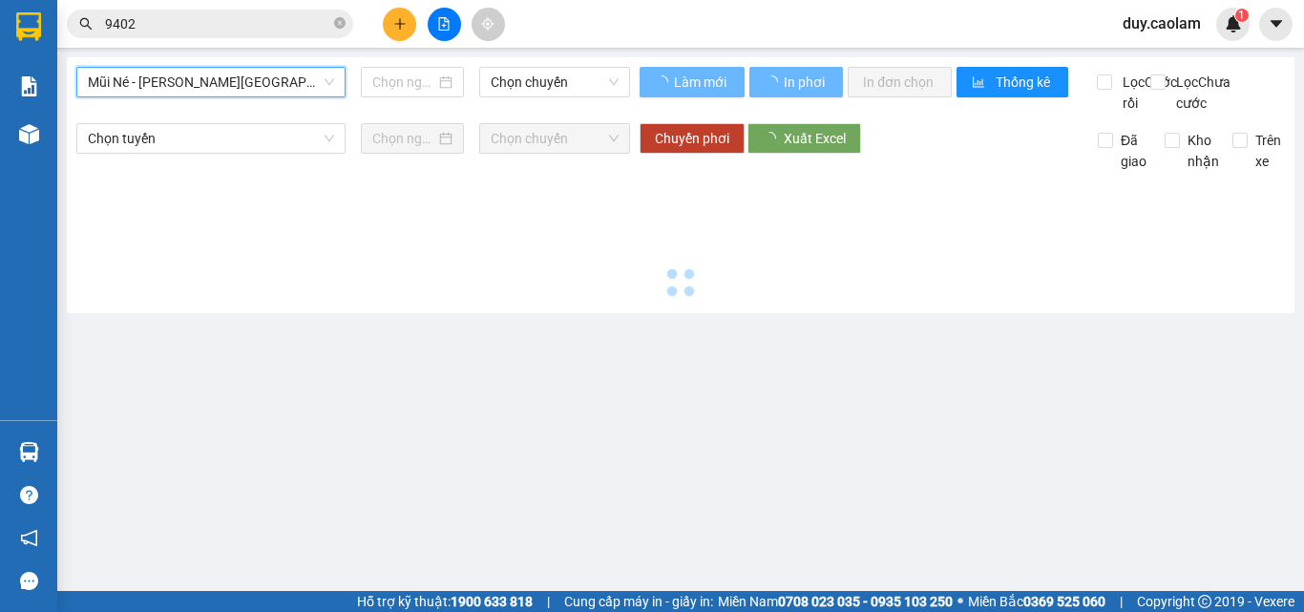
type input "[DATE]"
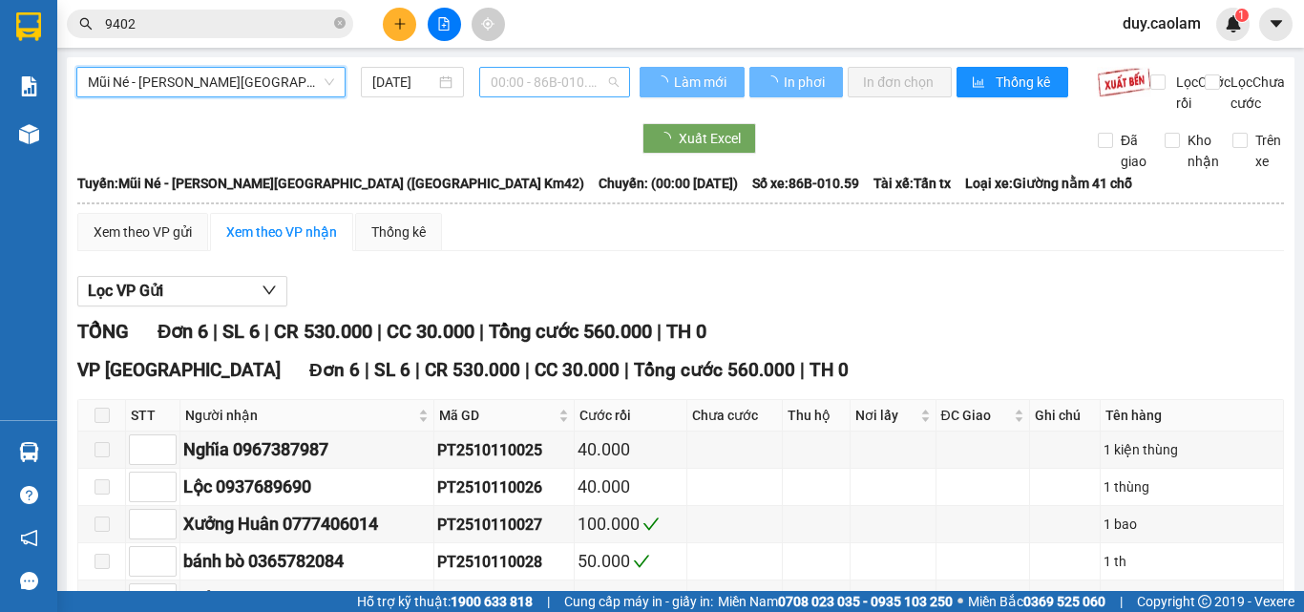
click at [539, 83] on span "00:00 - 86B-010.59" at bounding box center [555, 82] width 128 height 29
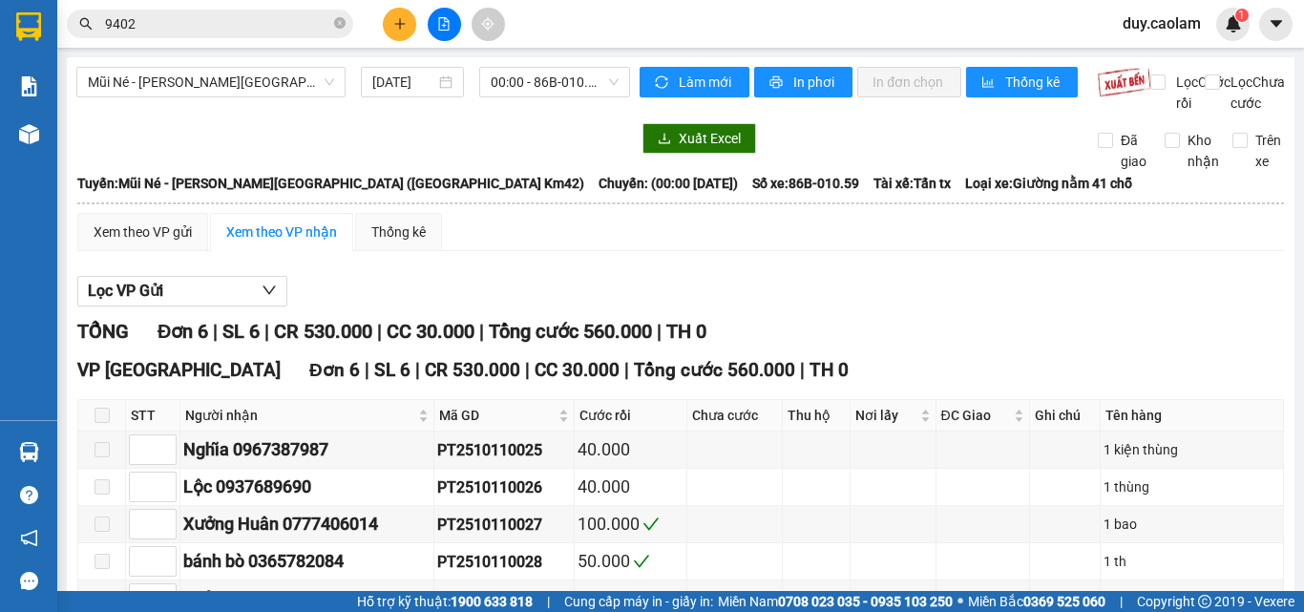
click at [410, 114] on div "Mũi Né - [PERSON_NAME][GEOGRAPHIC_DATA] ([GEOGRAPHIC_DATA] Km42) [DATE] 00:00 -…" at bounding box center [353, 90] width 554 height 47
click at [494, 67] on div "00:00 - 86B-010.59" at bounding box center [554, 82] width 151 height 31
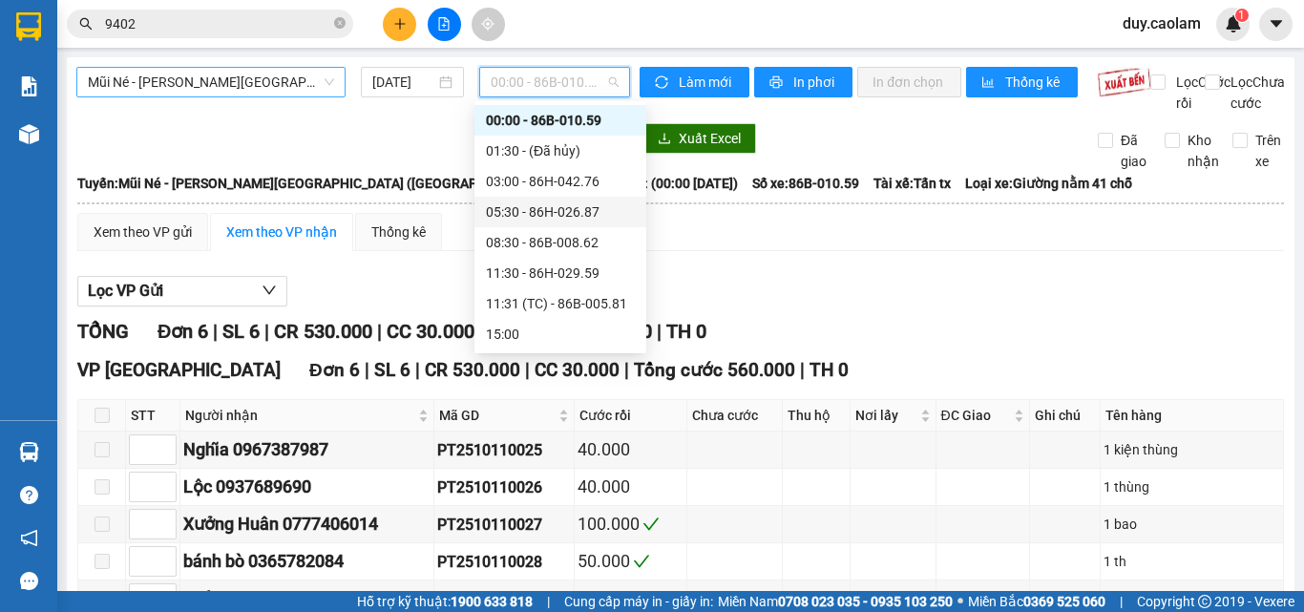
click at [241, 85] on span "Mũi Né - [PERSON_NAME][GEOGRAPHIC_DATA] ([GEOGRAPHIC_DATA] Km42)" at bounding box center [211, 82] width 246 height 29
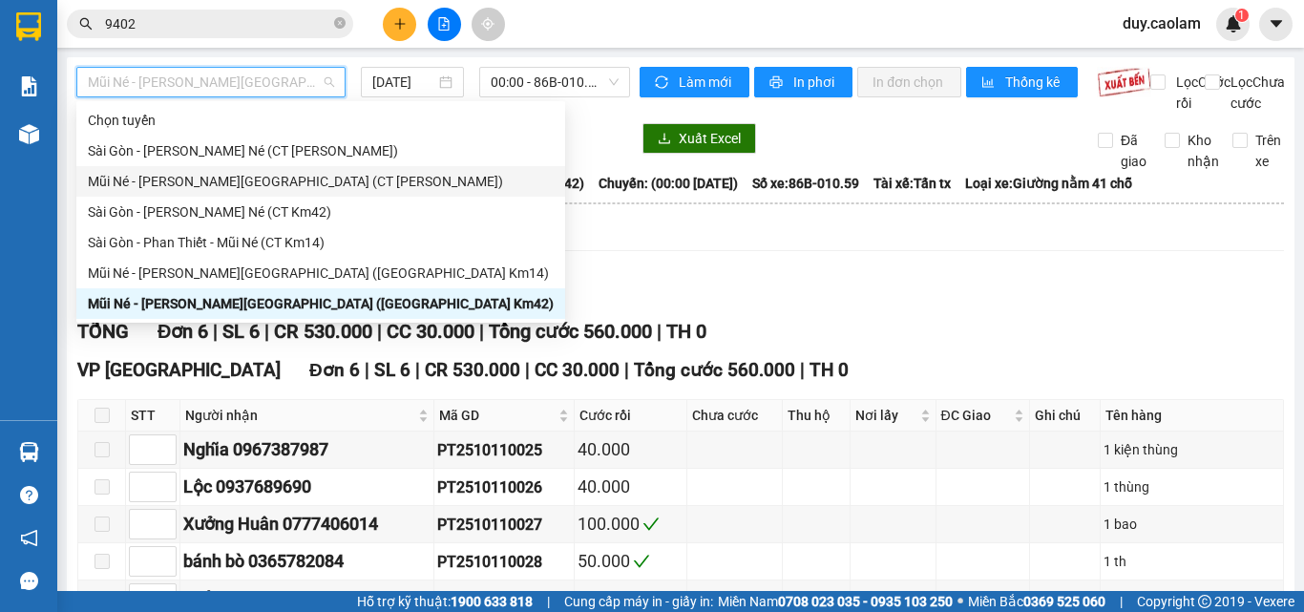
click at [258, 182] on div "Mũi Né - [PERSON_NAME][GEOGRAPHIC_DATA] (CT [PERSON_NAME])" at bounding box center [321, 181] width 466 height 21
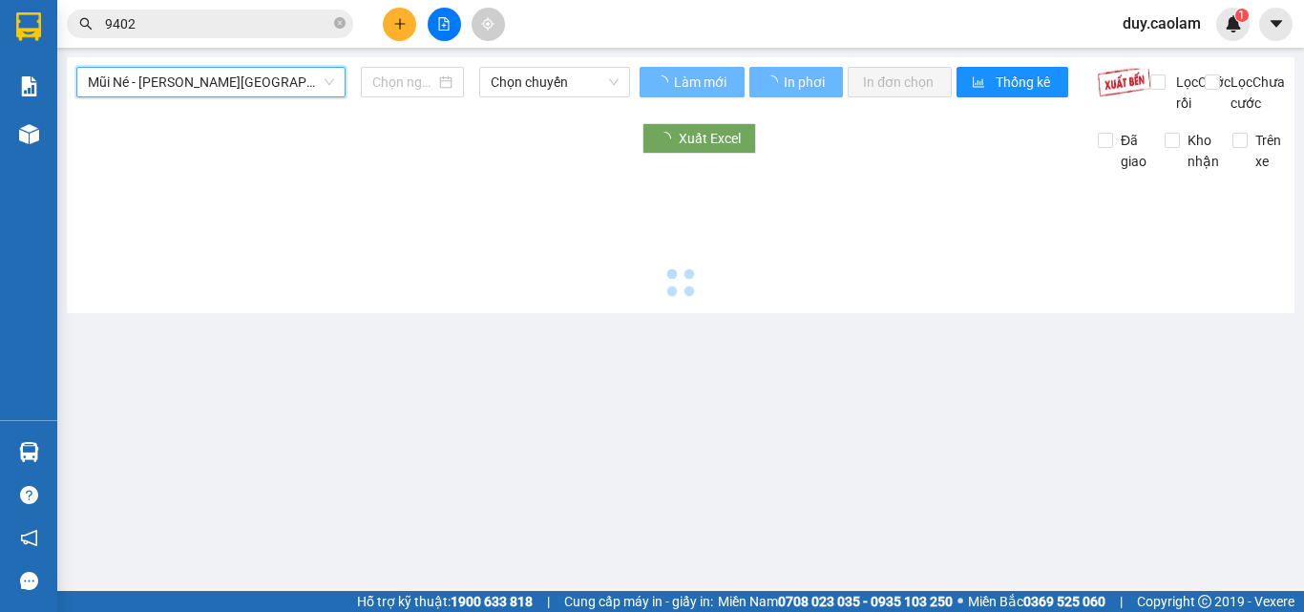
type input "[DATE]"
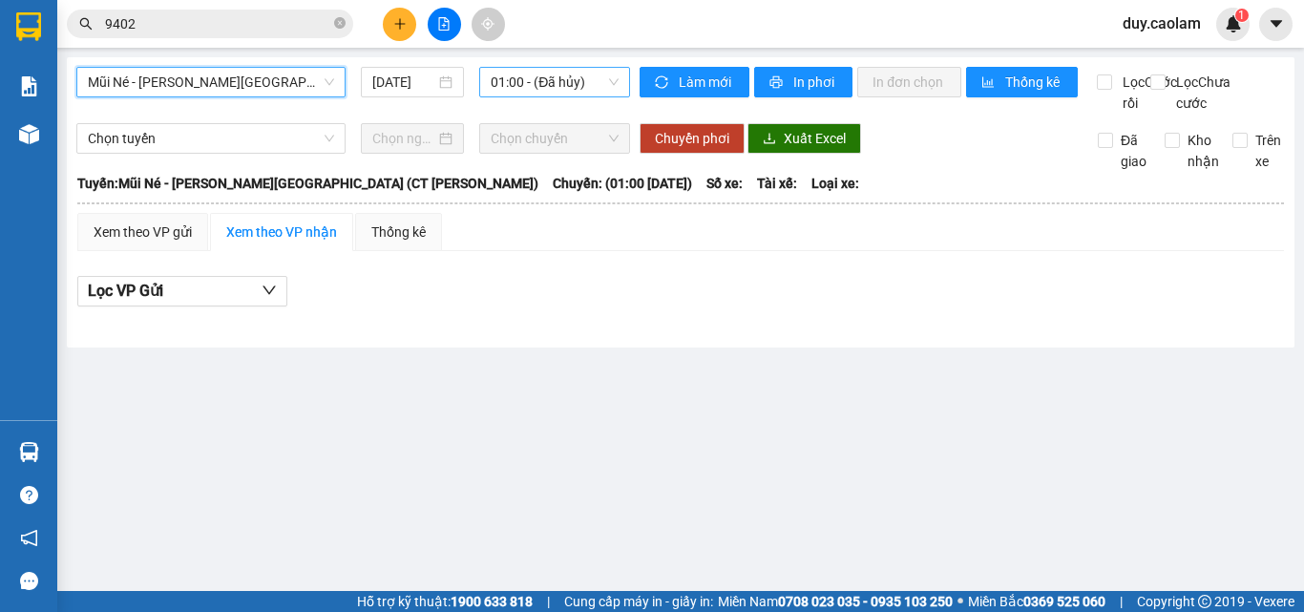
click at [535, 73] on span "01:00 - (Đã hủy)" at bounding box center [555, 82] width 128 height 29
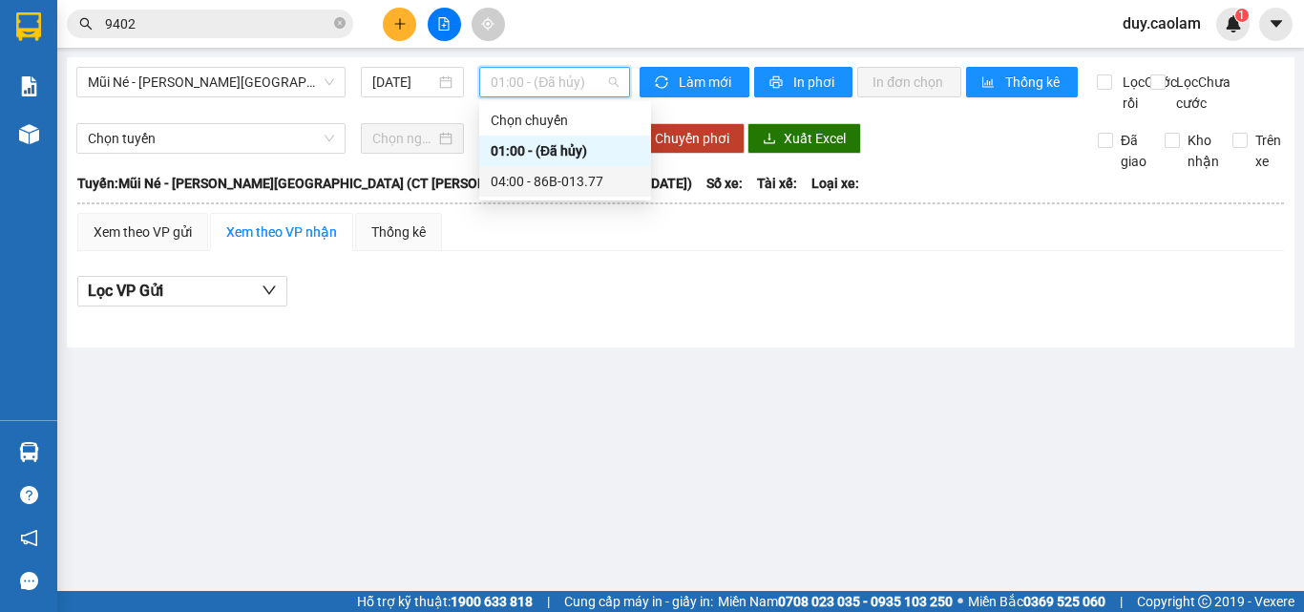
click at [534, 169] on div "04:00 - 86B-013.77" at bounding box center [565, 181] width 172 height 31
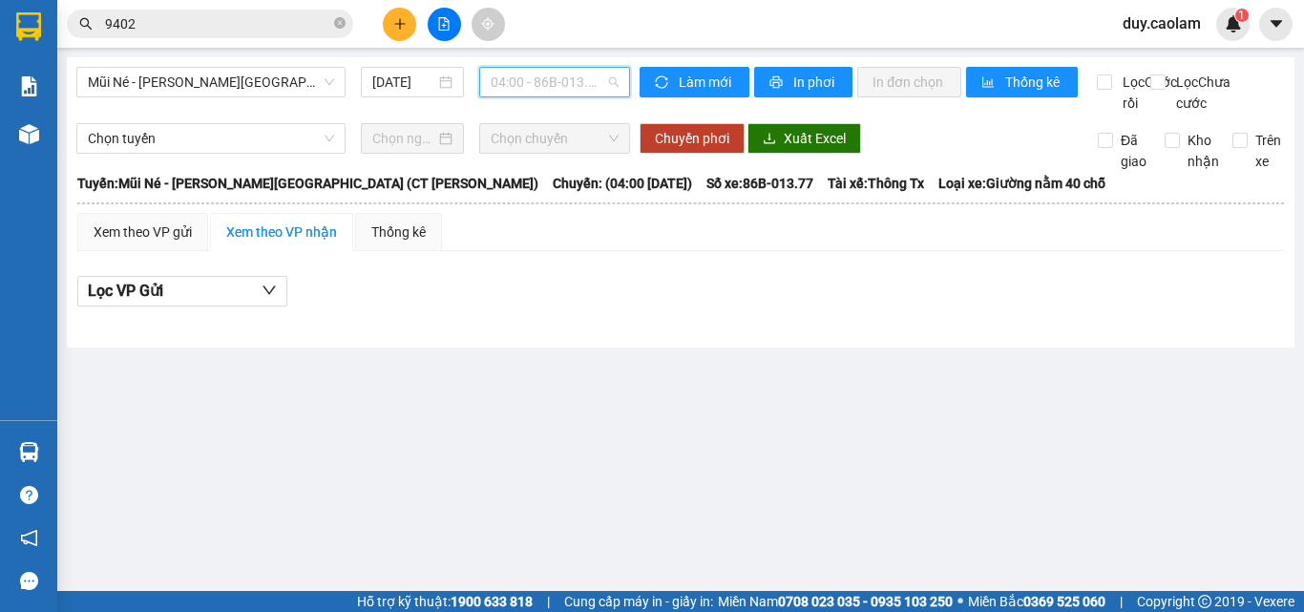
click at [560, 75] on span "04:00 - 86B-013.77" at bounding box center [555, 82] width 128 height 29
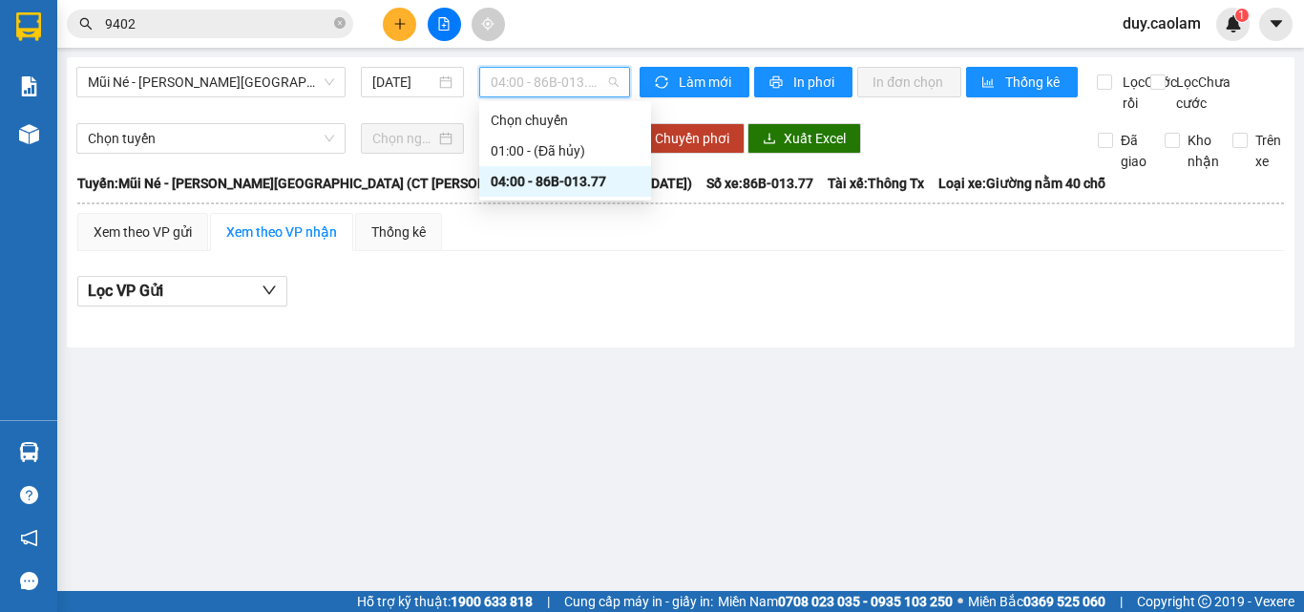
click at [540, 187] on div "04:00 - 86B-013.77" at bounding box center [565, 181] width 149 height 21
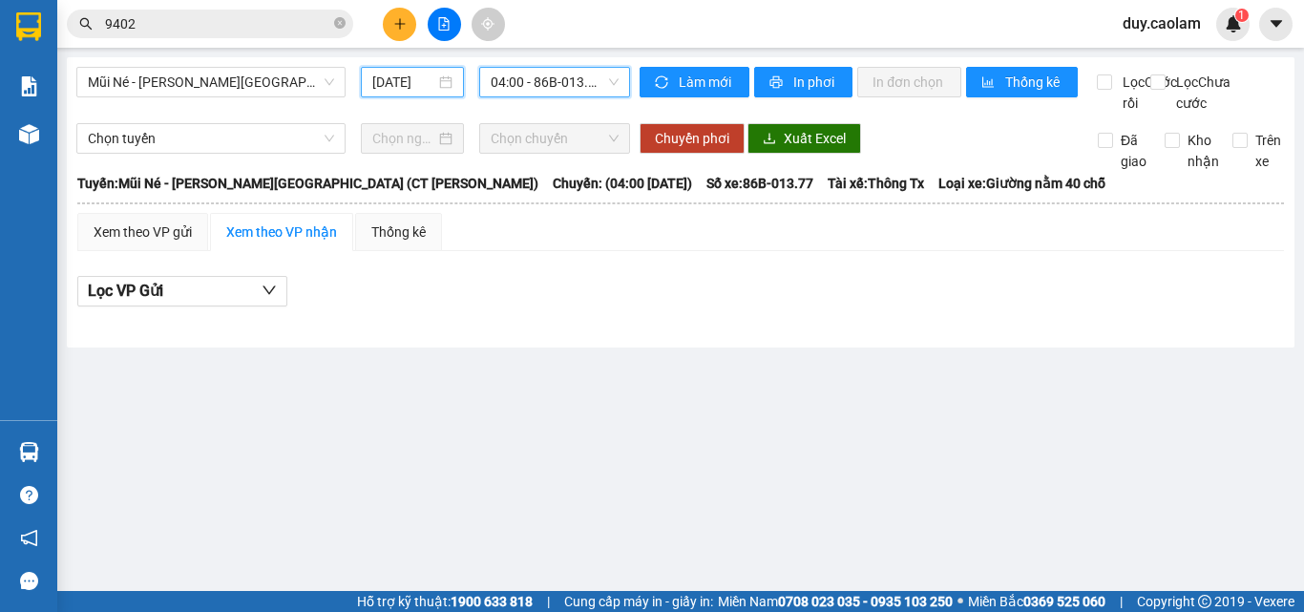
click at [413, 84] on input "[DATE]" at bounding box center [403, 82] width 63 height 21
click at [534, 78] on span "04:00 - 86B-013.77" at bounding box center [555, 82] width 128 height 29
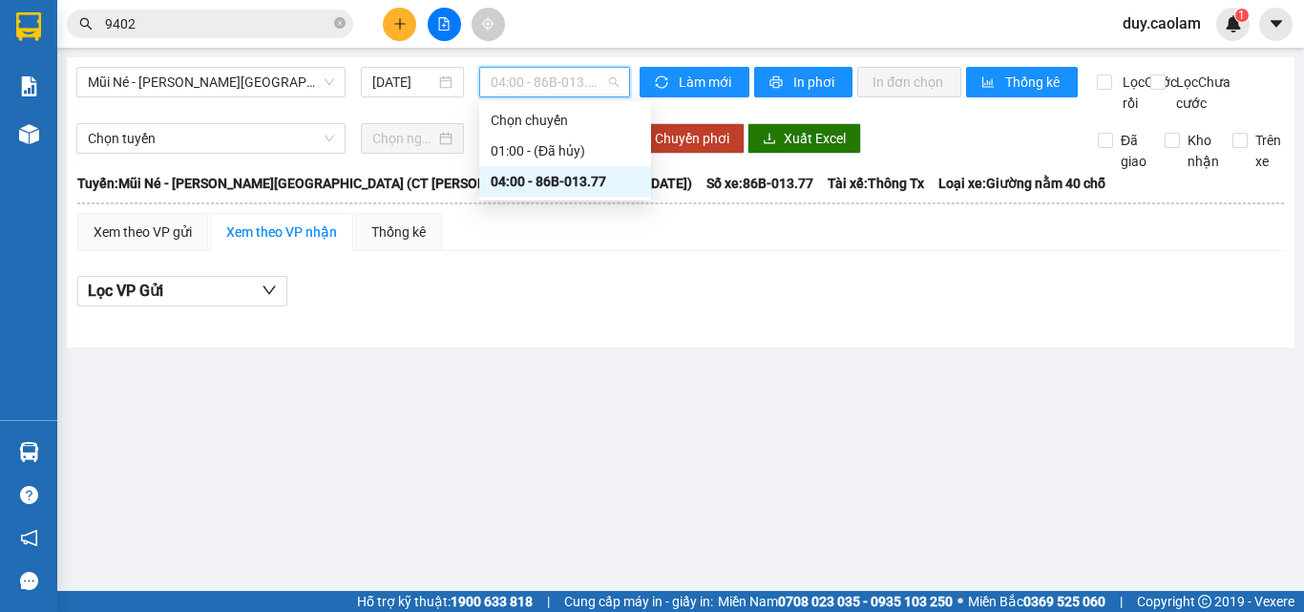
click at [519, 180] on div "04:00 - 86B-013.77" at bounding box center [565, 181] width 149 height 21
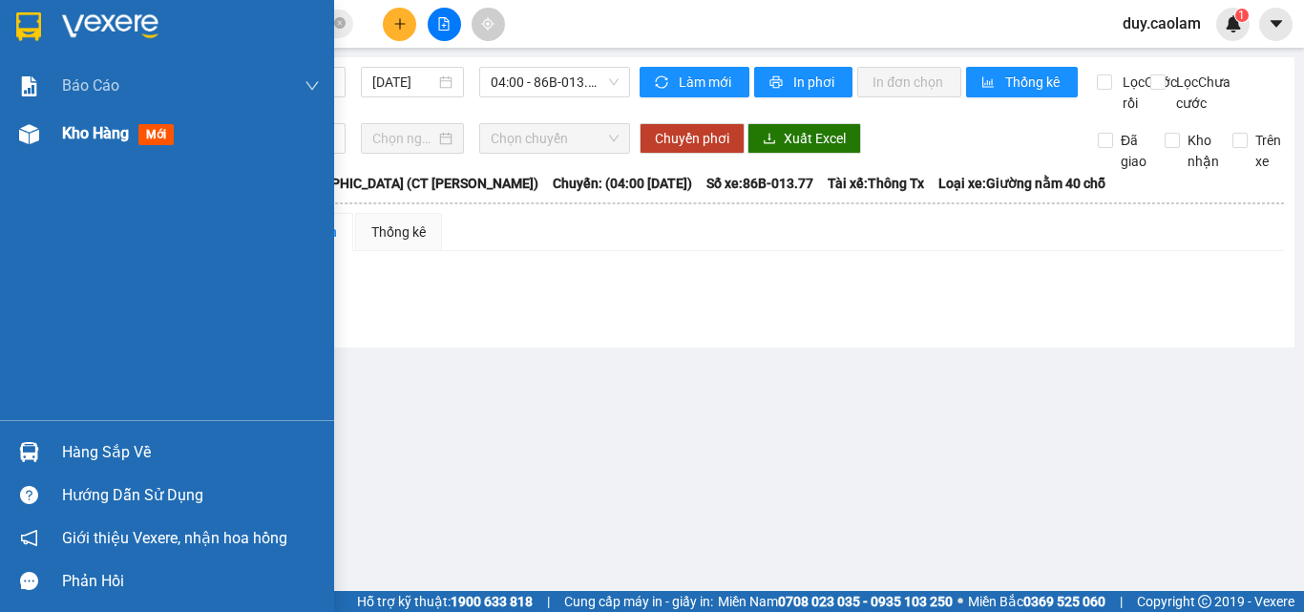
click at [43, 155] on div "Kho hàng mới" at bounding box center [167, 134] width 334 height 48
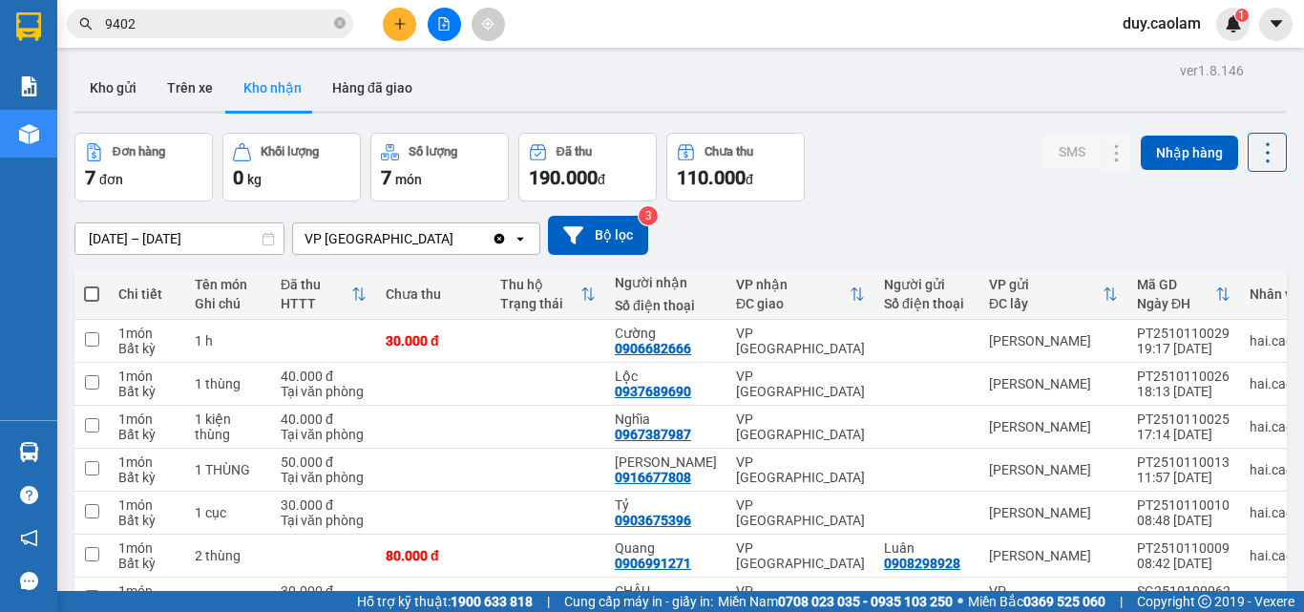
click at [401, 27] on icon "plus" at bounding box center [399, 23] width 13 height 13
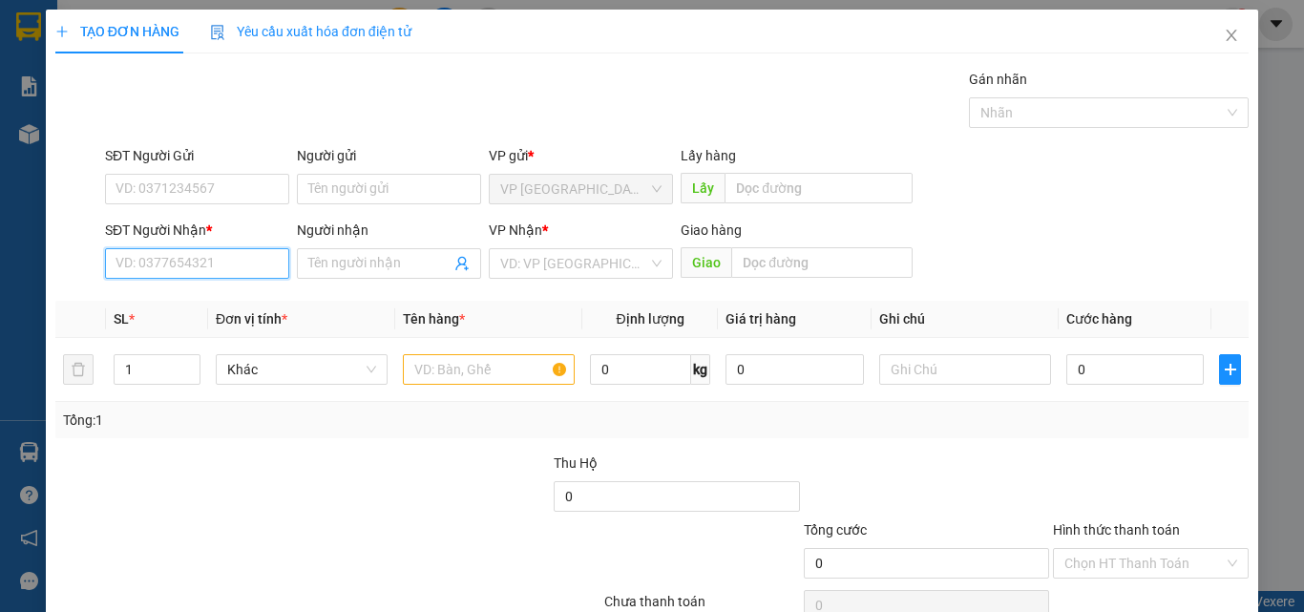
click at [190, 270] on input "SĐT Người Nhận *" at bounding box center [197, 263] width 184 height 31
drag, startPoint x: 158, startPoint y: 265, endPoint x: 180, endPoint y: 262, distance: 23.2
click at [159, 265] on input "904" at bounding box center [197, 263] width 184 height 31
click at [219, 261] on input "904" at bounding box center [197, 263] width 184 height 31
click at [213, 305] on div "0338632904 - MY" at bounding box center [195, 301] width 159 height 21
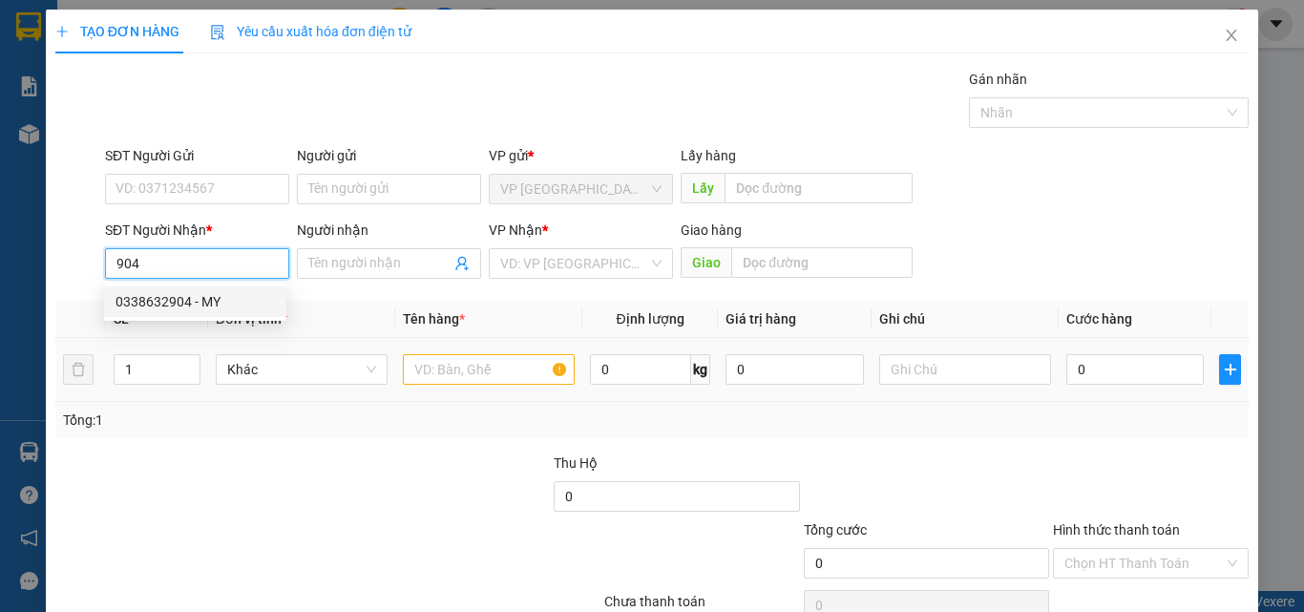
type input "0338632904"
type input "MY"
type input "272 [PERSON_NAME] [PERSON_NAME]"
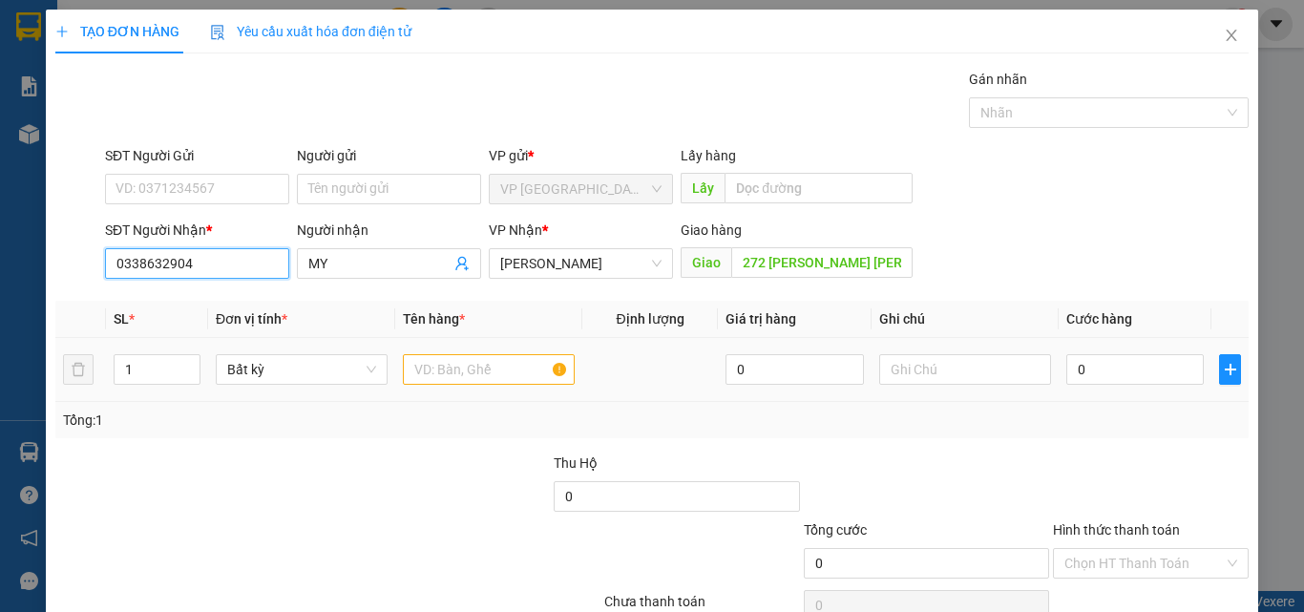
type input "0338632904"
click at [472, 385] on div at bounding box center [489, 369] width 172 height 38
click at [465, 371] on input "text" at bounding box center [489, 369] width 172 height 31
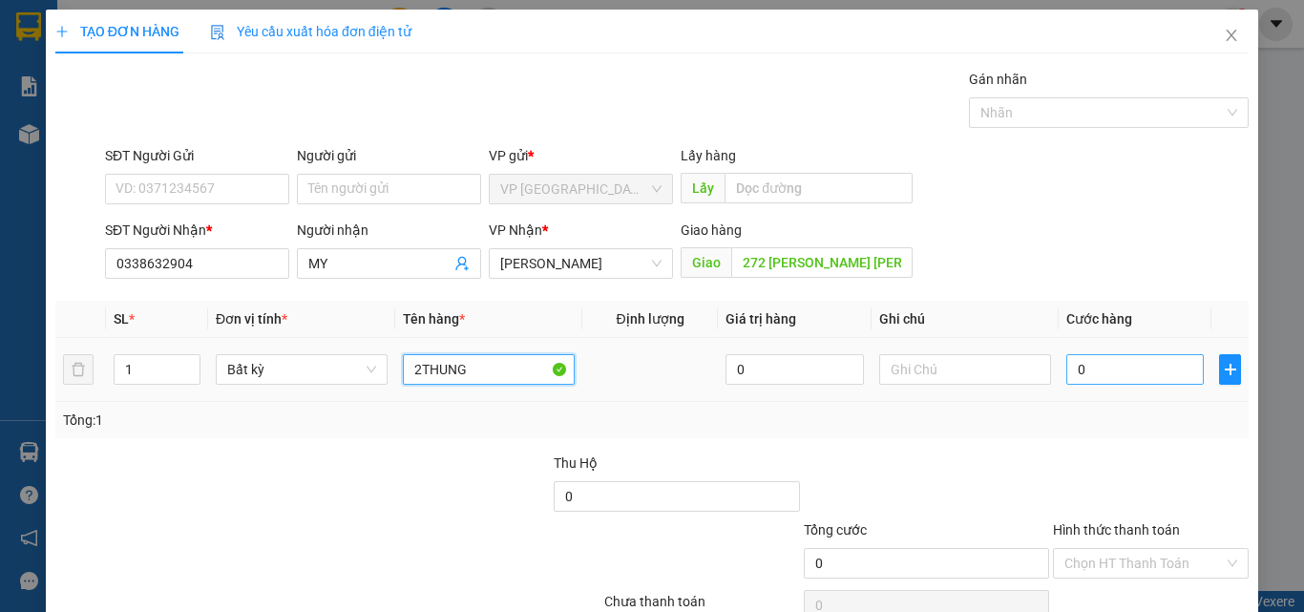
type input "2THUNG"
click at [1095, 362] on input "0" at bounding box center [1136, 369] width 138 height 31
type input "1"
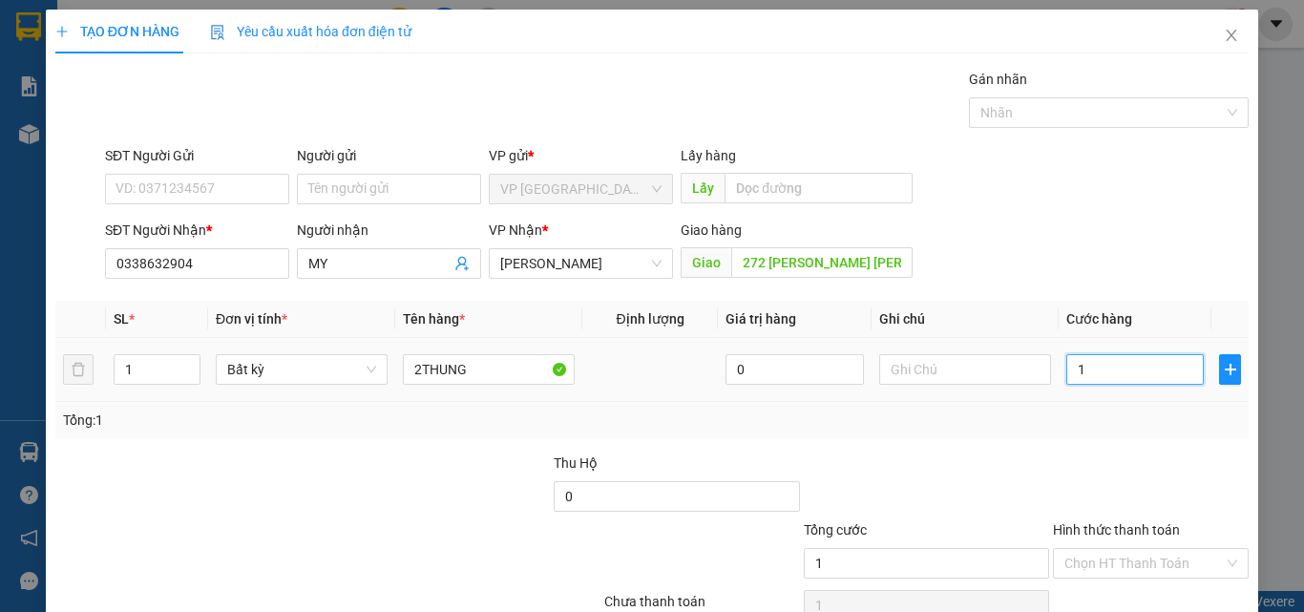
type input "10"
type input "100"
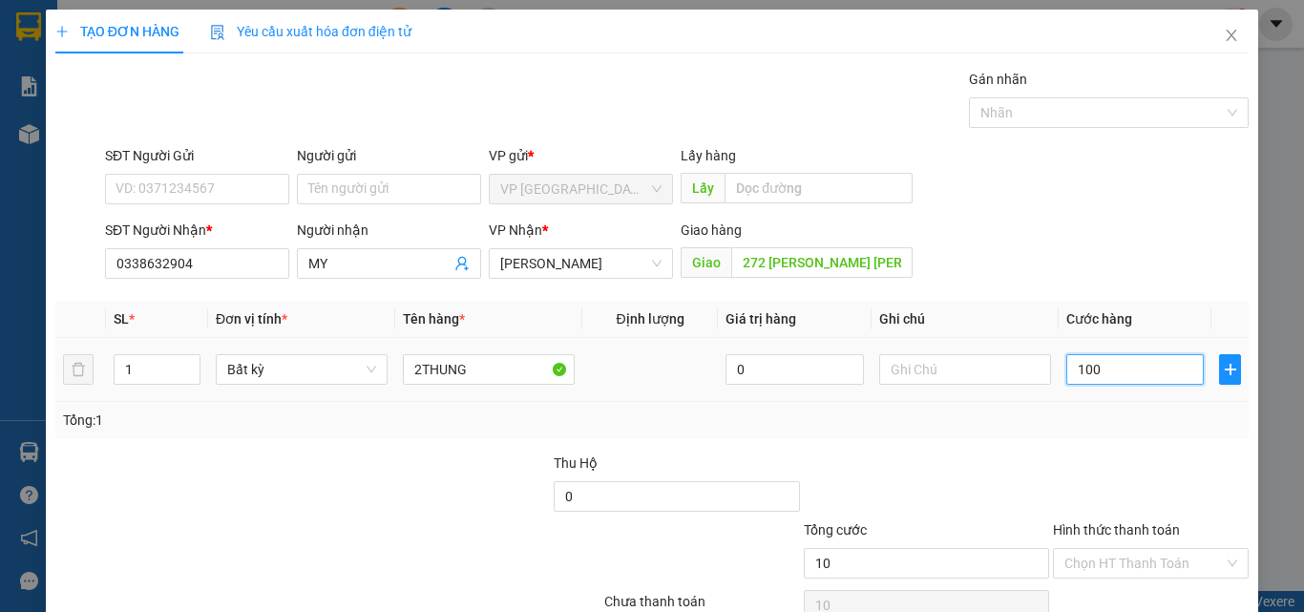
type input "100"
type input "1.000"
type input "10.000"
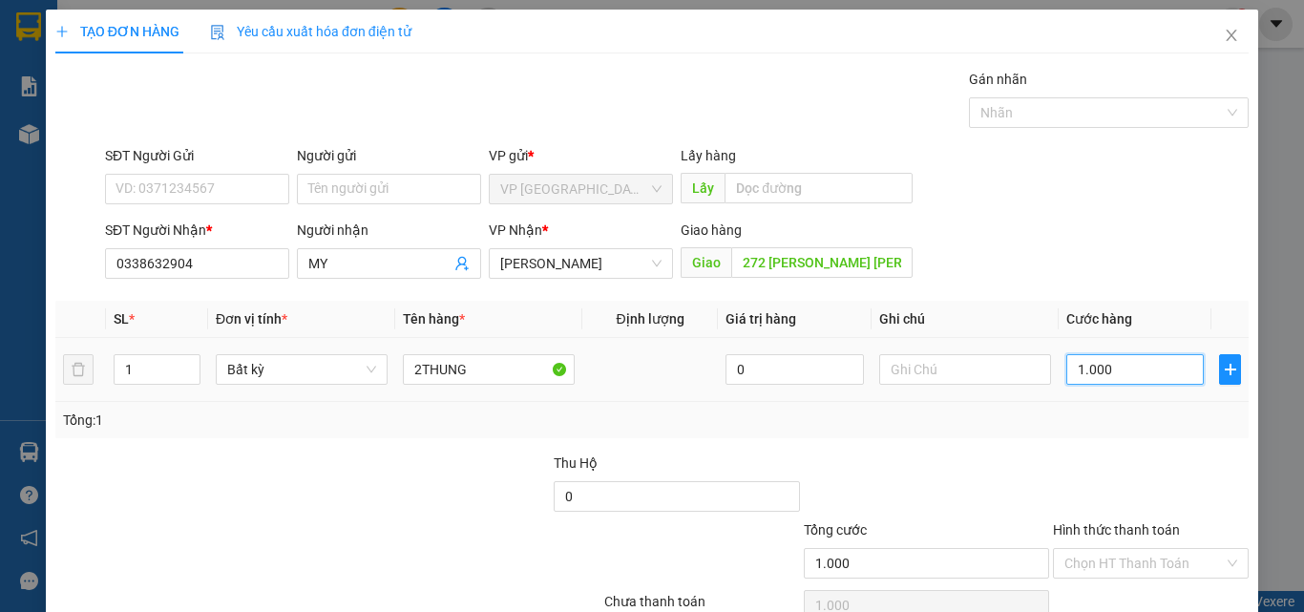
type input "10.000"
type input "100.000"
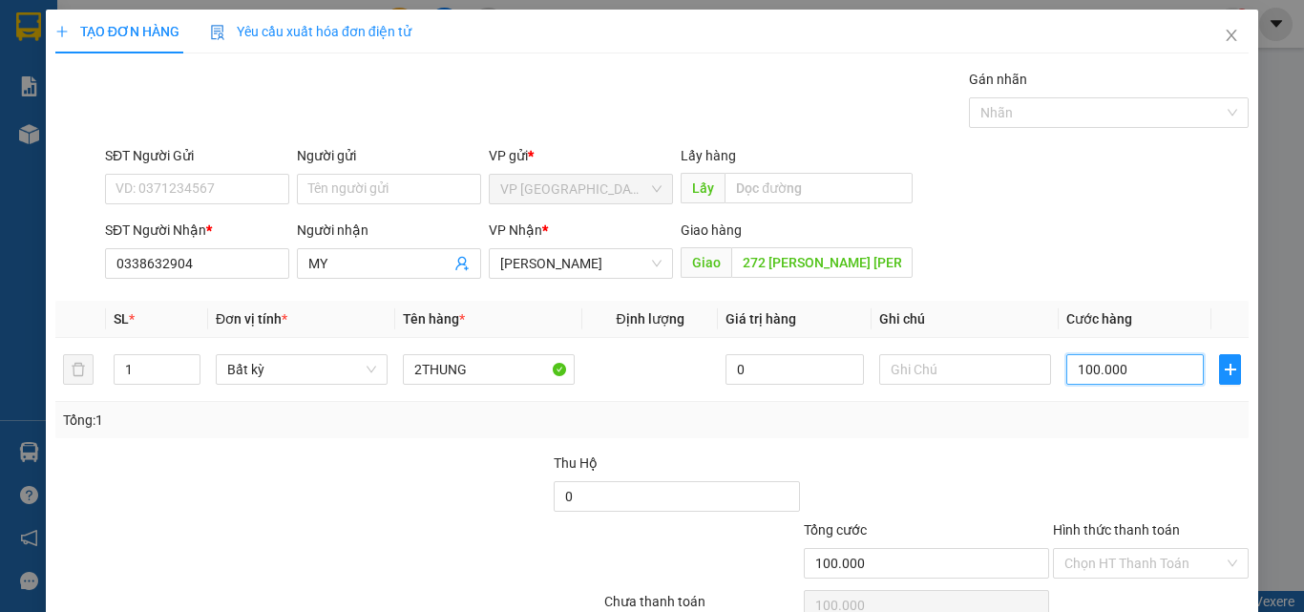
scroll to position [95, 0]
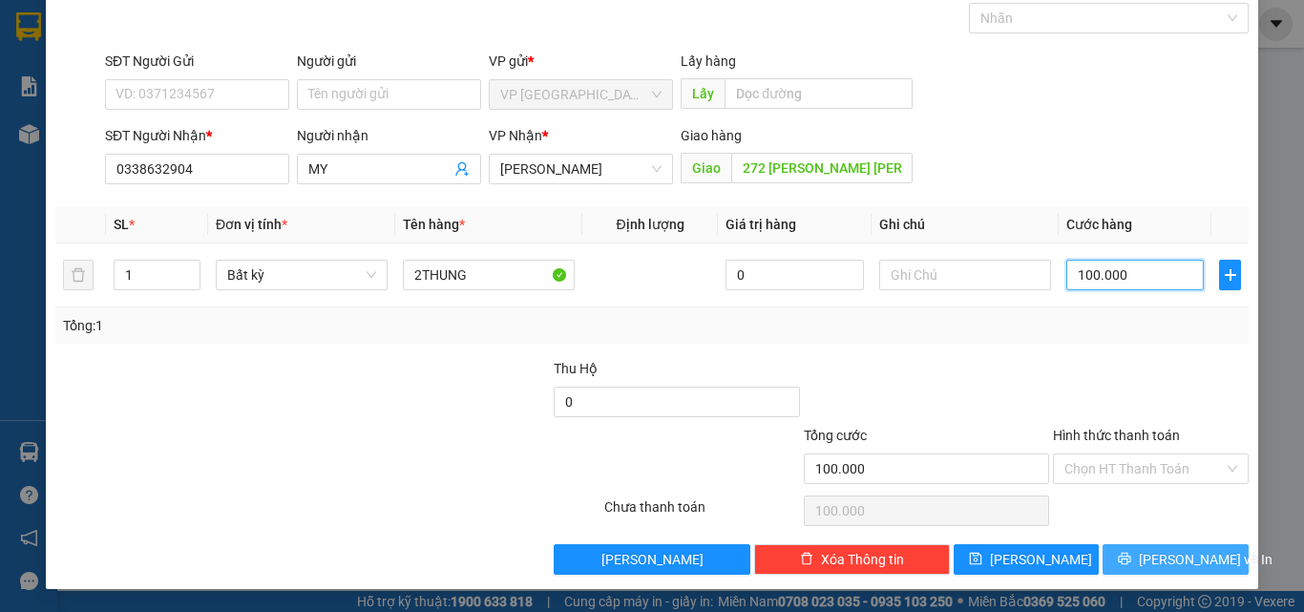
type input "100.000"
click at [1159, 572] on button "[PERSON_NAME] và In" at bounding box center [1176, 559] width 146 height 31
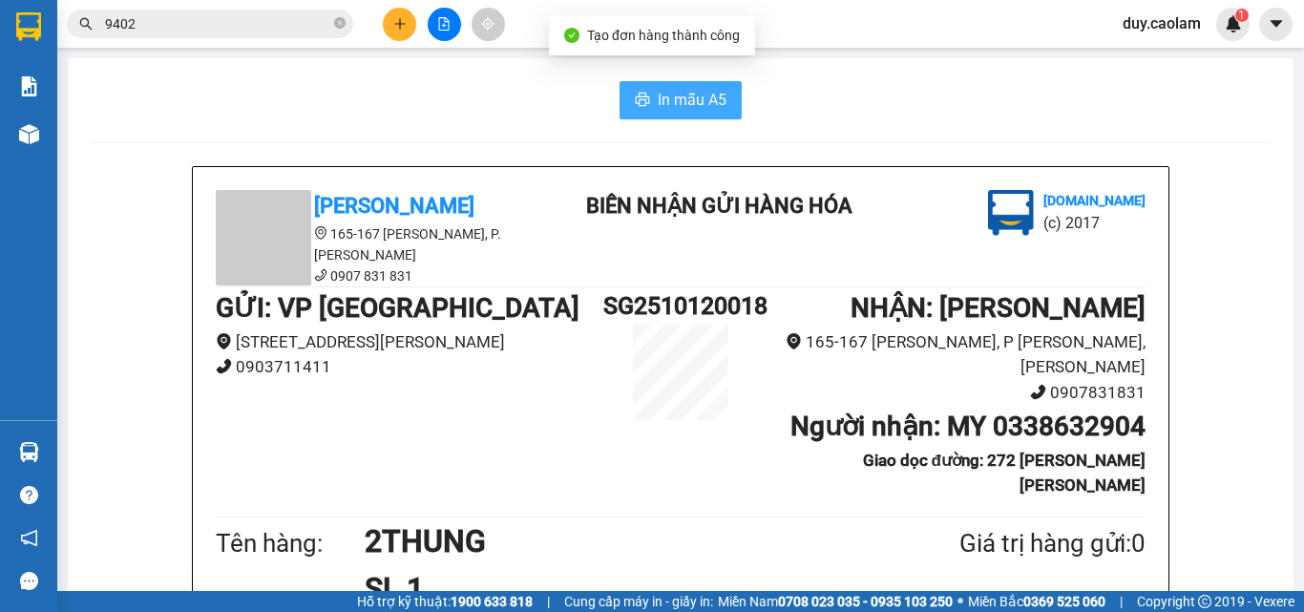
click at [689, 93] on span "In mẫu A5" at bounding box center [692, 100] width 69 height 24
click at [402, 20] on icon "plus" at bounding box center [399, 23] width 13 height 13
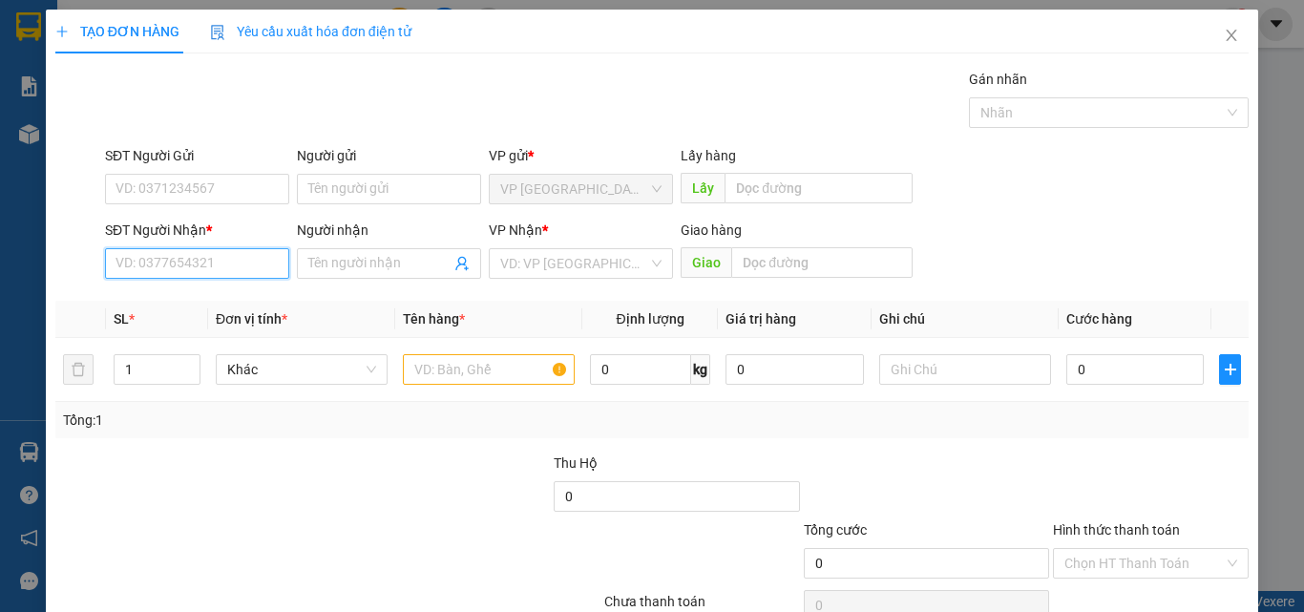
click at [165, 266] on input "SĐT Người Nhận *" at bounding box center [197, 263] width 184 height 31
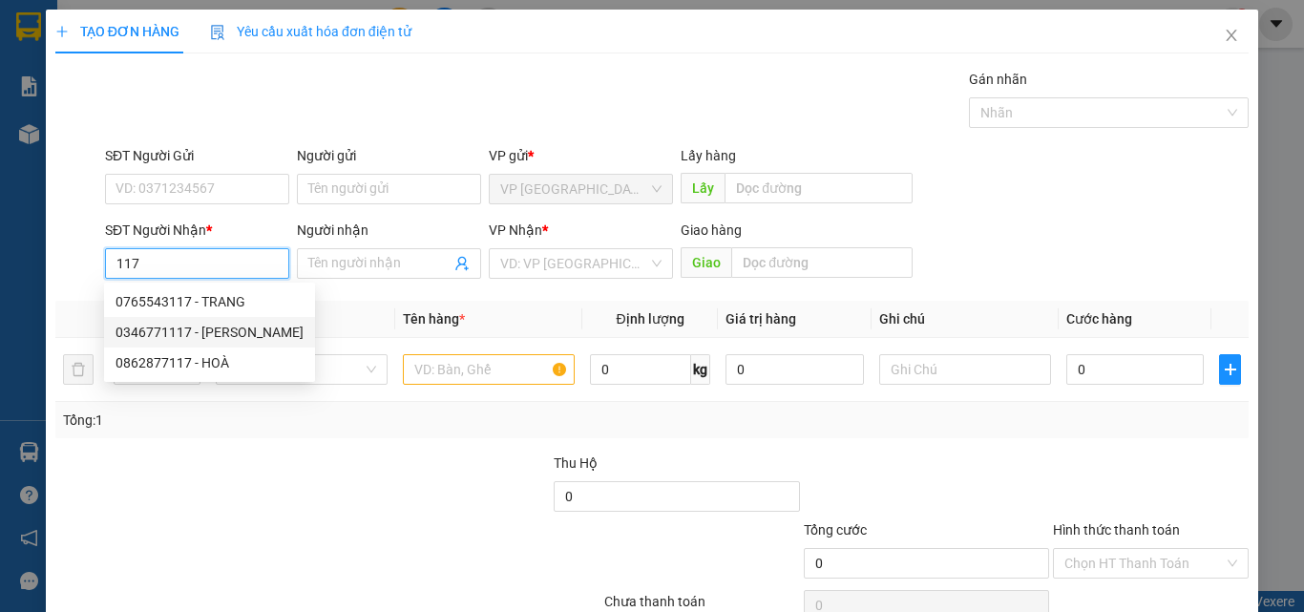
click at [202, 329] on div "0346771117 - [PERSON_NAME]" at bounding box center [210, 332] width 188 height 21
type input "0346771117"
type input "LAM"
type input "NGA2"
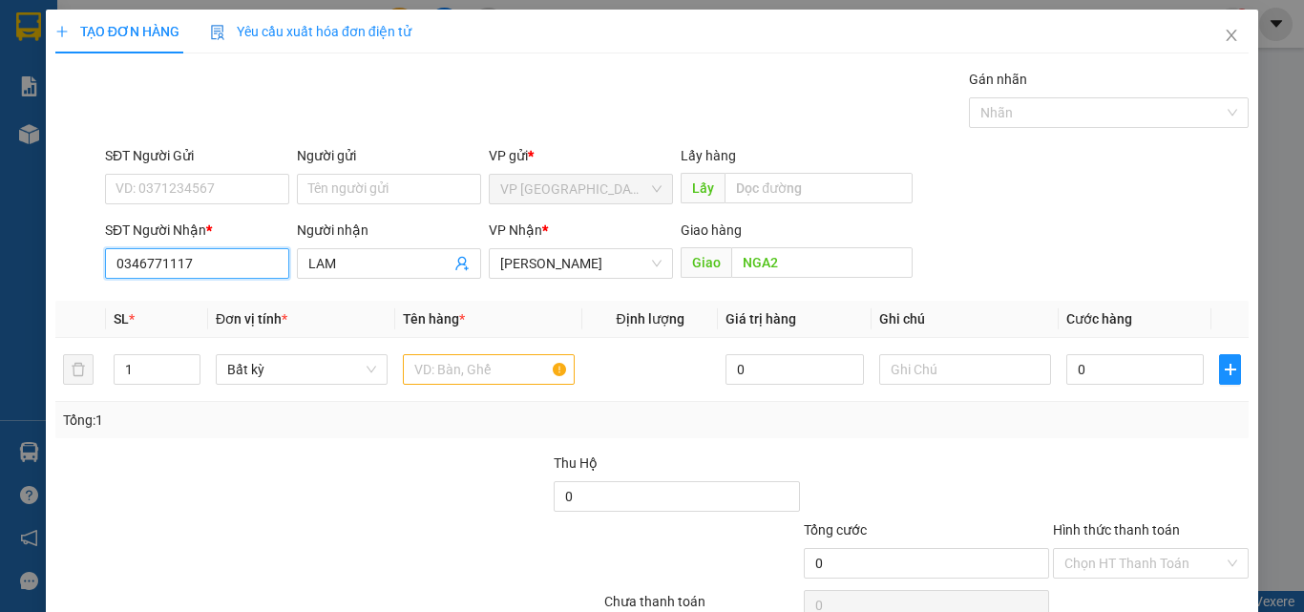
drag, startPoint x: 41, startPoint y: 244, endPoint x: 11, endPoint y: 244, distance: 30.6
click at [11, 244] on div "TẠO ĐƠN HÀNG Yêu cầu xuất [PERSON_NAME] điện tử Transit Pickup Surcharge Ids Tr…" at bounding box center [652, 306] width 1304 height 612
click at [230, 254] on input "0346771117" at bounding box center [197, 263] width 184 height 31
drag, startPoint x: 216, startPoint y: 265, endPoint x: 51, endPoint y: 283, distance: 166.2
click at [51, 287] on div "TẠO ĐƠN HÀNG Yêu cầu xuất [PERSON_NAME] điện tử Transit Pickup Surcharge Ids Tr…" at bounding box center [652, 347] width 1213 height 674
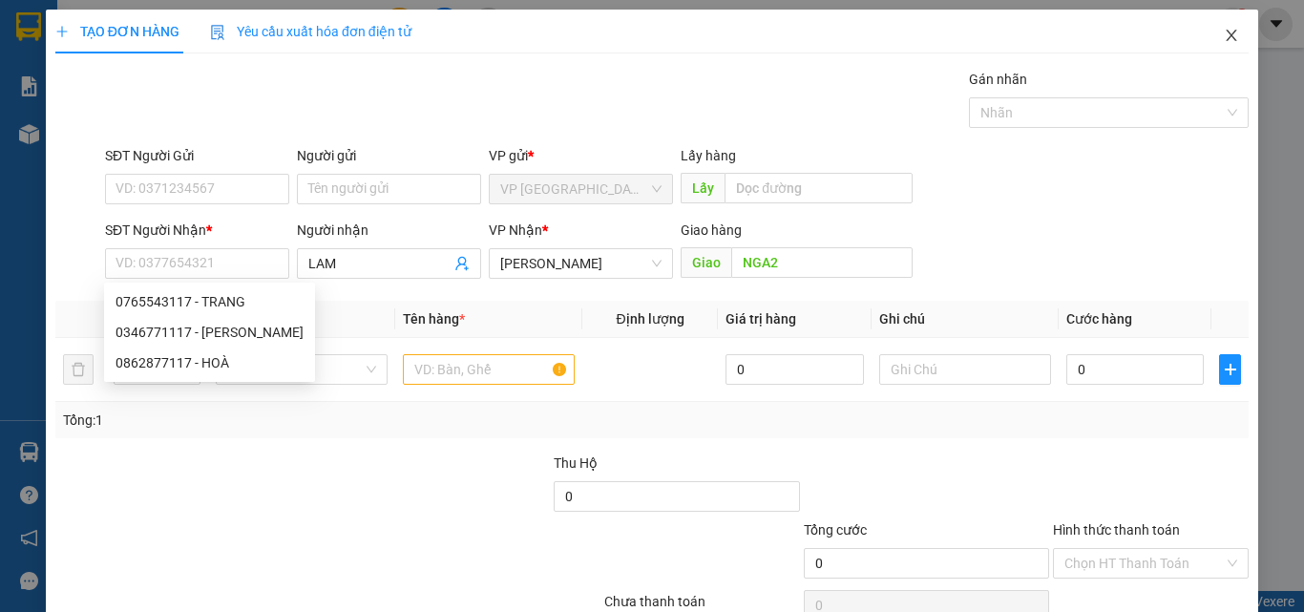
click at [1224, 39] on icon "close" at bounding box center [1231, 35] width 15 height 15
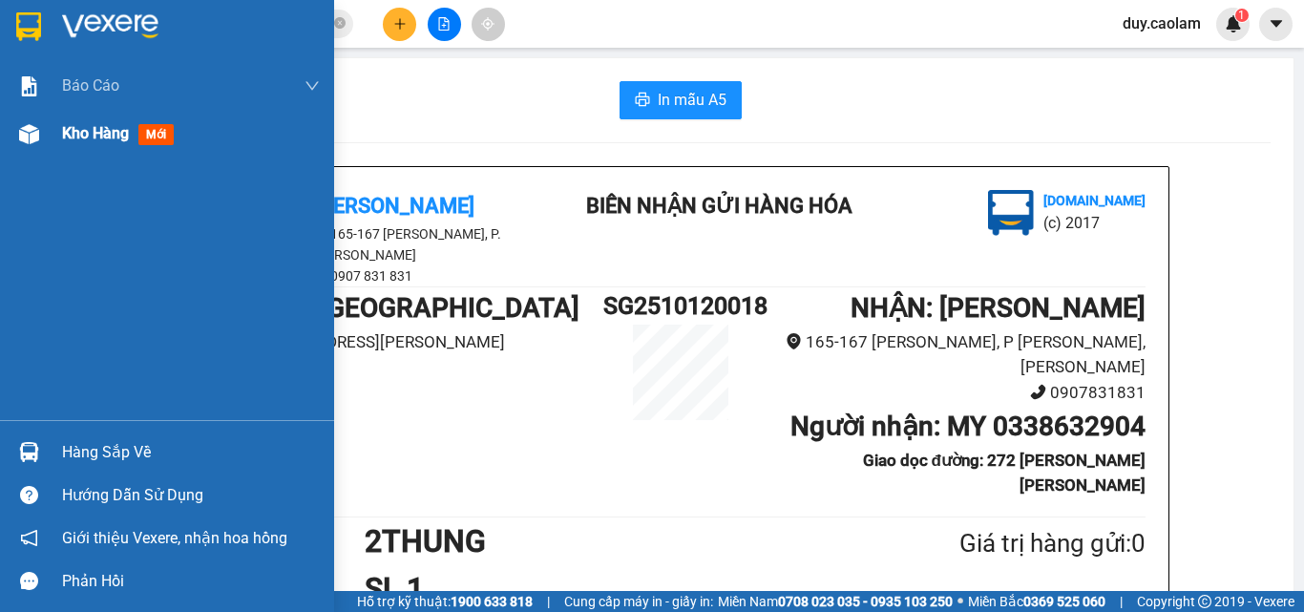
click at [70, 131] on span "Kho hàng" at bounding box center [95, 133] width 67 height 18
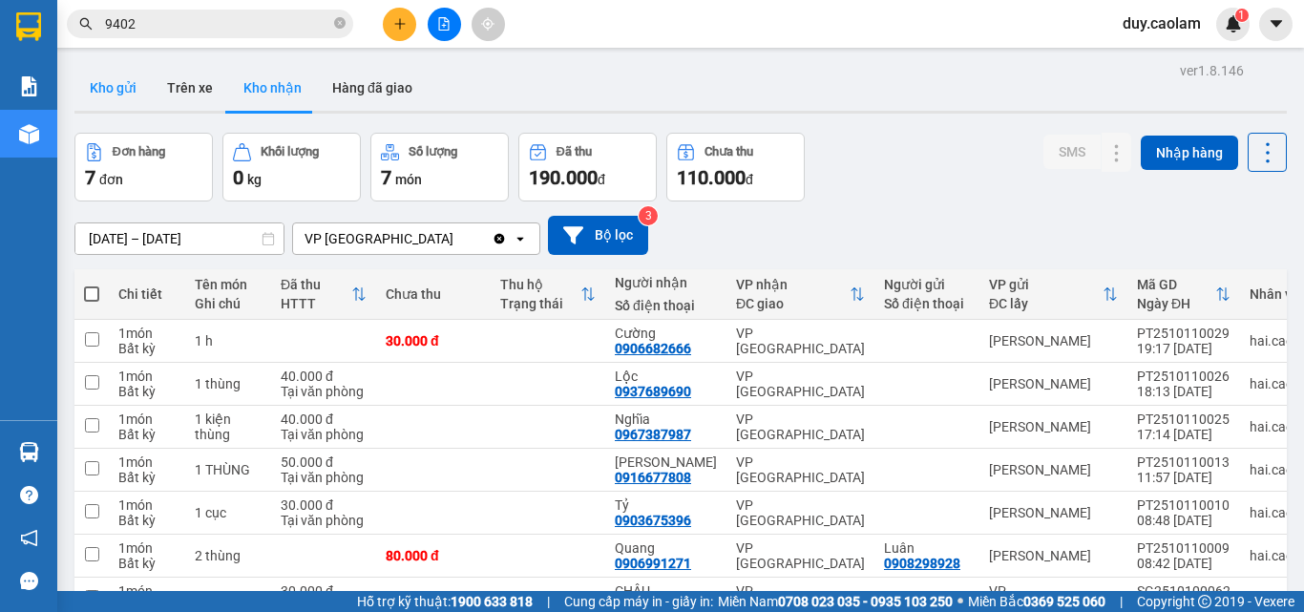
click at [96, 93] on button "Kho gửi" at bounding box center [112, 88] width 77 height 46
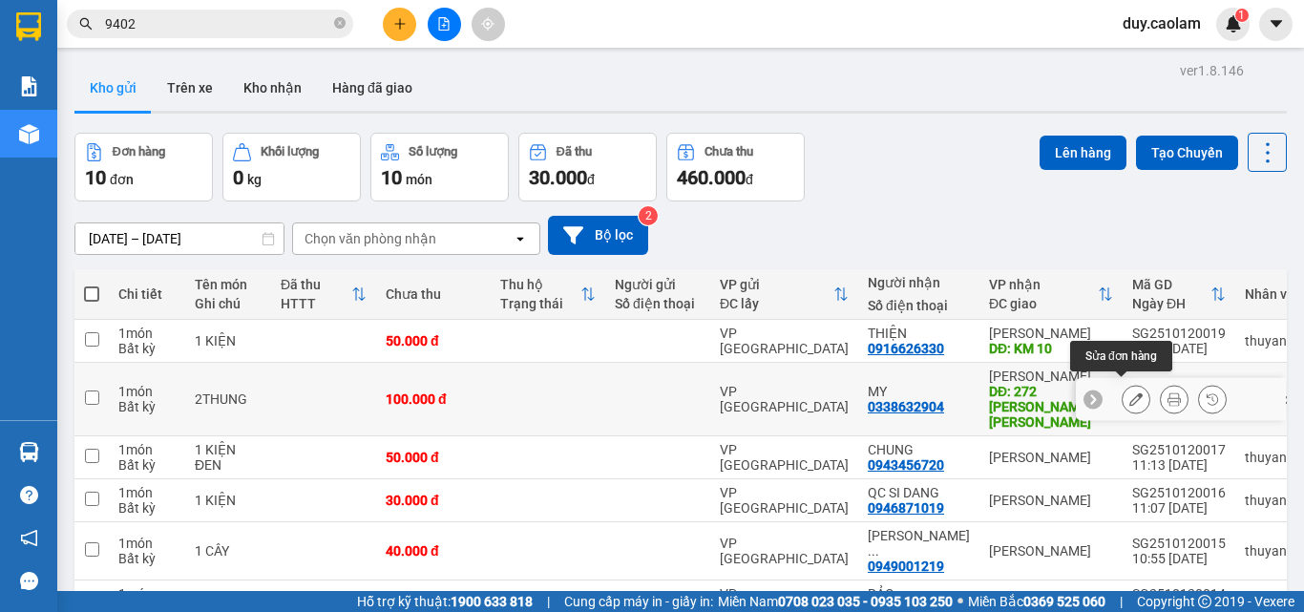
click at [1130, 394] on icon at bounding box center [1136, 398] width 13 height 13
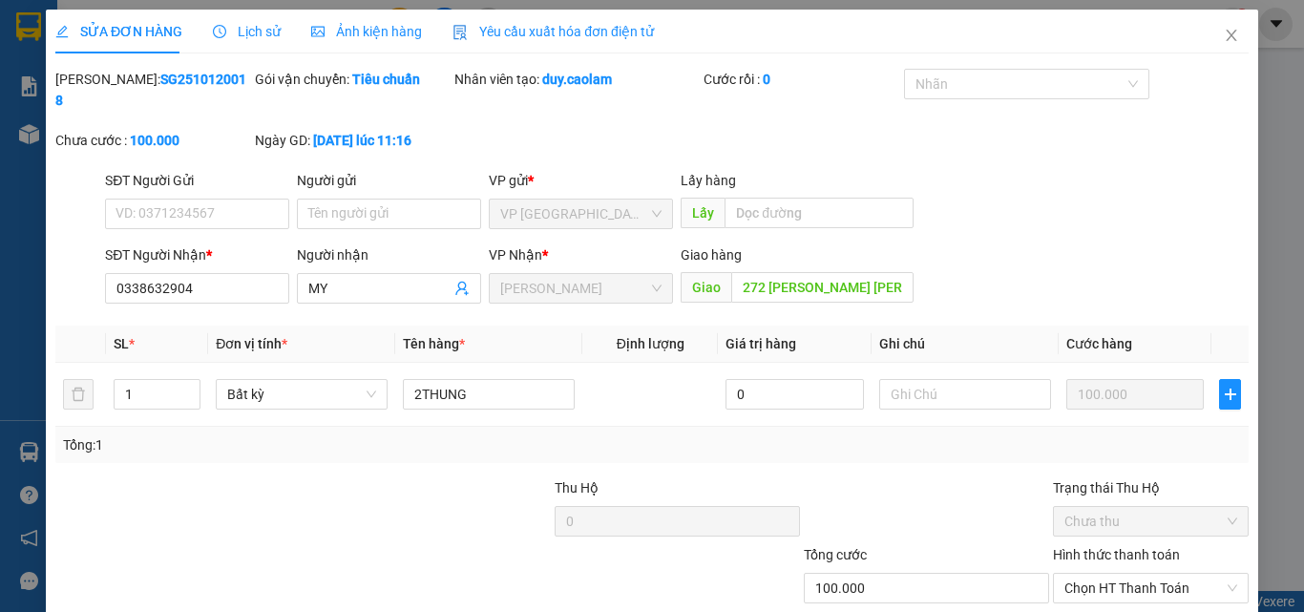
type input "0338632904"
type input "272 [PERSON_NAME] [PERSON_NAME]"
type input "100.000"
click at [221, 275] on input "0338632904" at bounding box center [197, 288] width 184 height 31
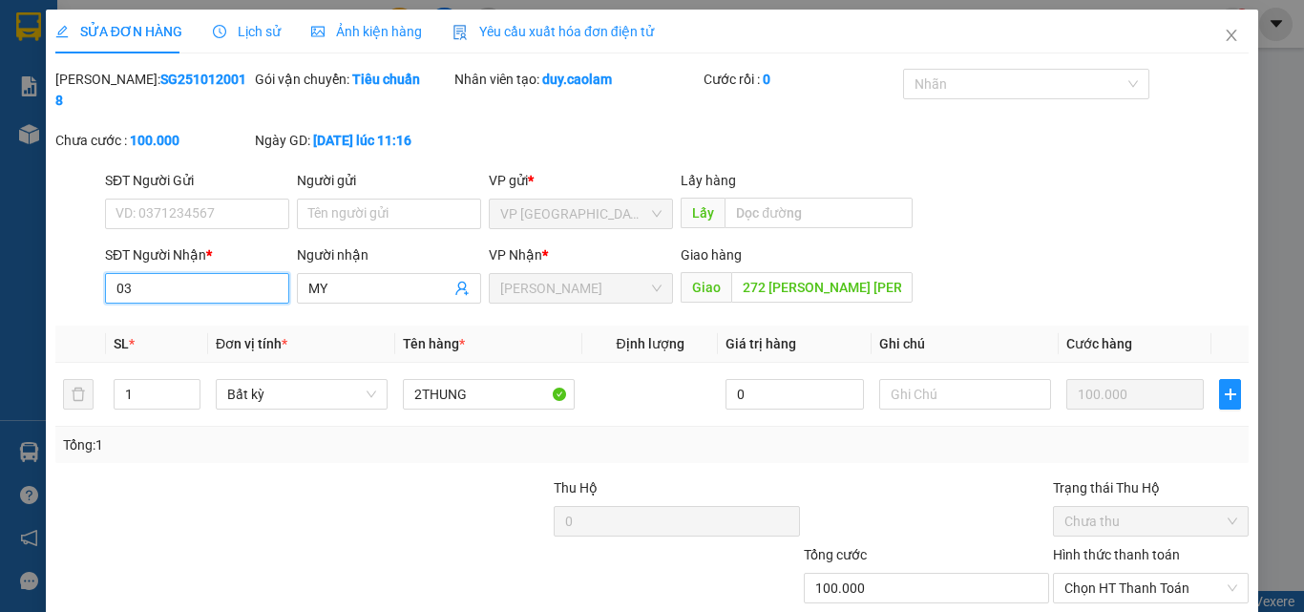
type input "0"
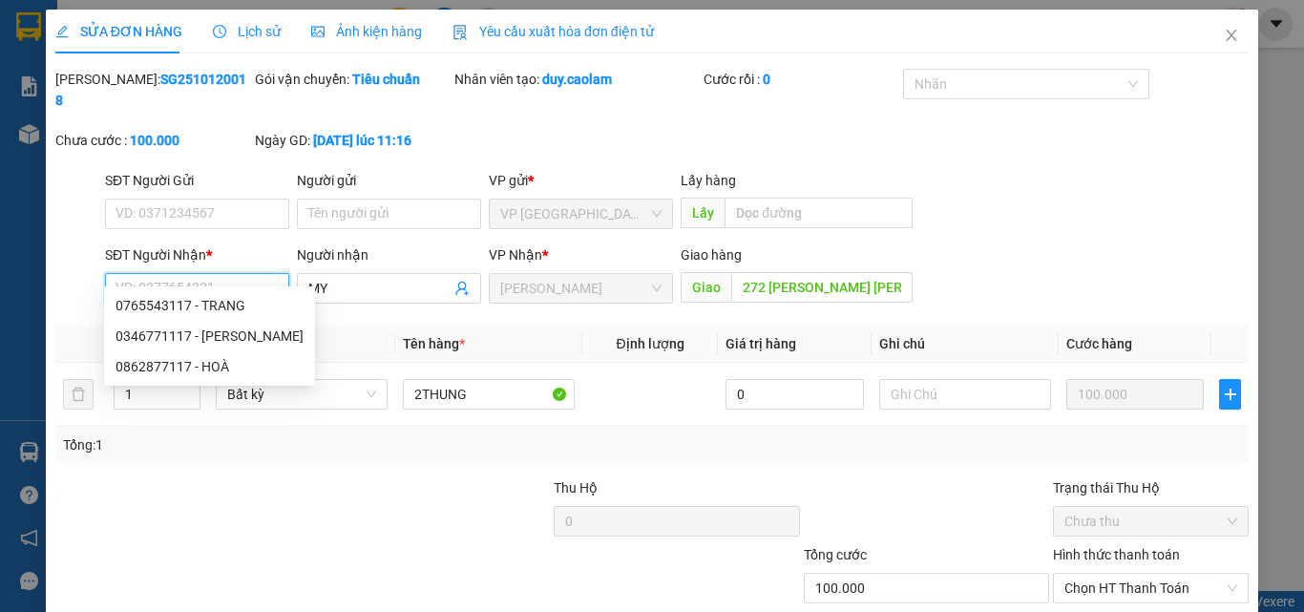
click at [207, 275] on input "SĐT Người Nhận *" at bounding box center [197, 288] width 184 height 31
click at [203, 331] on div "0346771117 - [PERSON_NAME]" at bounding box center [210, 336] width 188 height 21
type input "0346771117"
type input "NGA2"
type input "LAM"
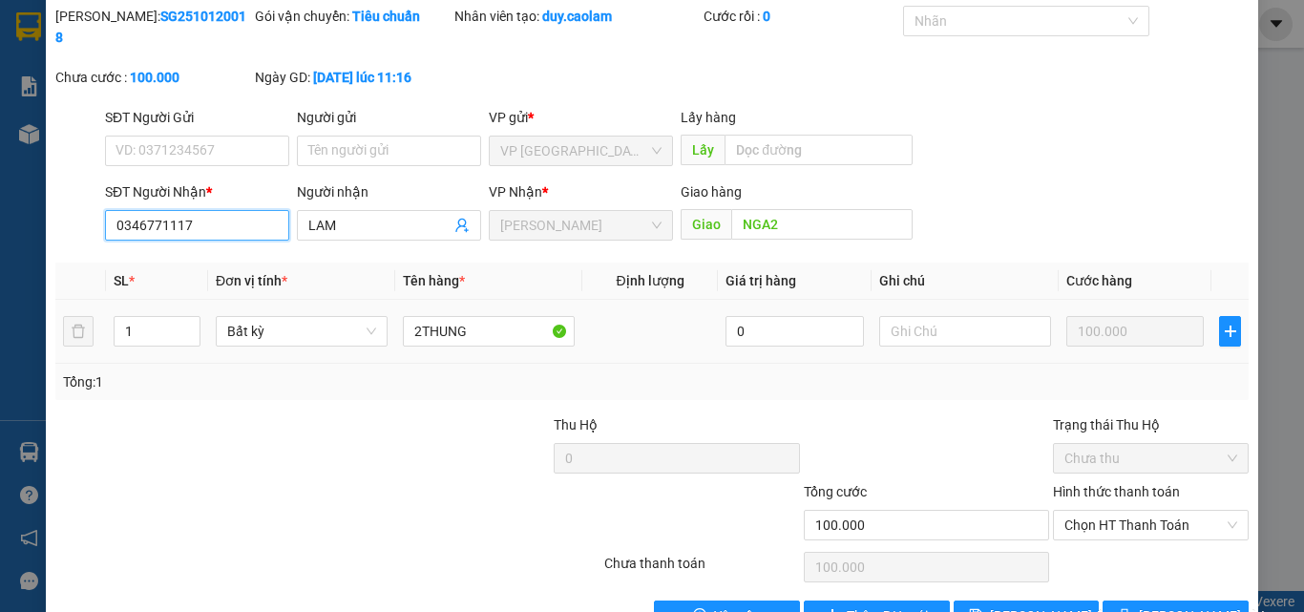
scroll to position [98, 0]
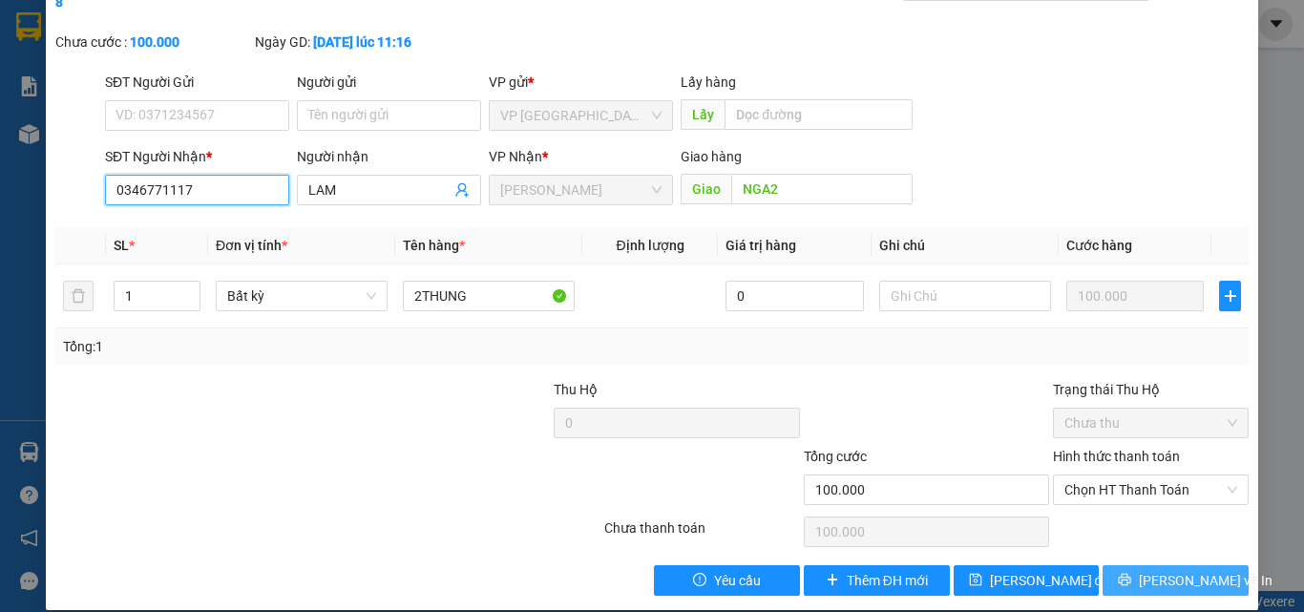
type input "0346771117"
click at [1147, 570] on span "[PERSON_NAME] và In" at bounding box center [1206, 580] width 134 height 21
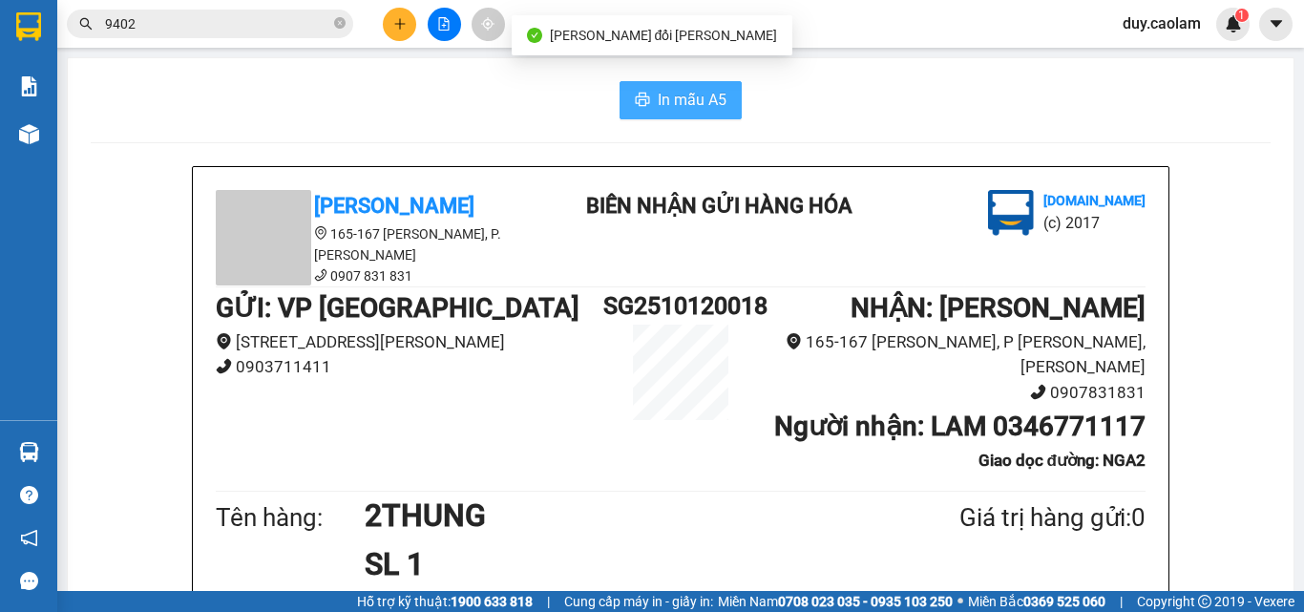
drag, startPoint x: 681, startPoint y: 104, endPoint x: 689, endPoint y: 110, distance: 10.3
click at [682, 104] on span "In mẫu A5" at bounding box center [692, 100] width 69 height 24
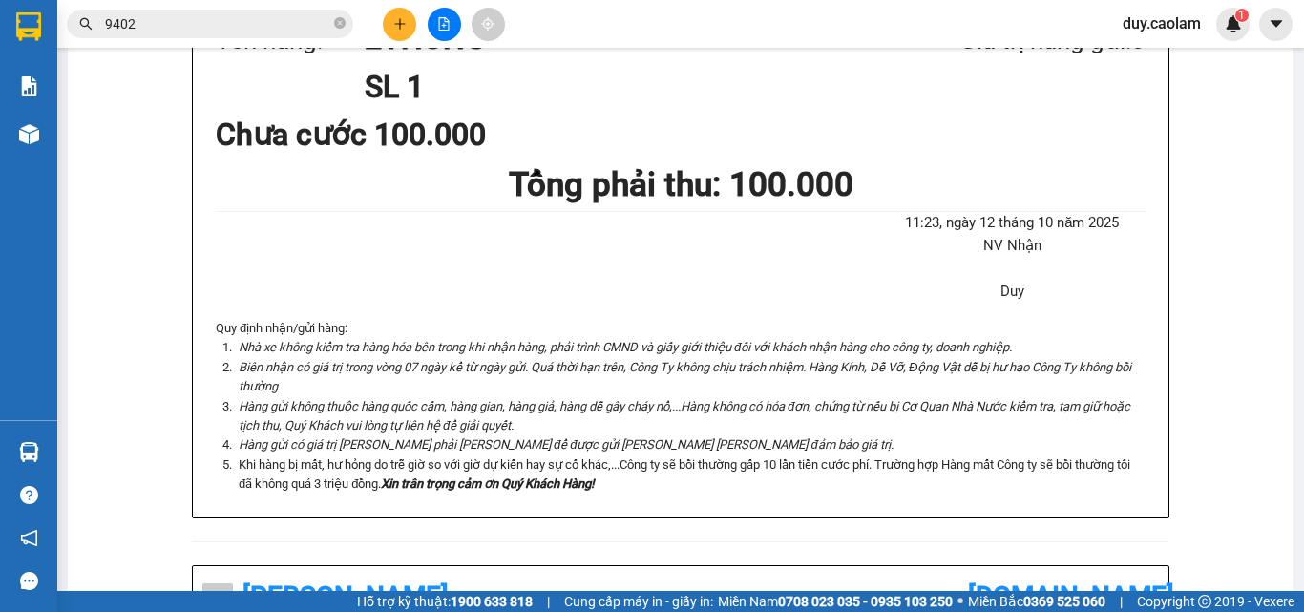
scroll to position [286, 0]
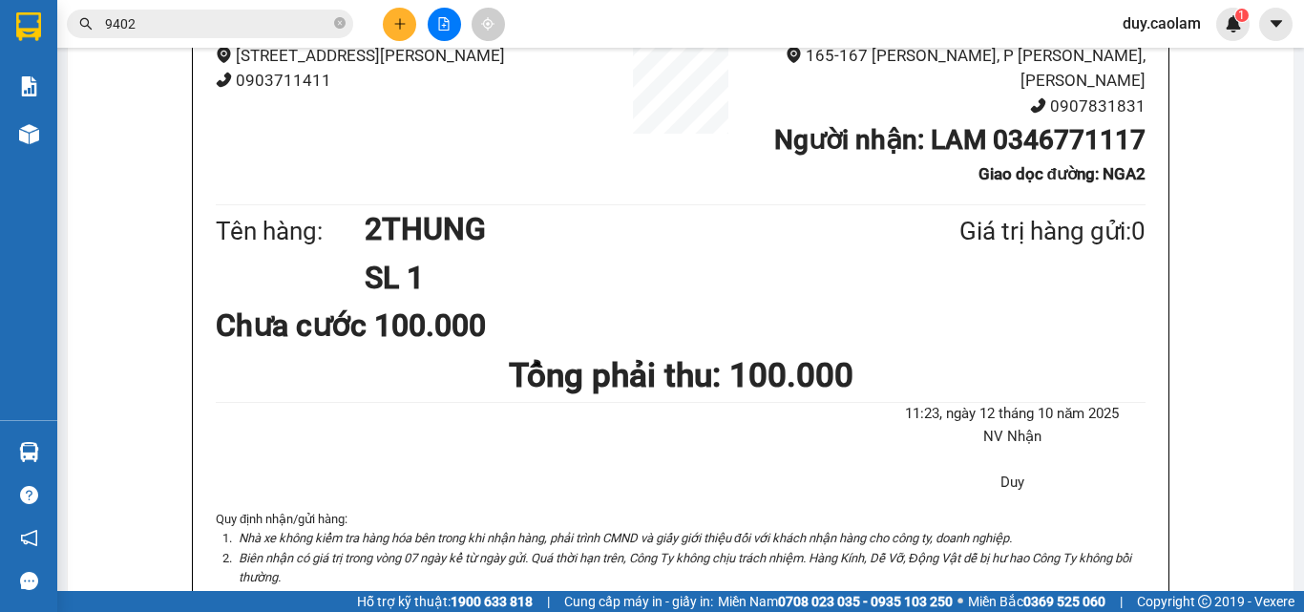
click at [393, 25] on icon "plus" at bounding box center [399, 23] width 13 height 13
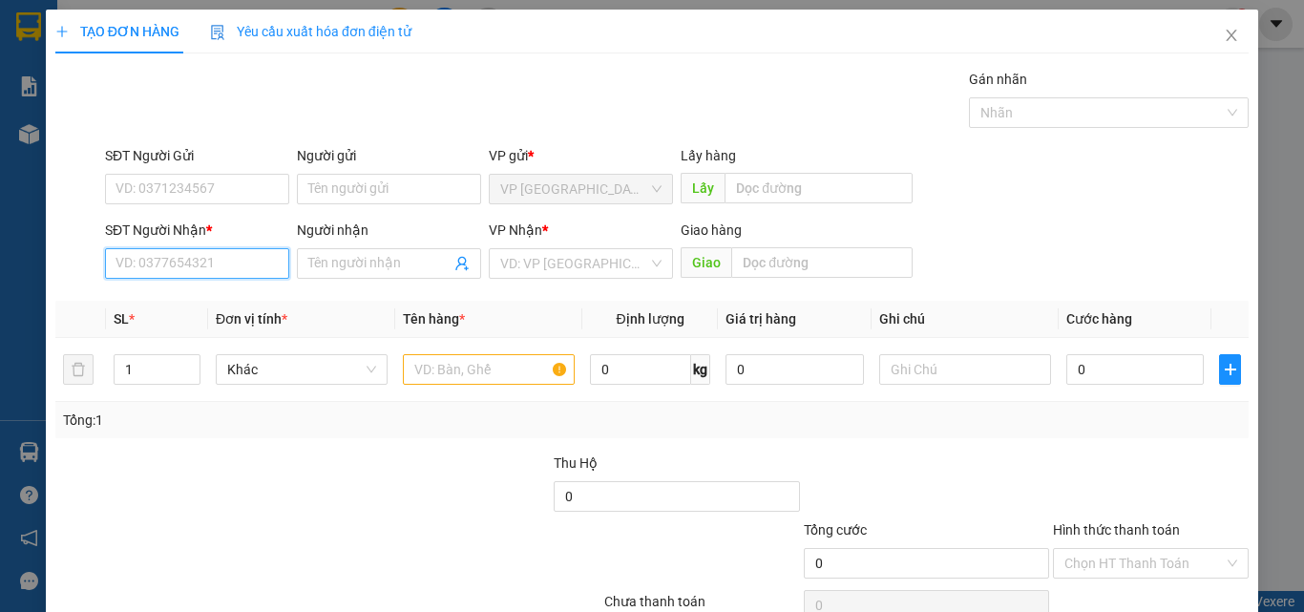
click at [214, 267] on input "SĐT Người Nhận *" at bounding box center [197, 263] width 184 height 31
click at [217, 265] on input "904" at bounding box center [197, 263] width 184 height 31
click at [201, 273] on input "904" at bounding box center [197, 263] width 184 height 31
drag, startPoint x: 203, startPoint y: 298, endPoint x: 297, endPoint y: 312, distance: 94.7
click at [203, 299] on div "0338632904 - MY" at bounding box center [195, 301] width 159 height 21
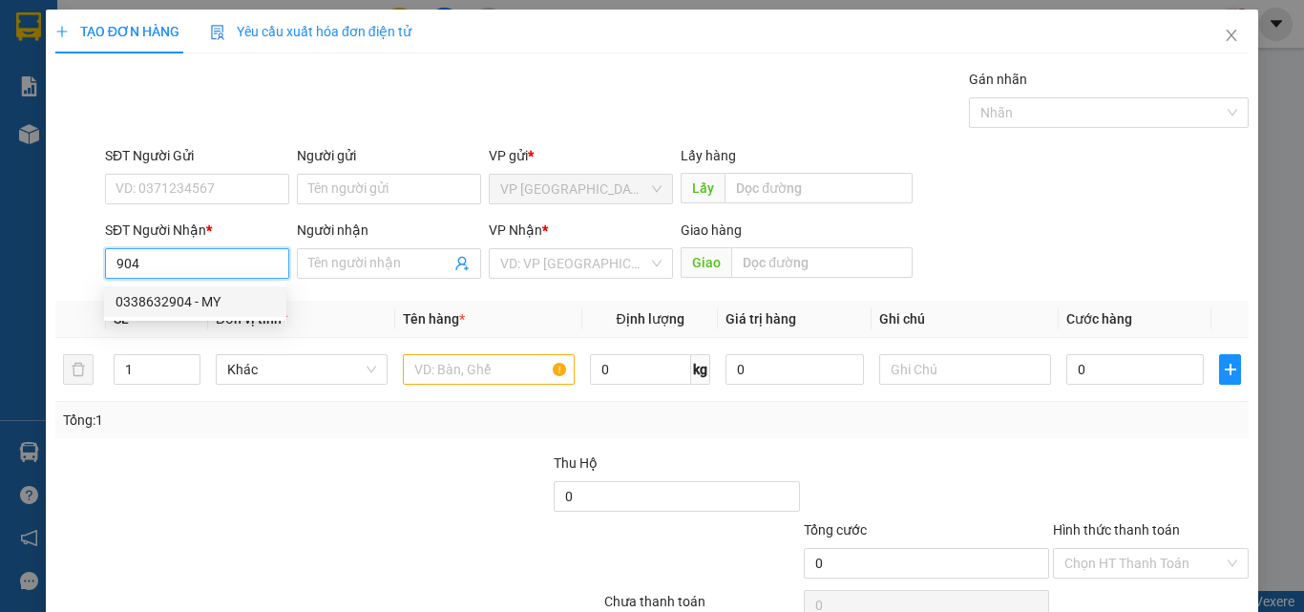
type input "0338632904"
type input "MY"
type input "272 [PERSON_NAME] [PERSON_NAME]"
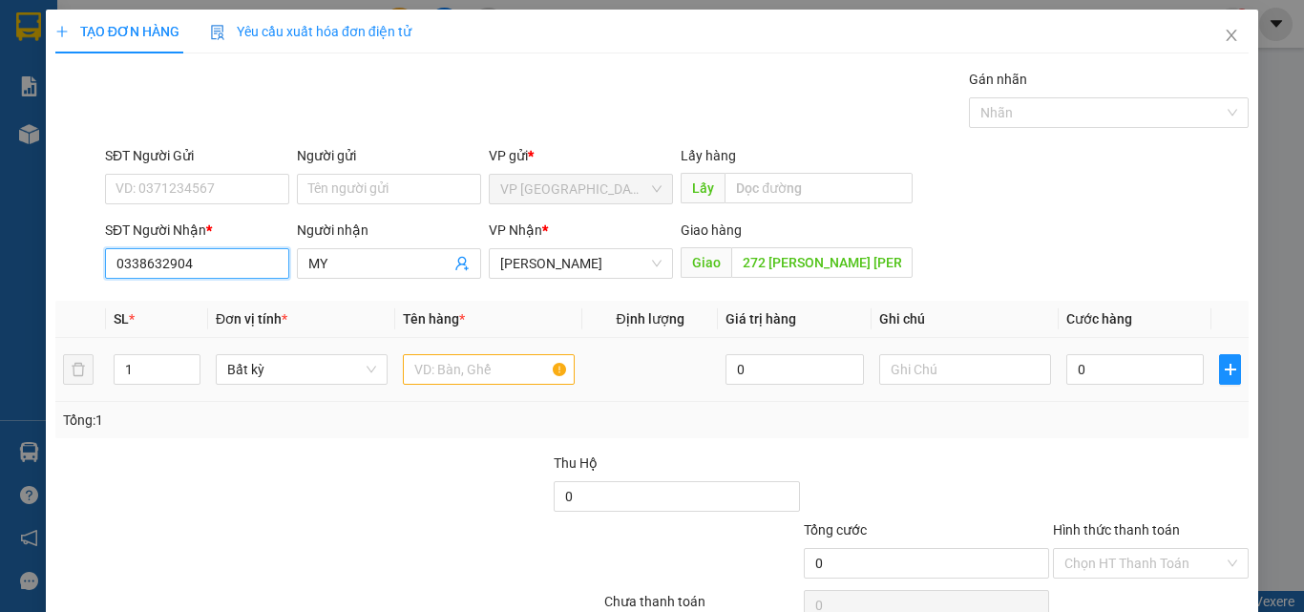
type input "0338632904"
click at [513, 358] on input "text" at bounding box center [489, 369] width 172 height 31
type input "2"
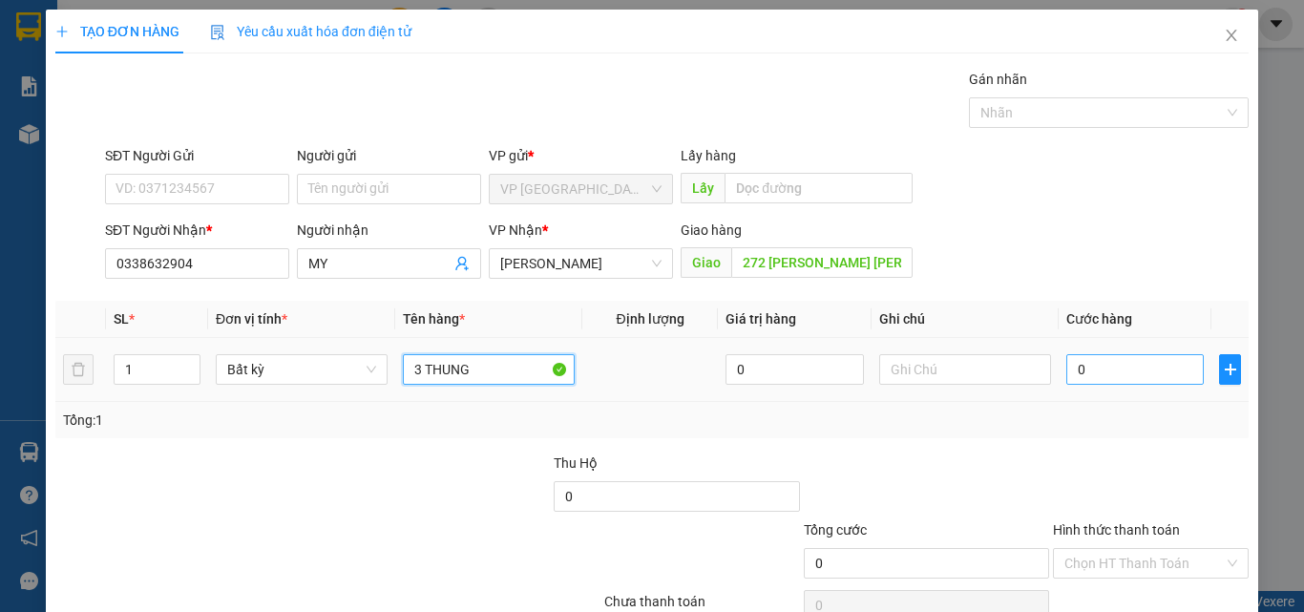
type input "3 THUNG"
click at [1108, 380] on input "0" at bounding box center [1136, 369] width 138 height 31
type input "1"
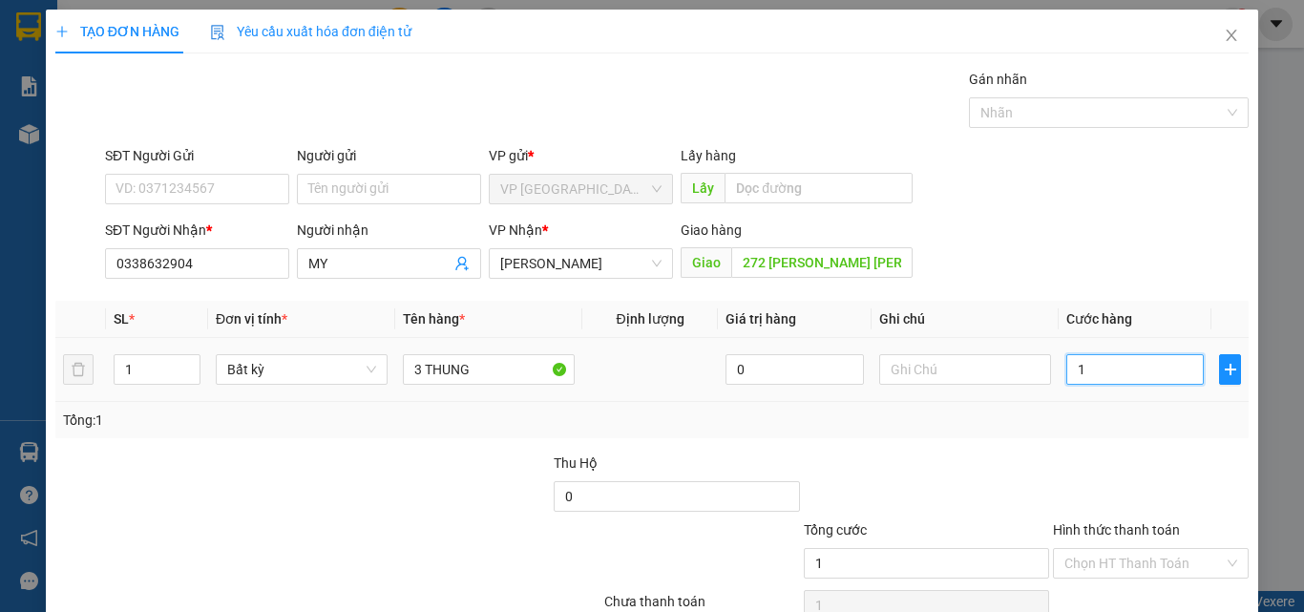
type input "13"
type input "130"
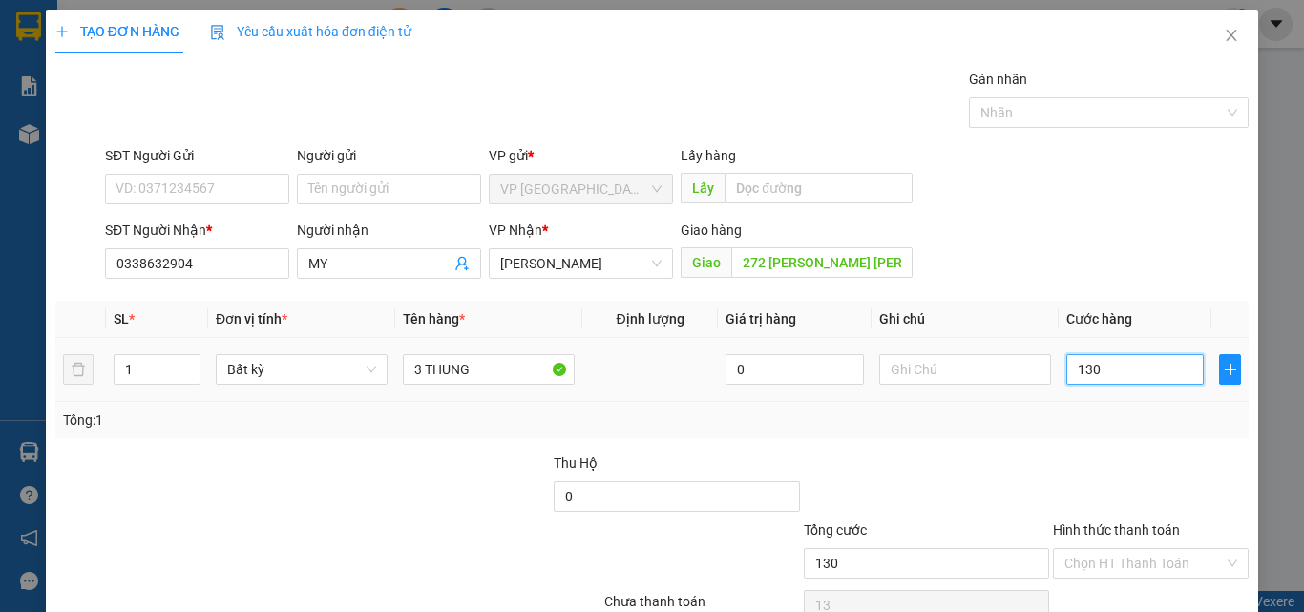
type input "130"
type input "1.300"
type input "13.000"
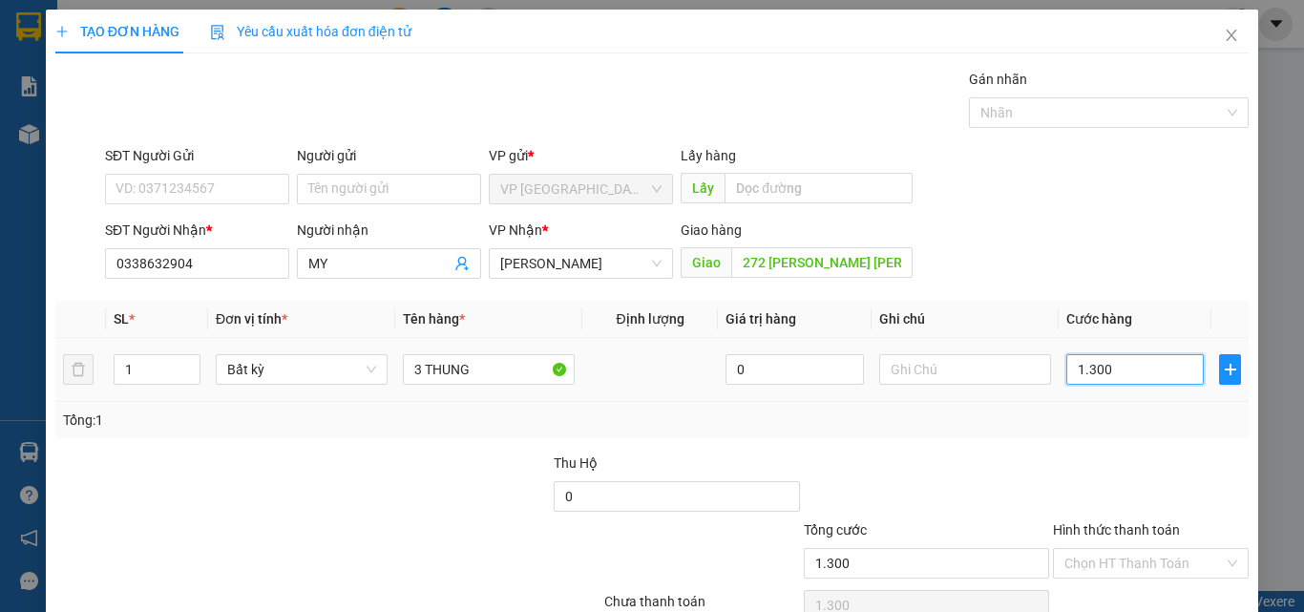
type input "13.000"
type input "130.000"
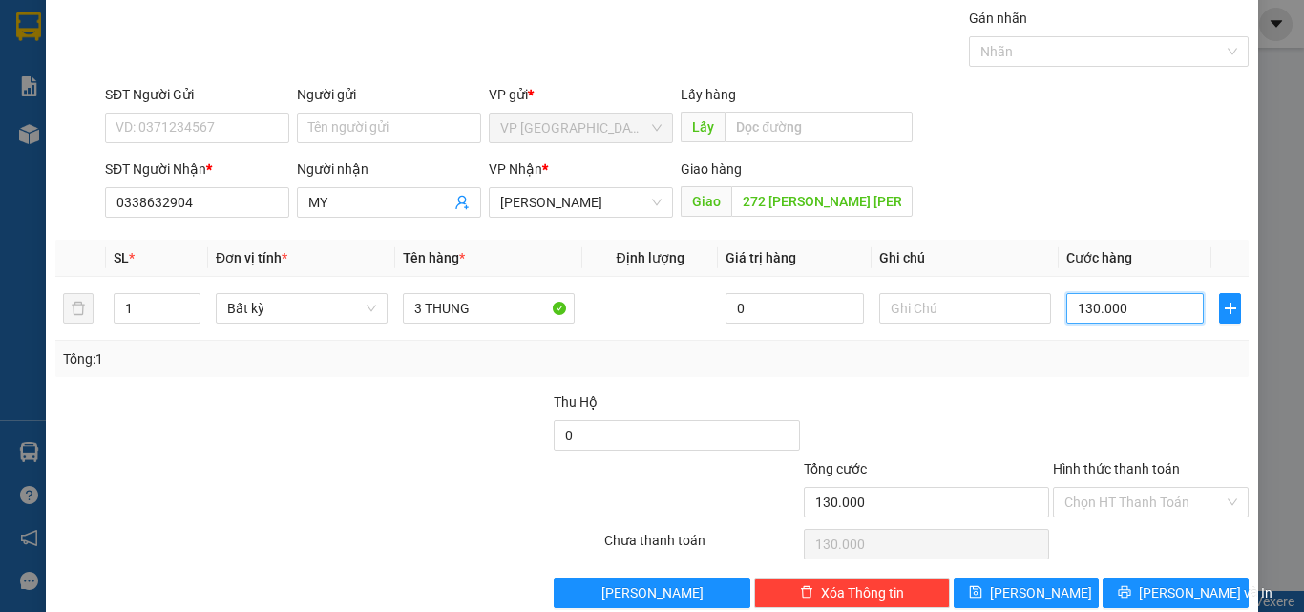
scroll to position [95, 0]
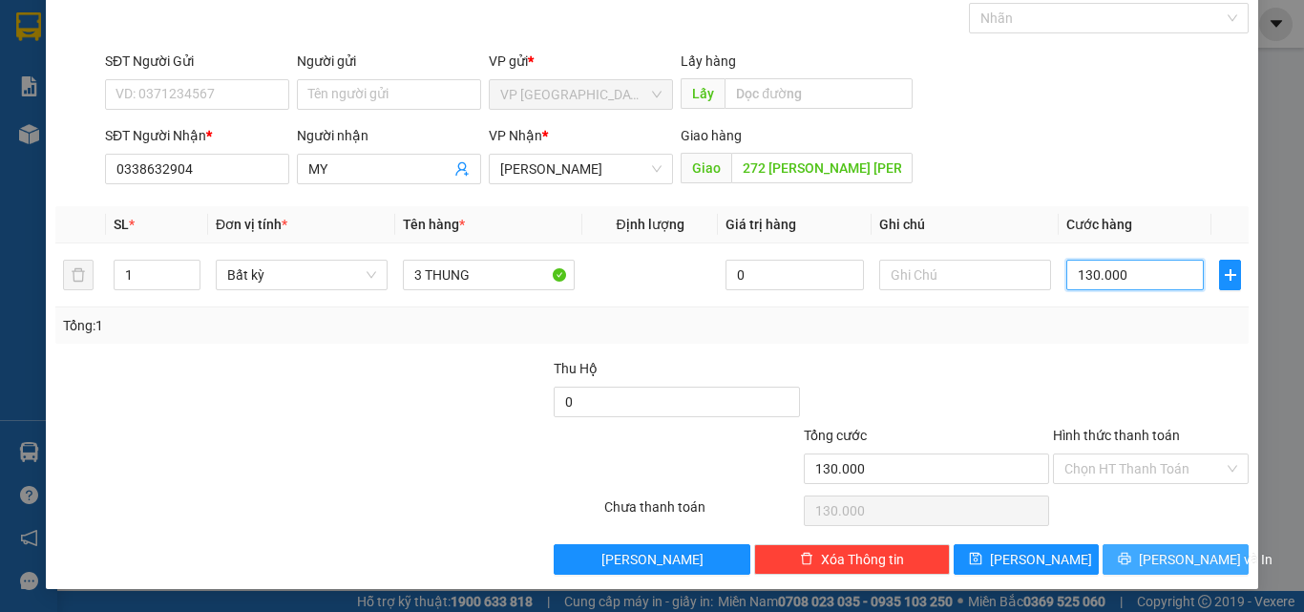
type input "130.000"
click at [1144, 554] on button "[PERSON_NAME] và In" at bounding box center [1176, 559] width 146 height 31
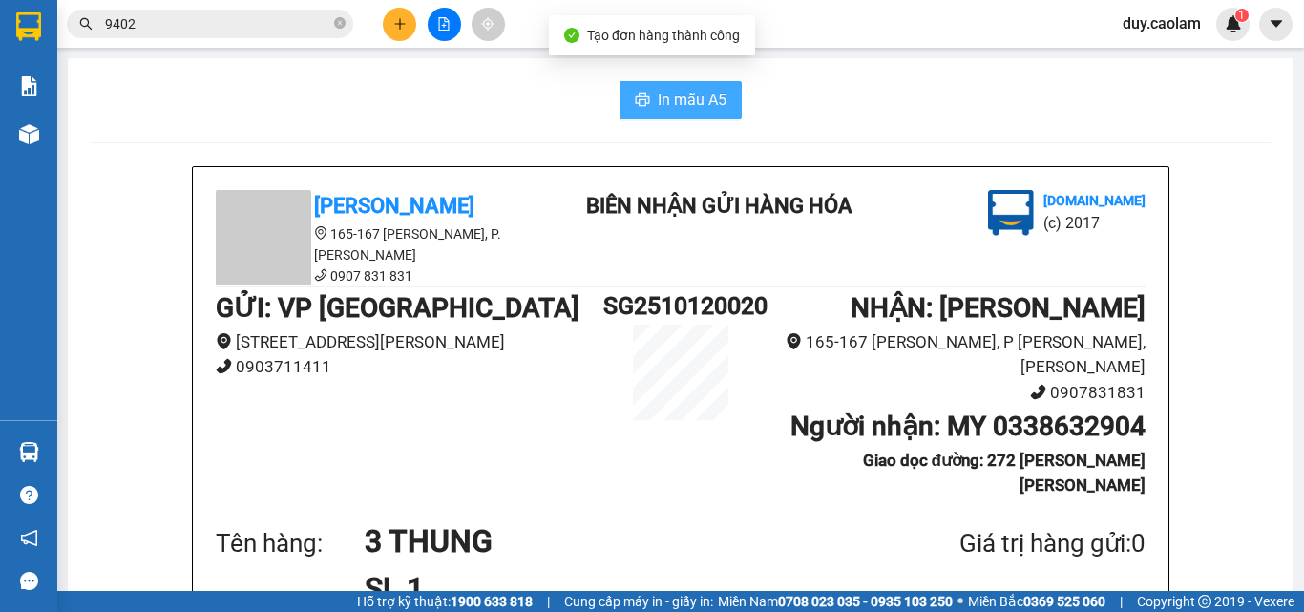
click at [688, 104] on span "In mẫu A5" at bounding box center [692, 100] width 69 height 24
